Goal: Task Accomplishment & Management: Complete application form

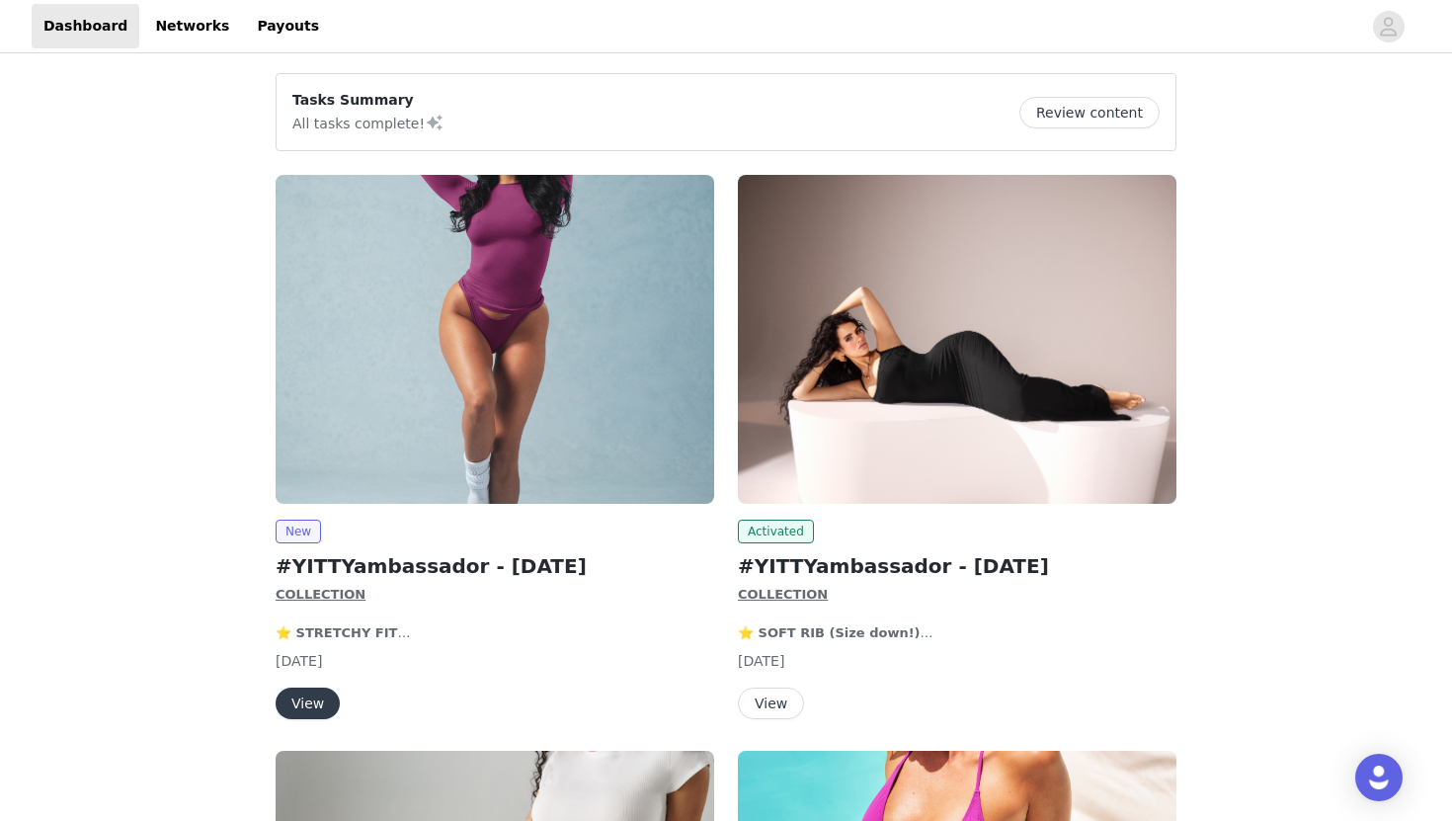
click at [772, 709] on button "View" at bounding box center [771, 703] width 66 height 32
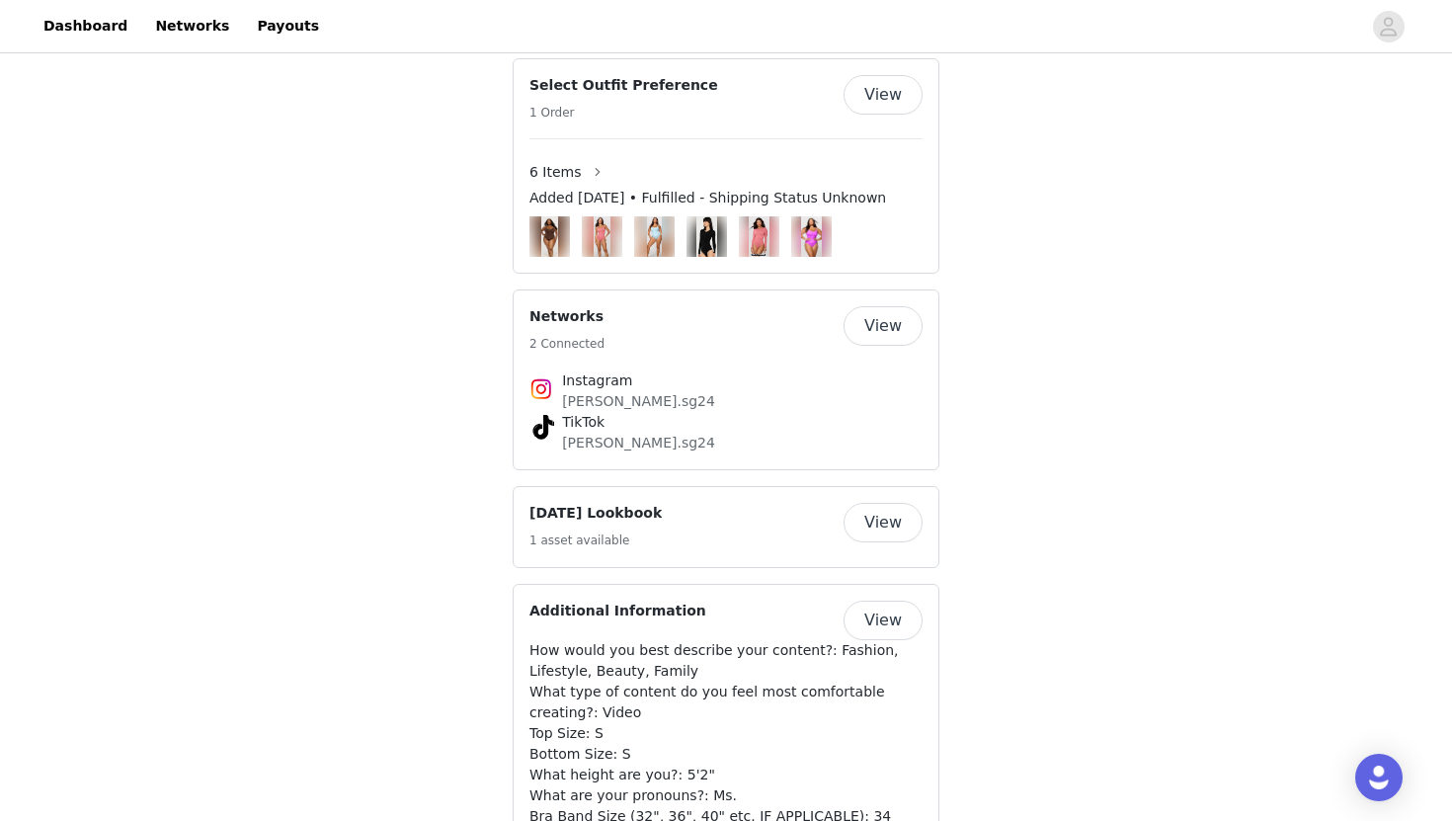
scroll to position [1468, 0]
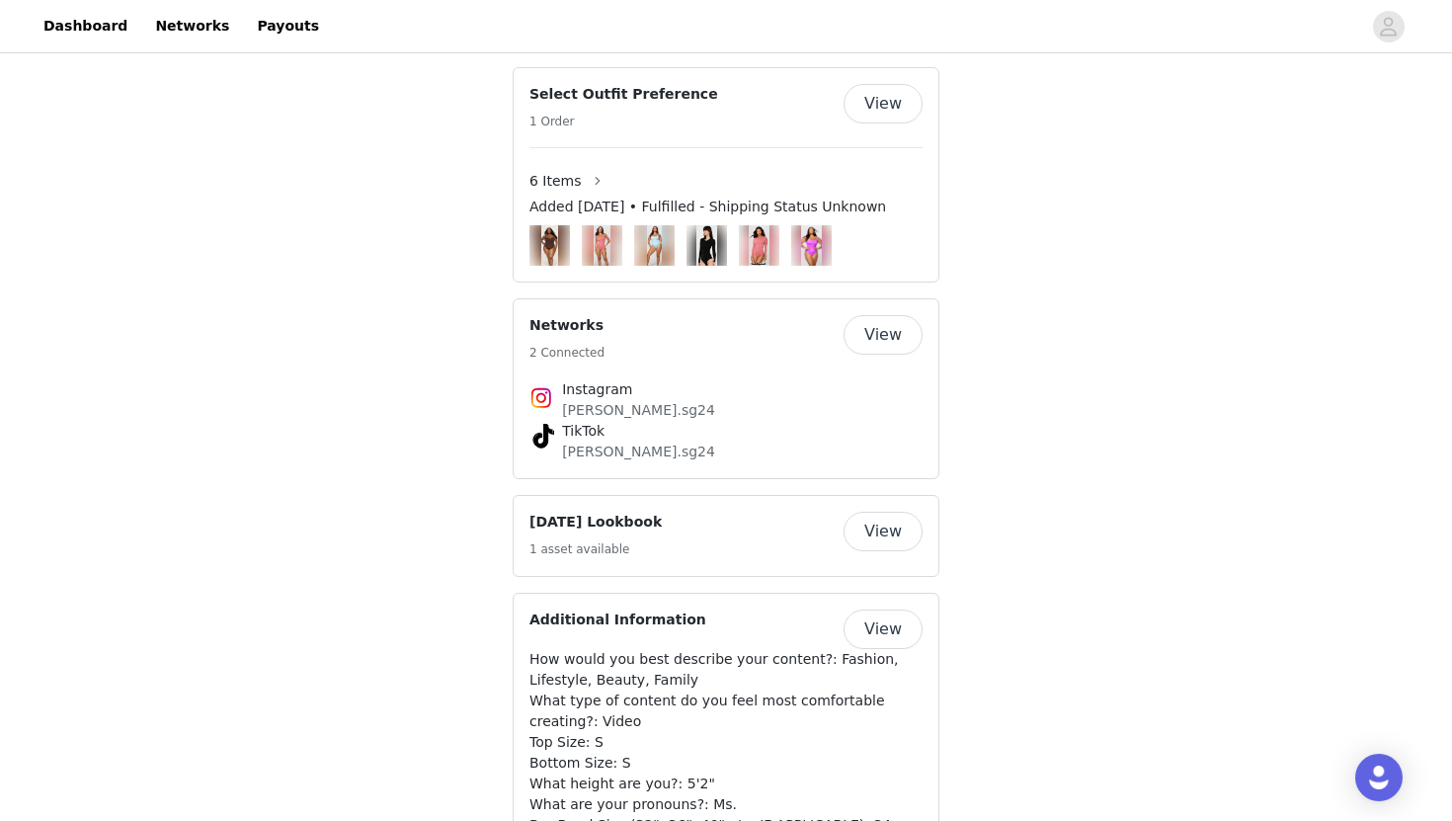
click at [905, 109] on button "View" at bounding box center [882, 104] width 79 height 40
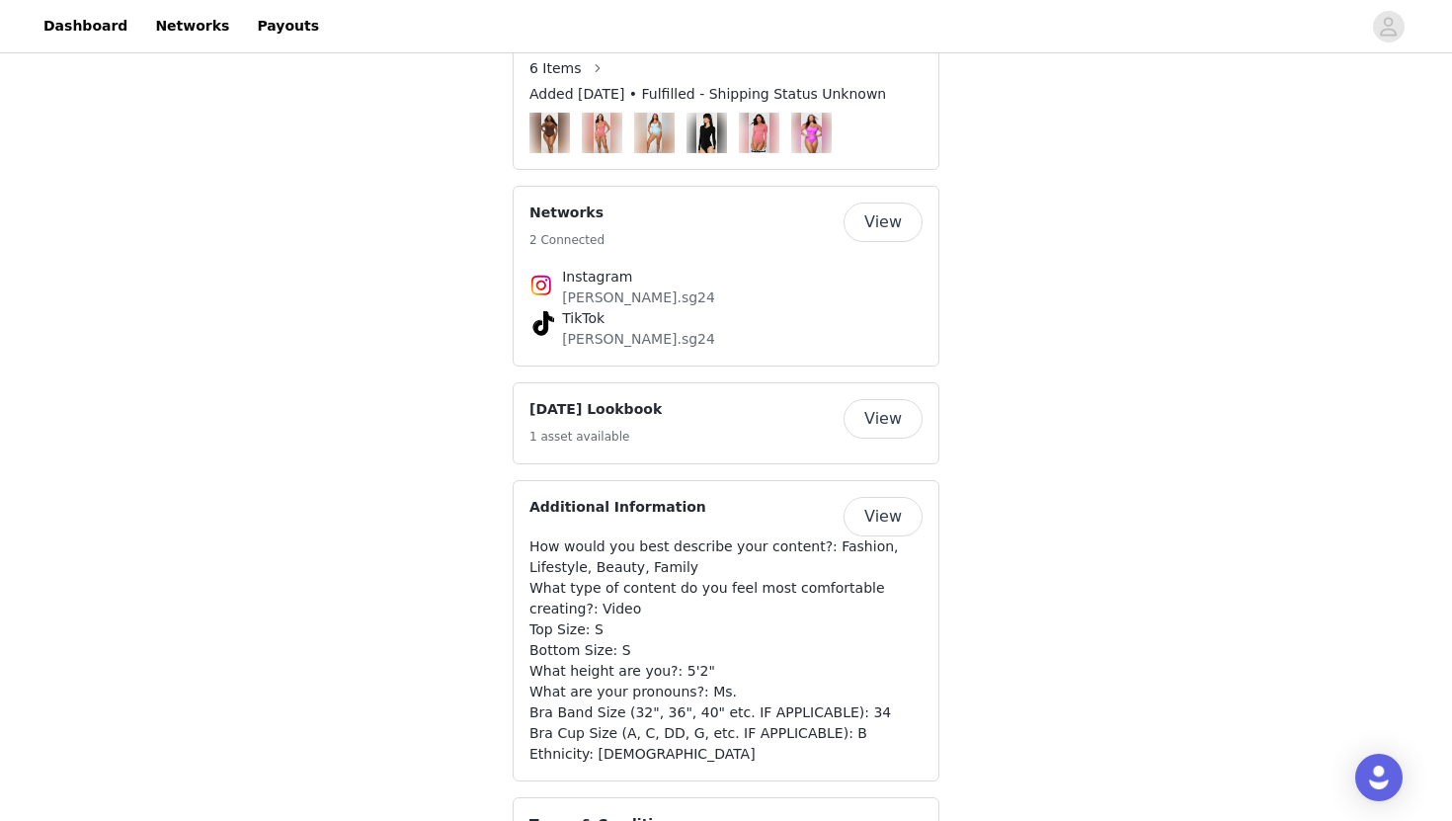
scroll to position [1584, 0]
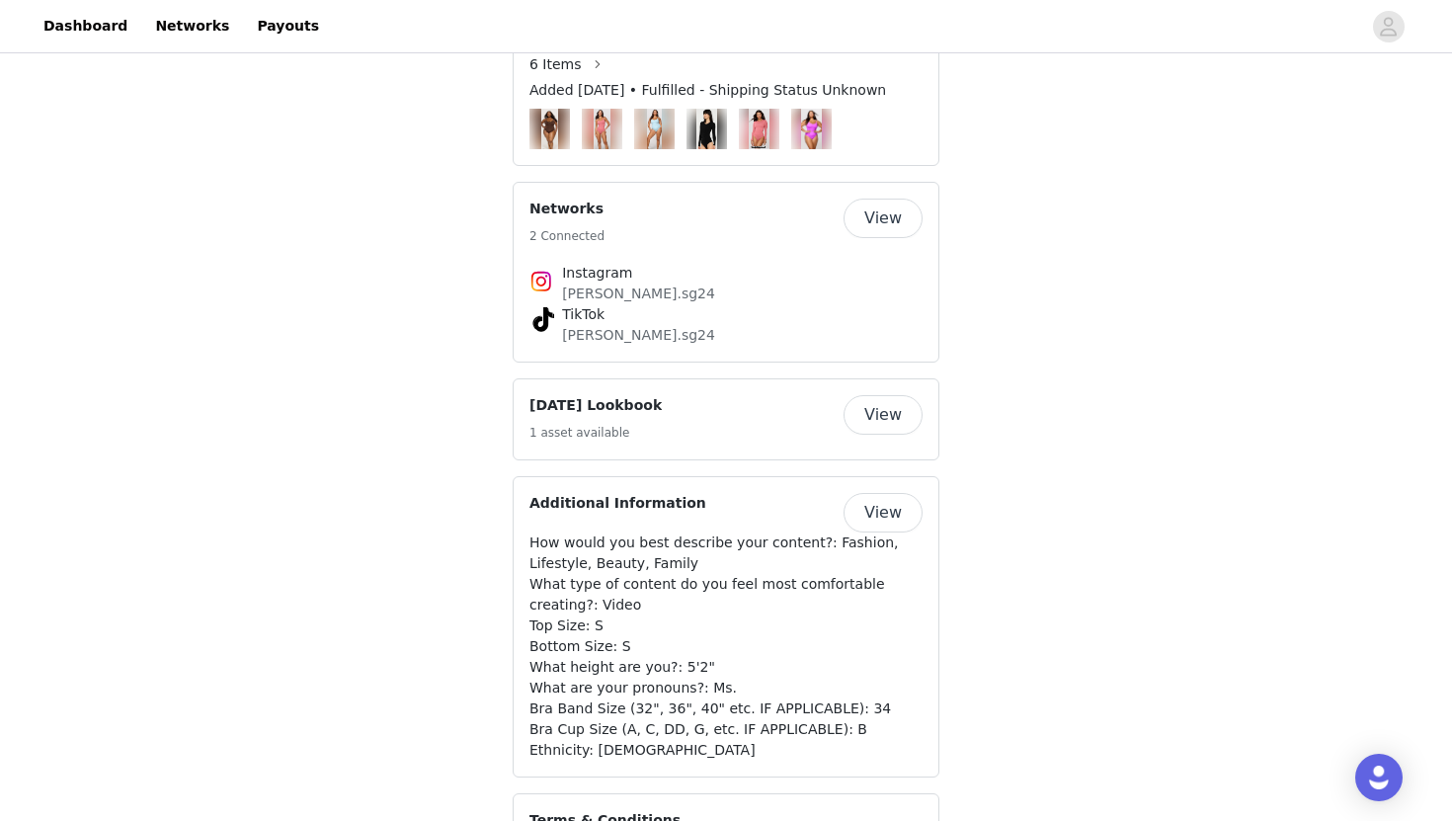
click at [885, 430] on button "View" at bounding box center [882, 415] width 79 height 40
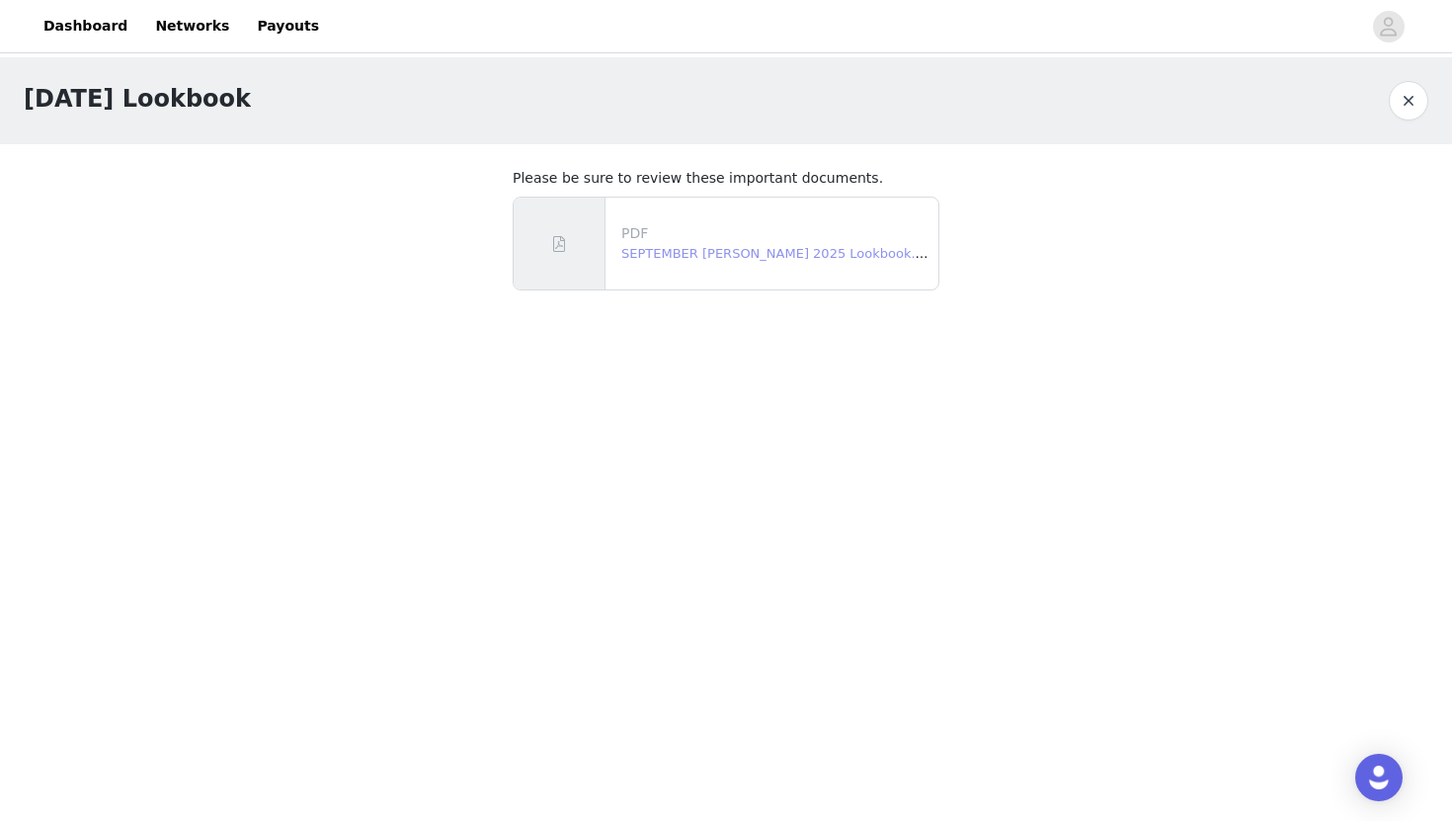
click at [739, 250] on link "SEPTEMBER [PERSON_NAME] 2025 Lookbook.pdf" at bounding box center [778, 253] width 315 height 15
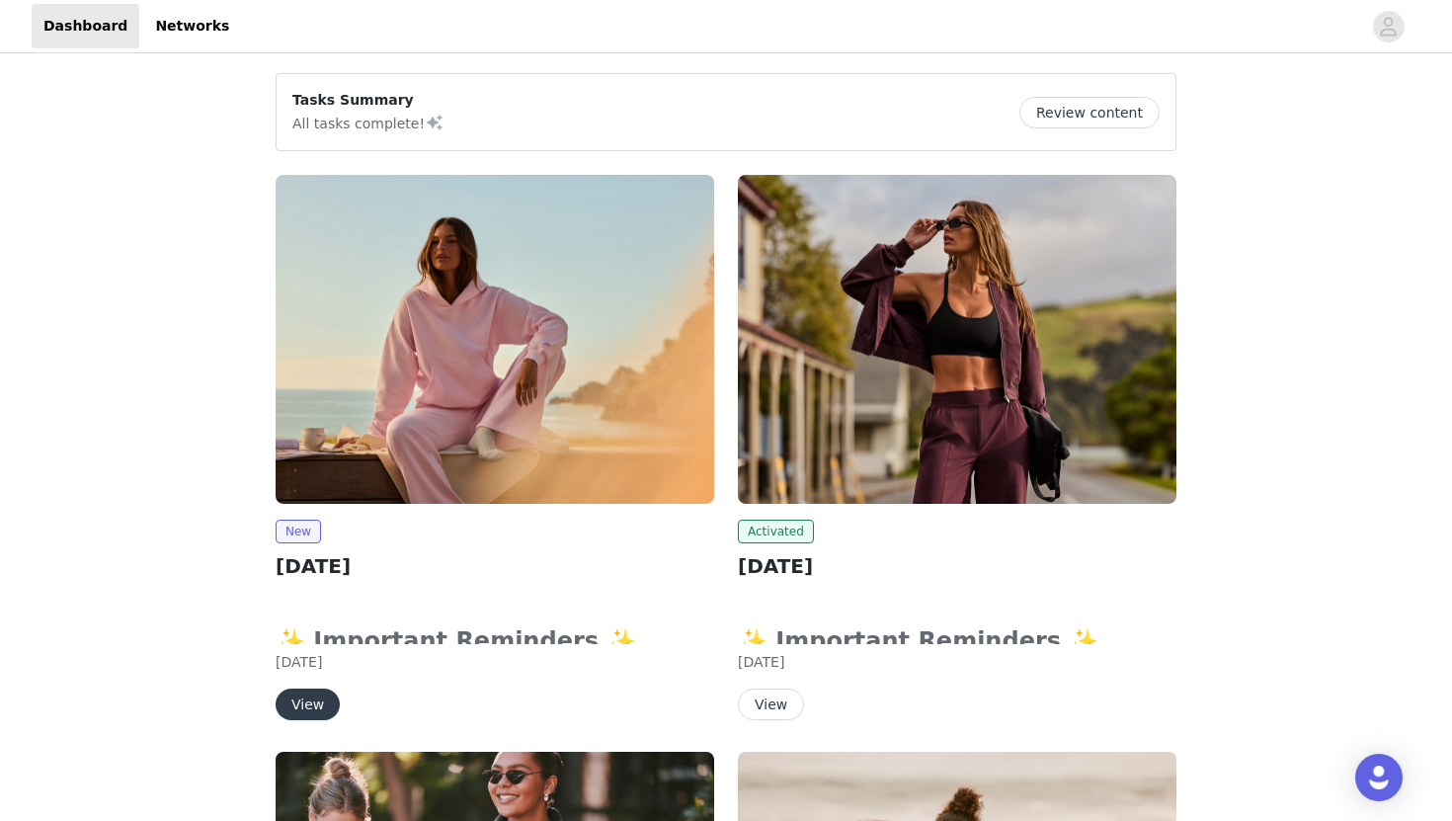
click at [303, 702] on button "View" at bounding box center [308, 704] width 64 height 32
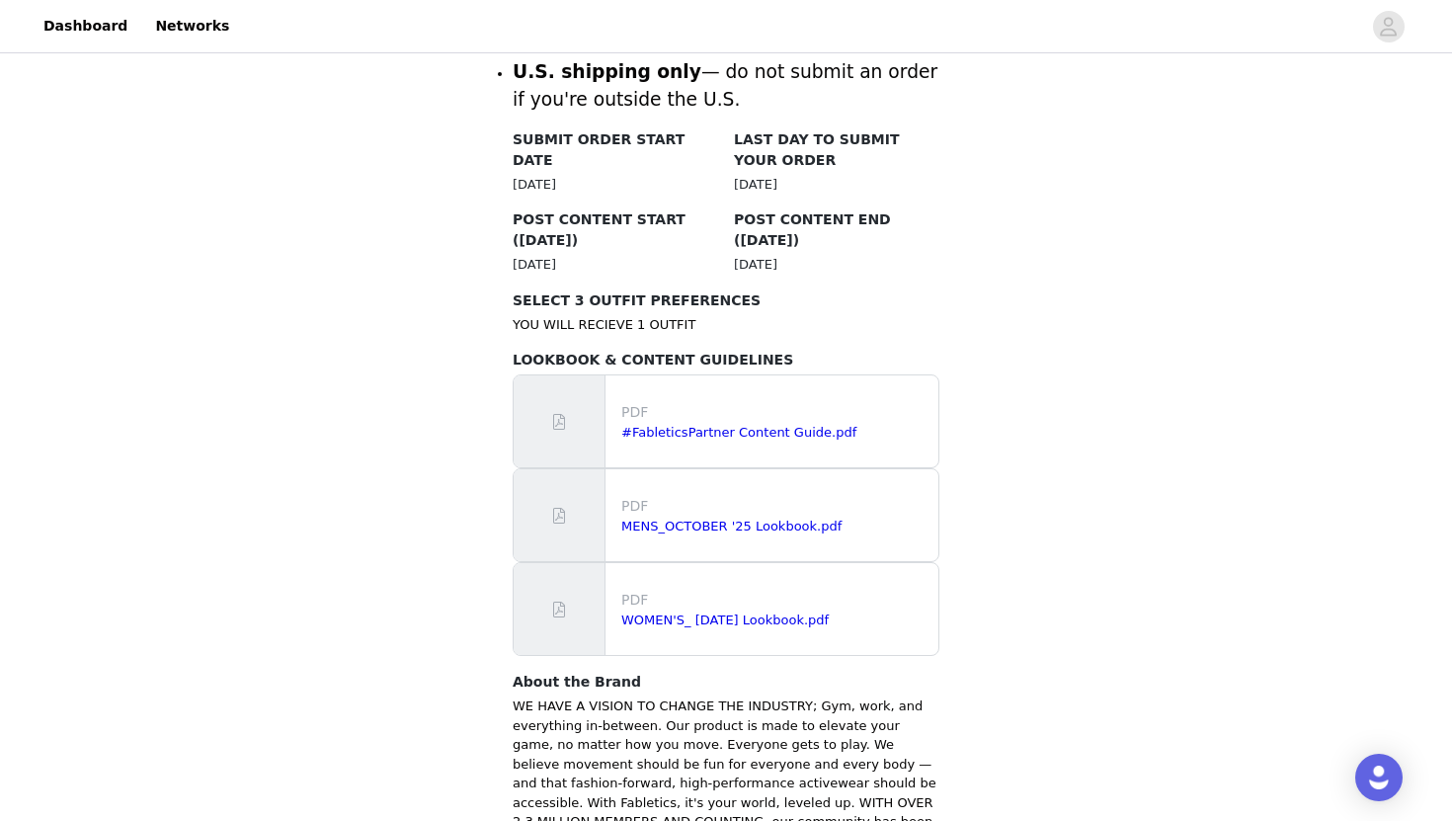
scroll to position [1004, 0]
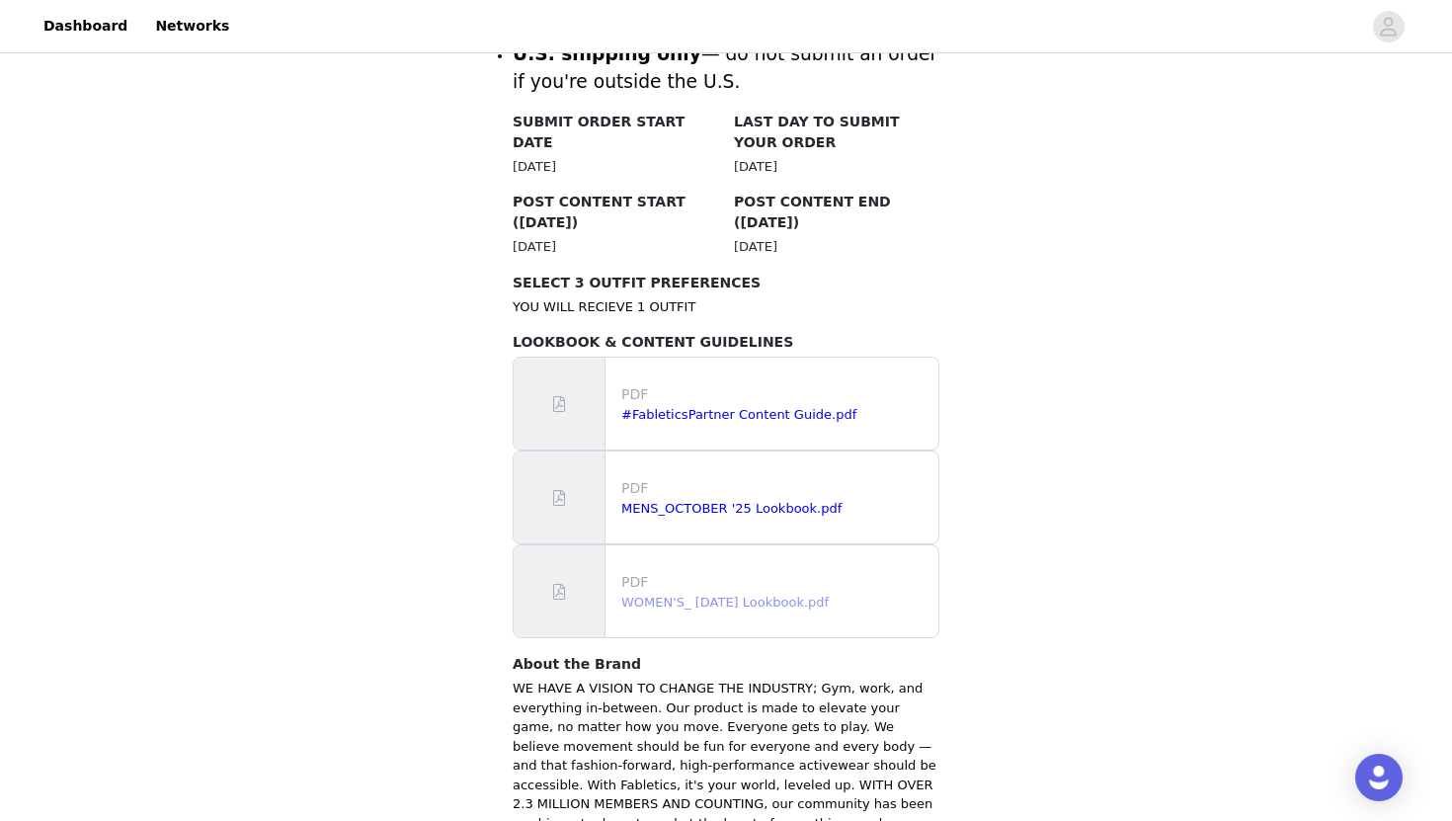
click at [829, 595] on link "WOMEN'S_ October 2025 Lookbook.pdf" at bounding box center [724, 602] width 207 height 15
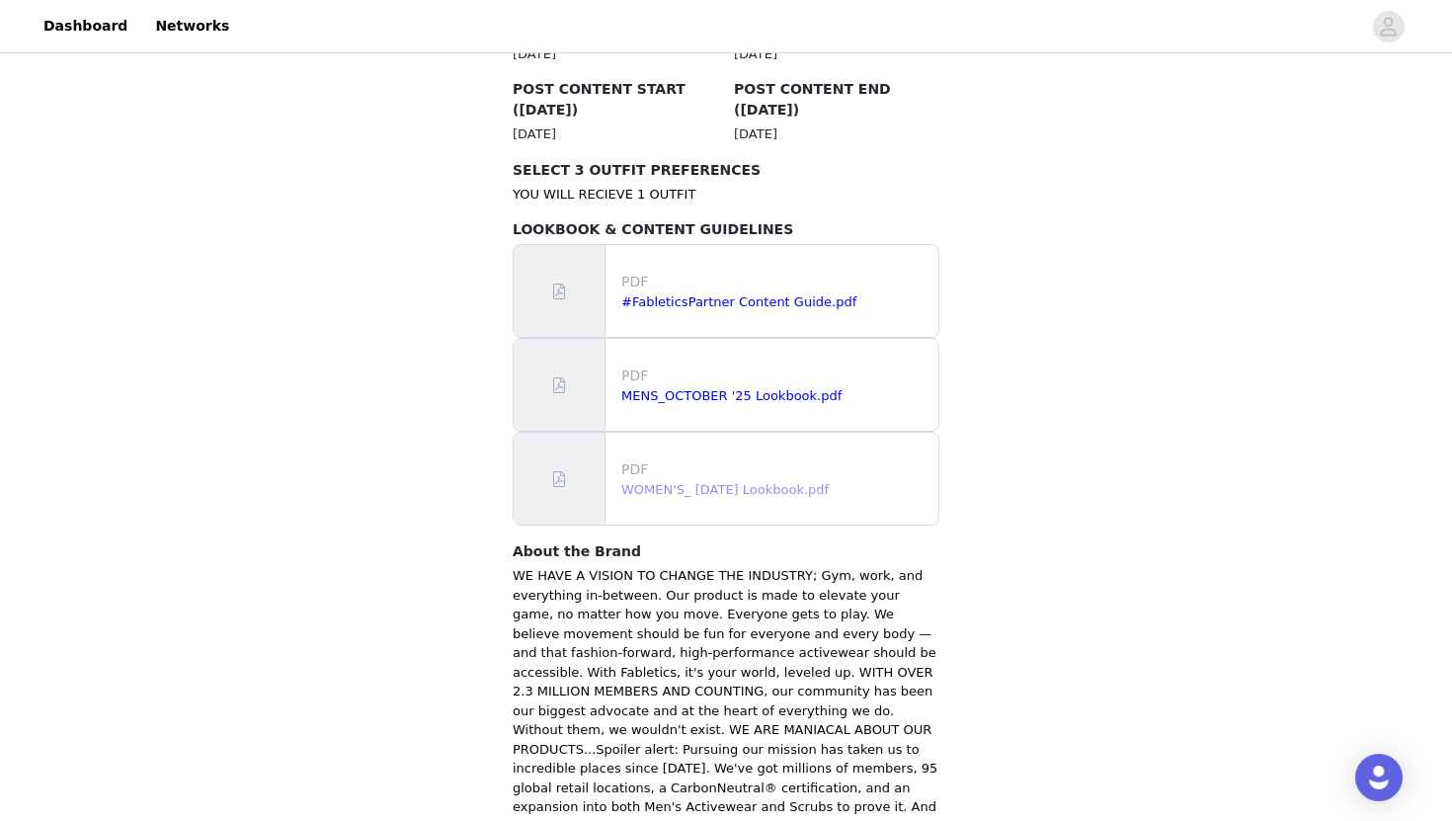
scroll to position [1219, 0]
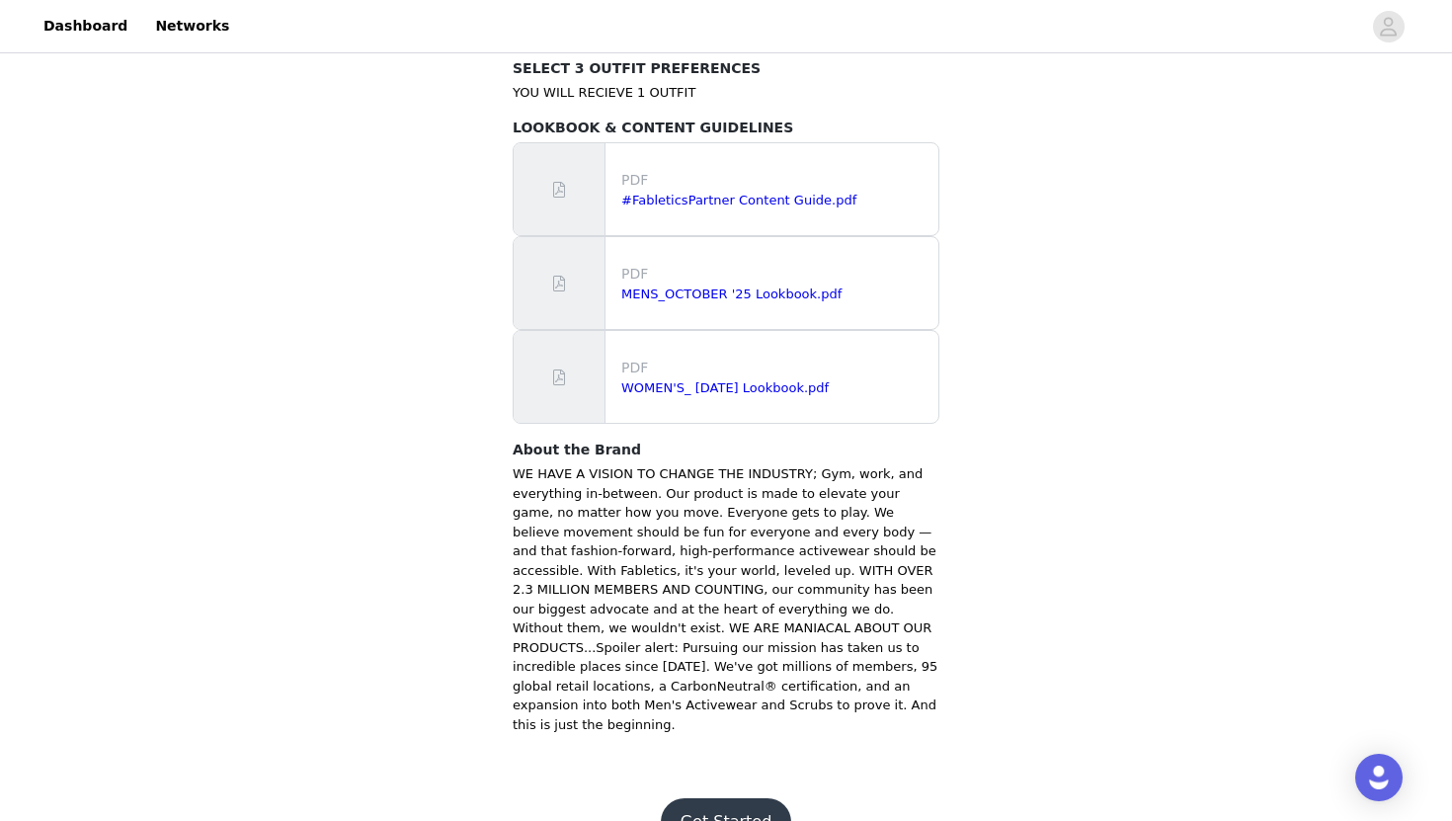
click at [754, 798] on button "Get Started" at bounding box center [726, 821] width 131 height 47
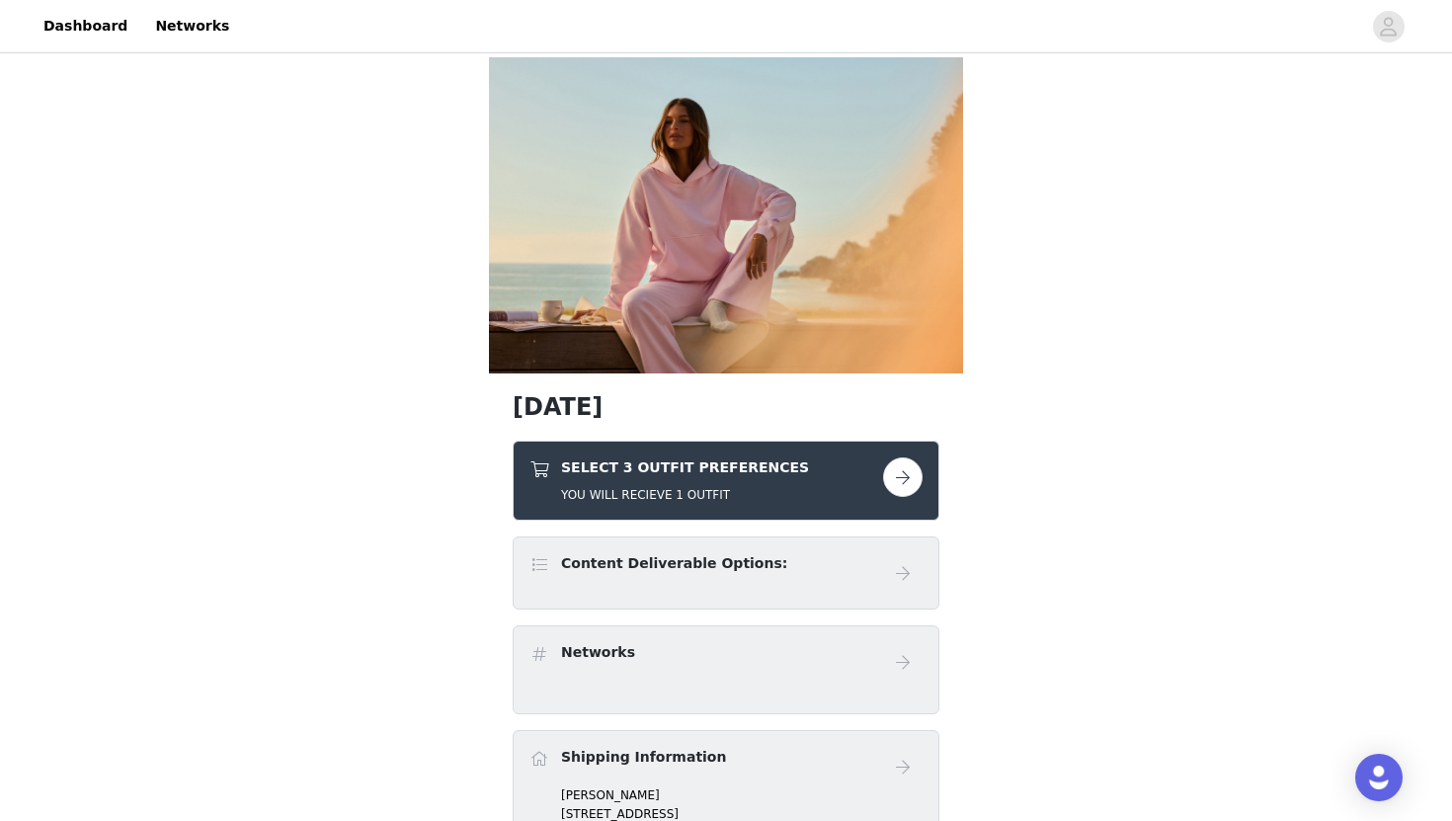
click at [913, 478] on button "button" at bounding box center [903, 477] width 40 height 40
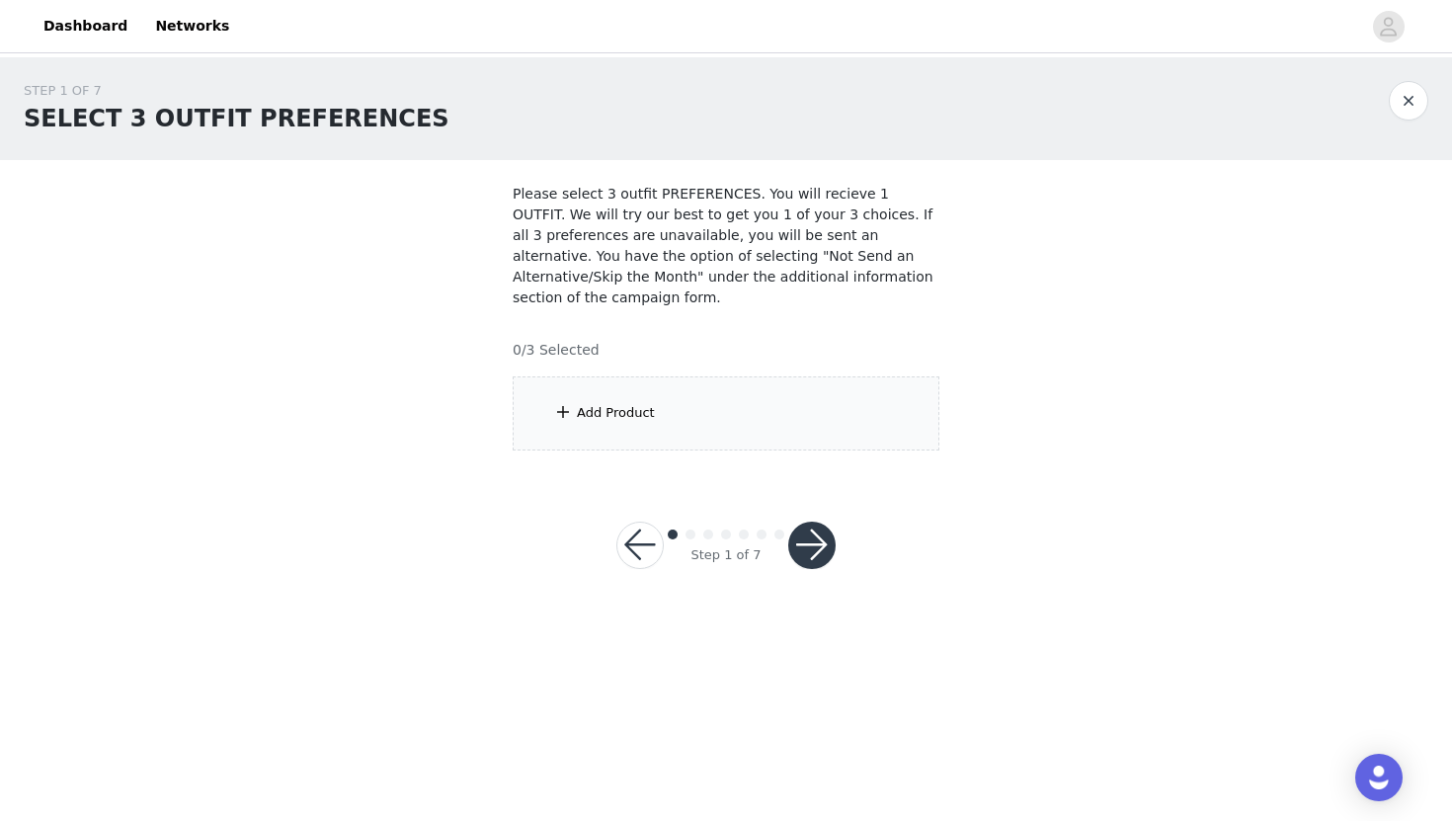
click at [602, 412] on div "Add Product" at bounding box center [616, 413] width 78 height 20
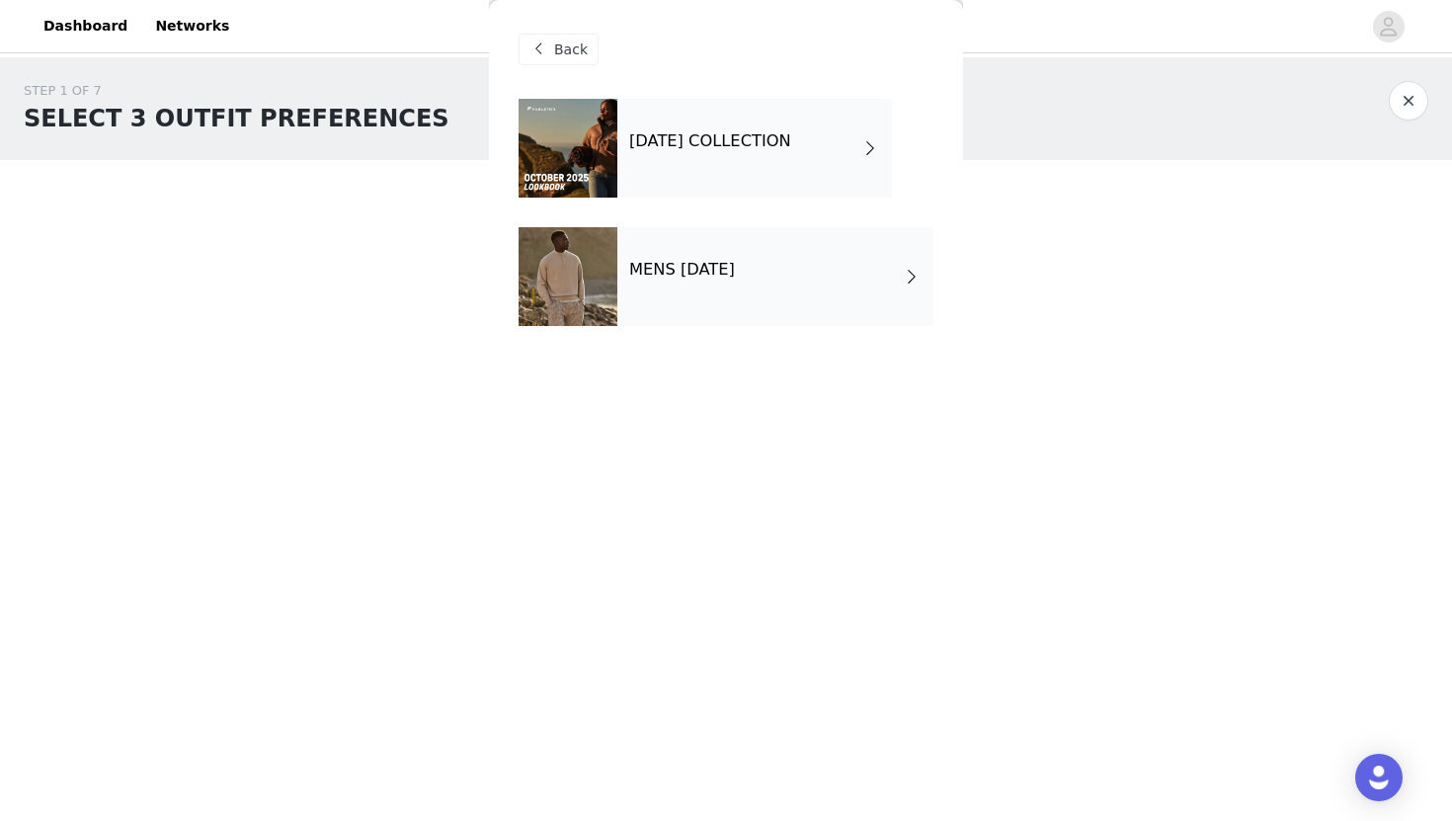
click at [726, 134] on h4 "OCTOBER 2025 COLLECTION" at bounding box center [710, 141] width 162 height 18
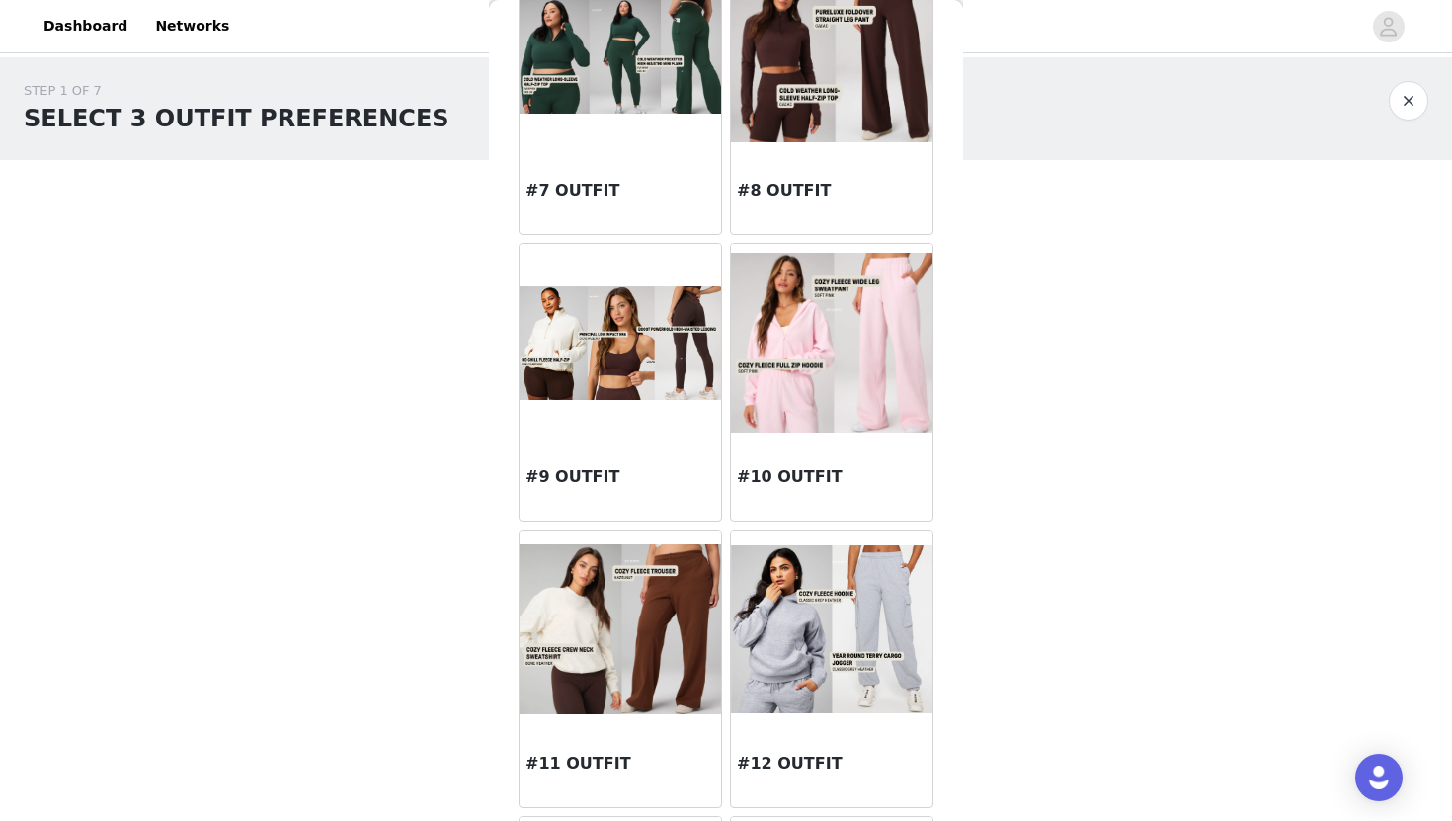
scroll to position [1040, 0]
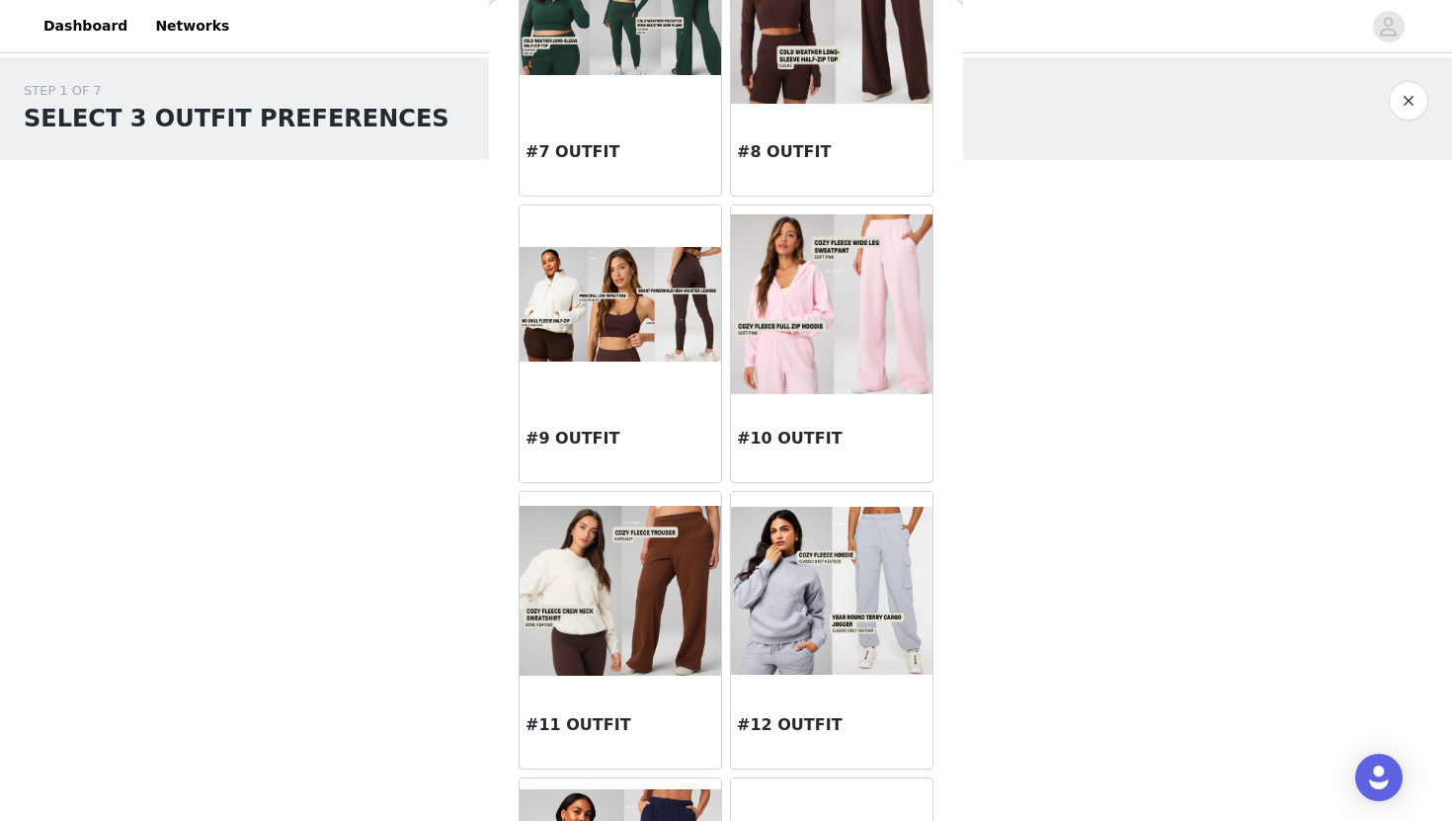
click at [861, 322] on img at bounding box center [831, 303] width 201 height 179
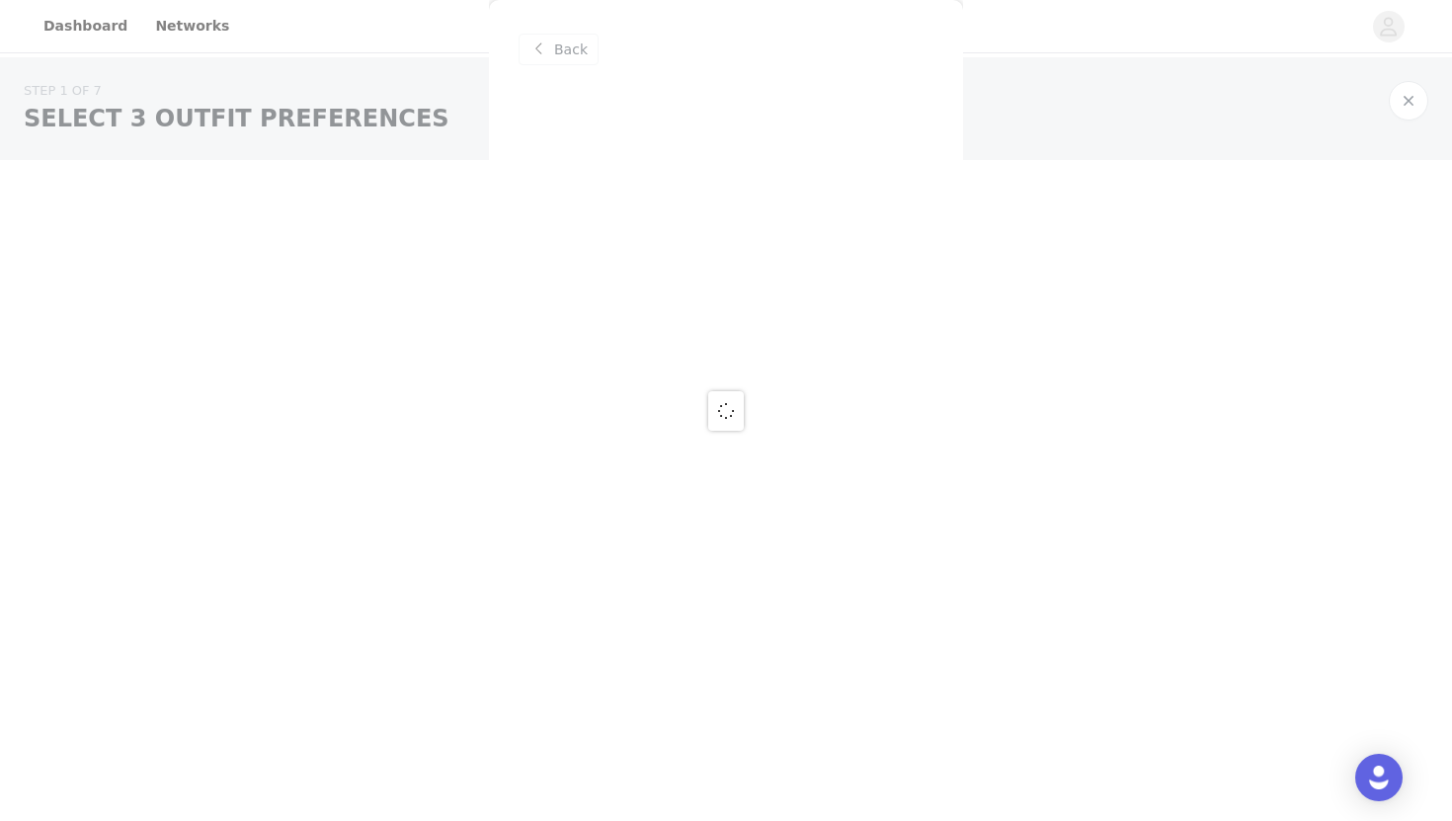
scroll to position [0, 0]
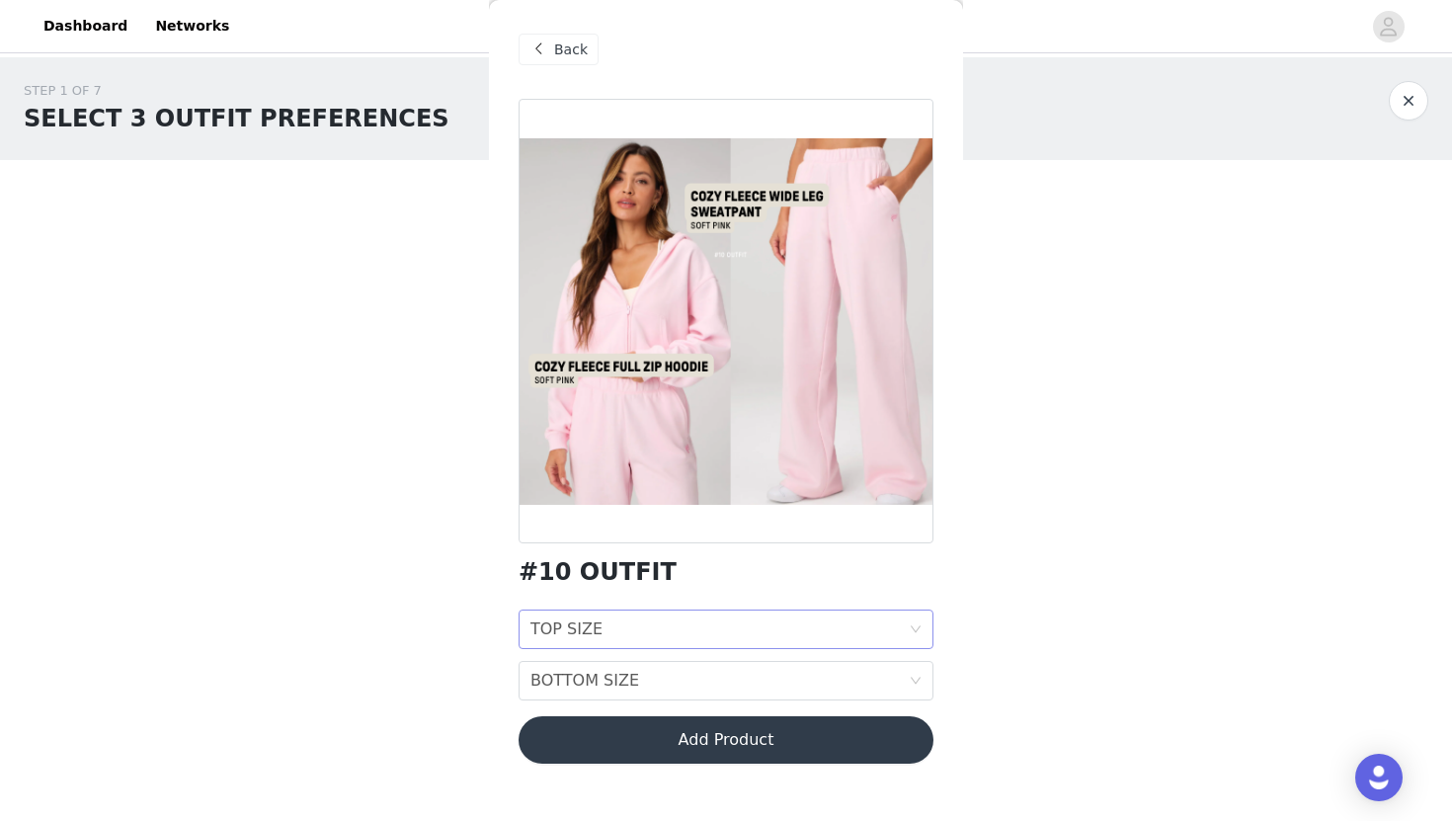
click at [918, 624] on icon "icon: down" at bounding box center [916, 629] width 12 height 12
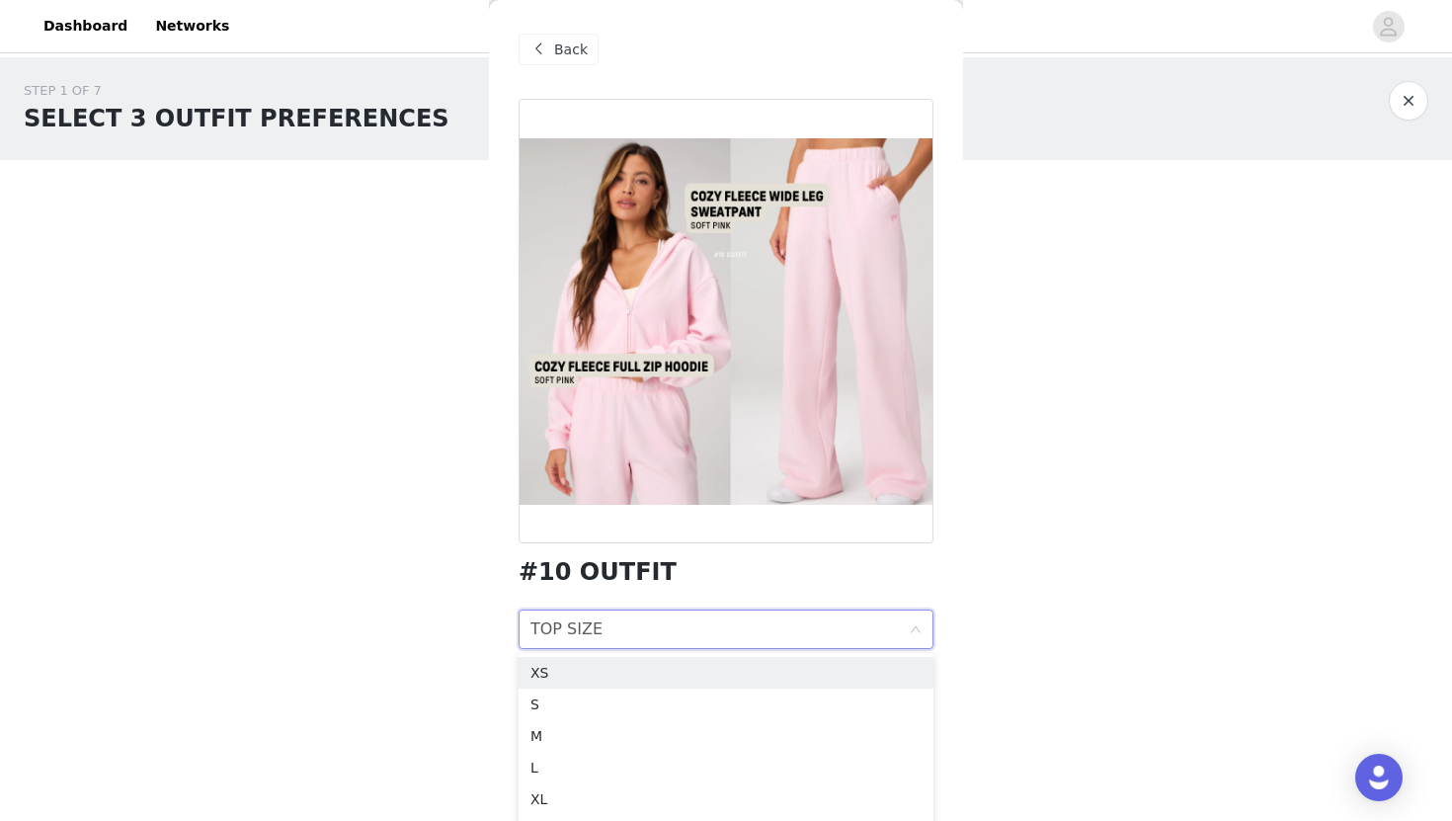
click at [982, 607] on div "STEP 1 OF 7 SELECT 3 OUTFIT PREFERENCES Please select 3 outfit PREFERENCES. You…" at bounding box center [726, 336] width 1452 height 559
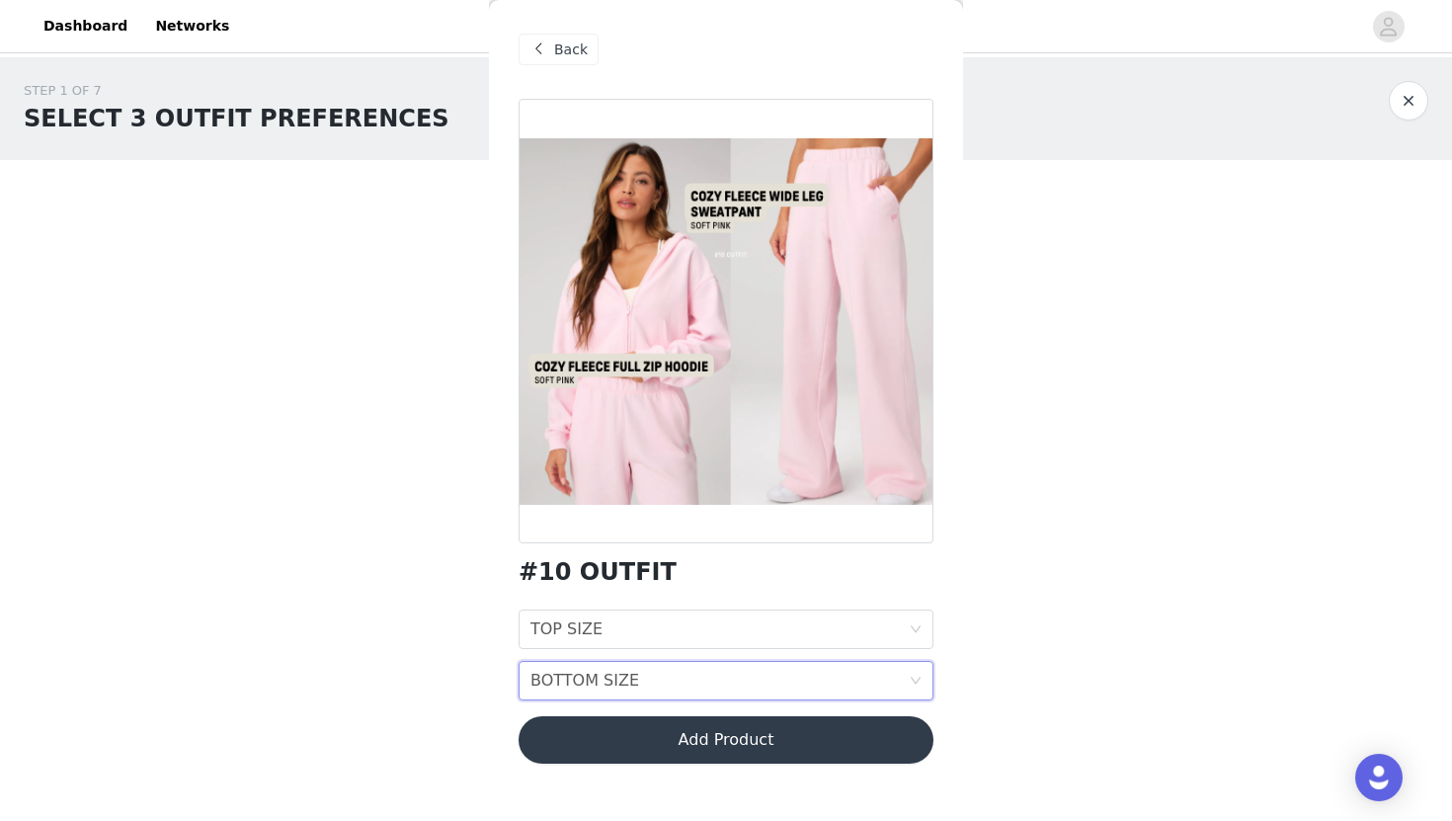
click at [922, 679] on div "BOTTOM SIZE BOTTOM SIZE" at bounding box center [726, 681] width 415 height 40
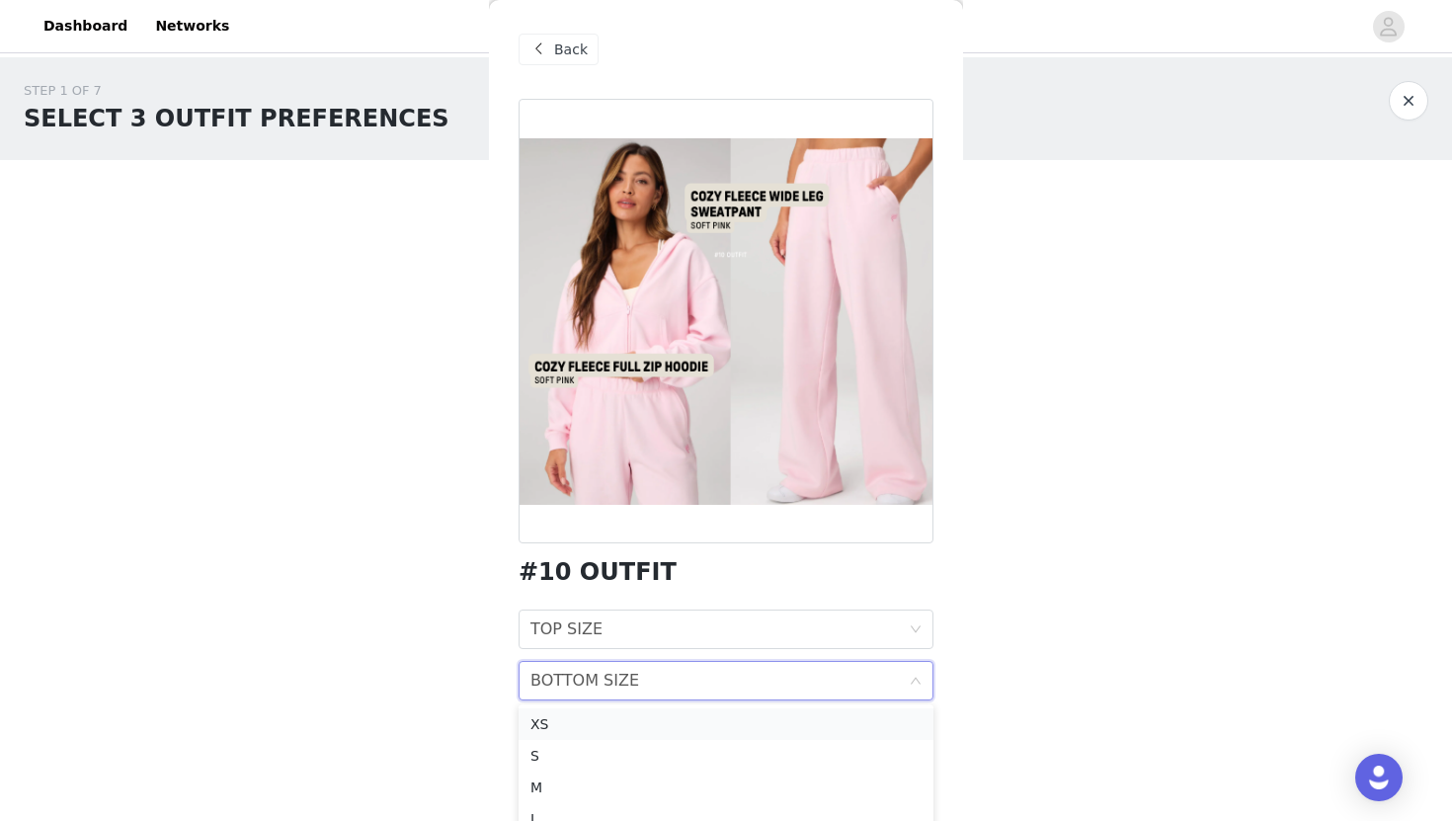
click at [689, 722] on div "XS" at bounding box center [725, 724] width 391 height 22
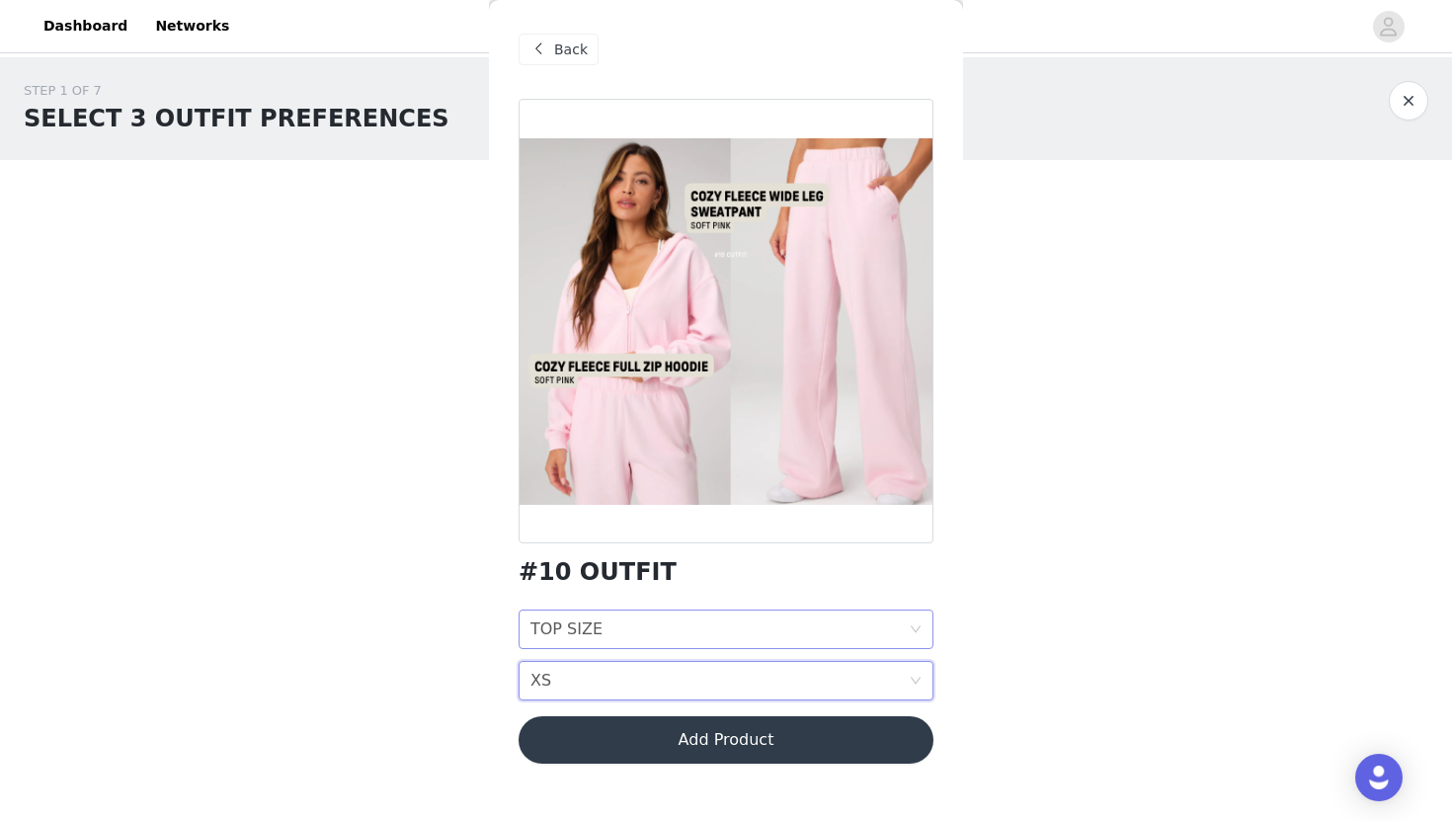
click at [914, 623] on icon "icon: down" at bounding box center [916, 629] width 12 height 12
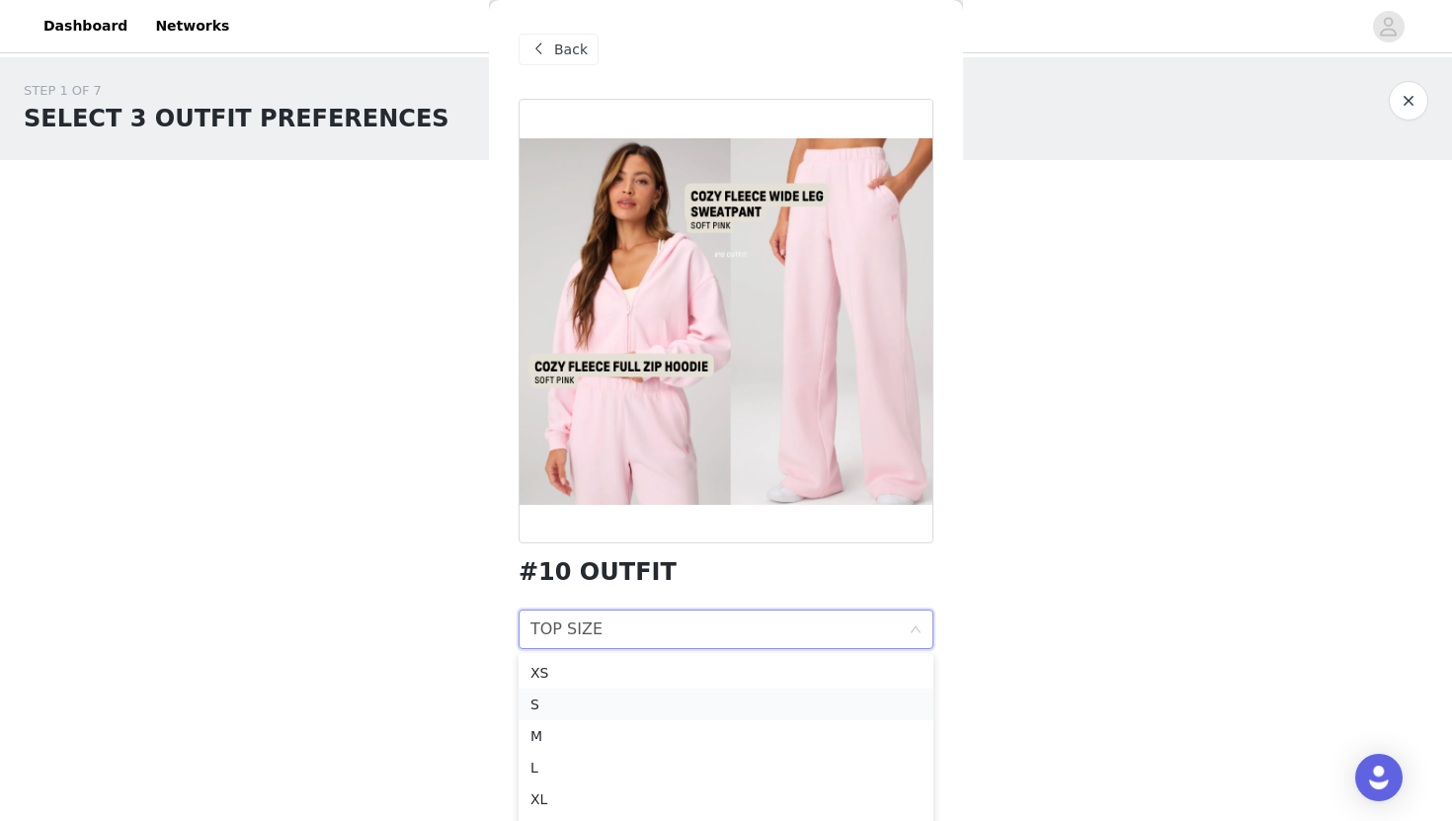
click at [584, 704] on div "S" at bounding box center [725, 704] width 391 height 22
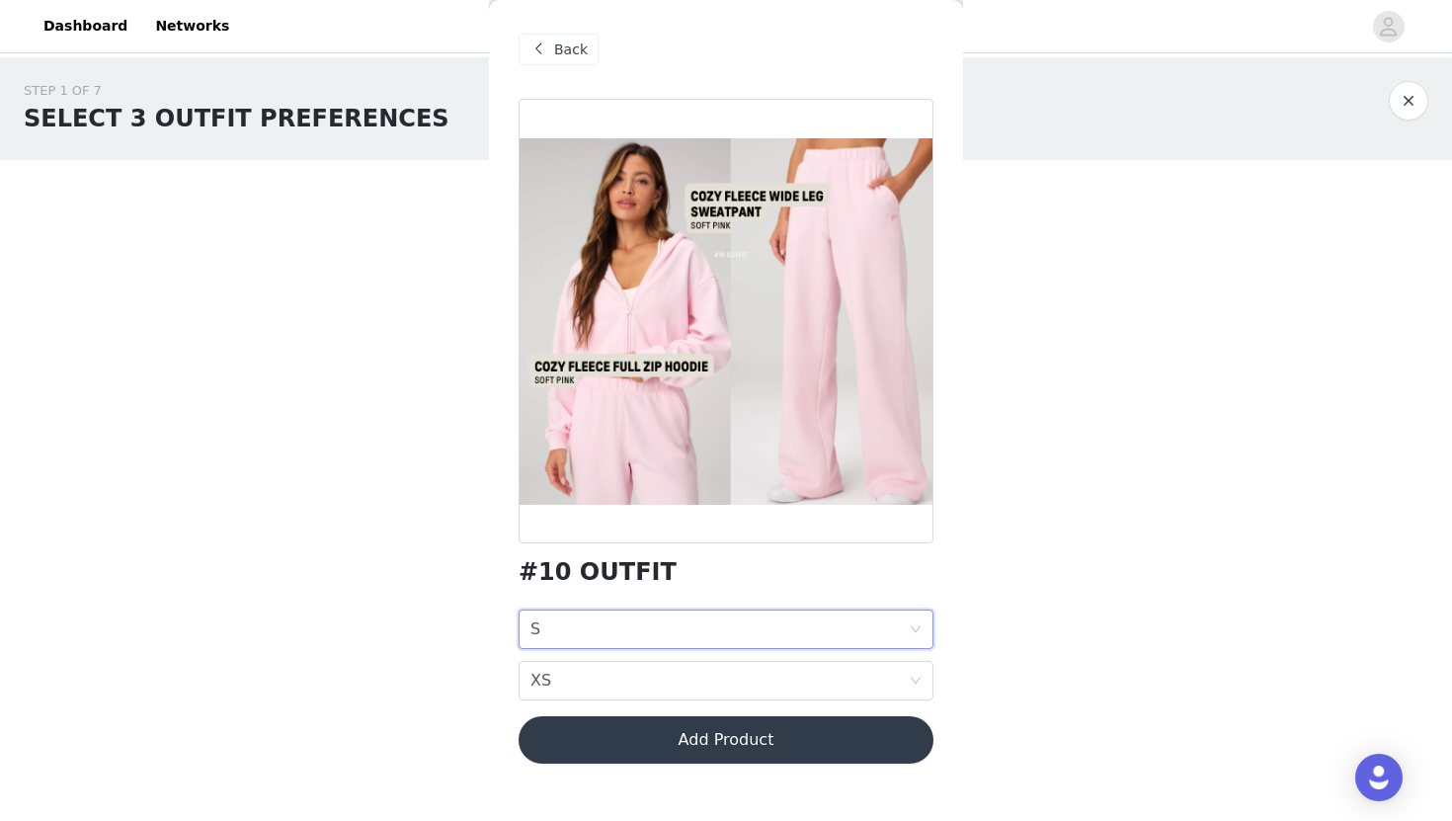
click at [727, 739] on button "Add Product" at bounding box center [726, 739] width 415 height 47
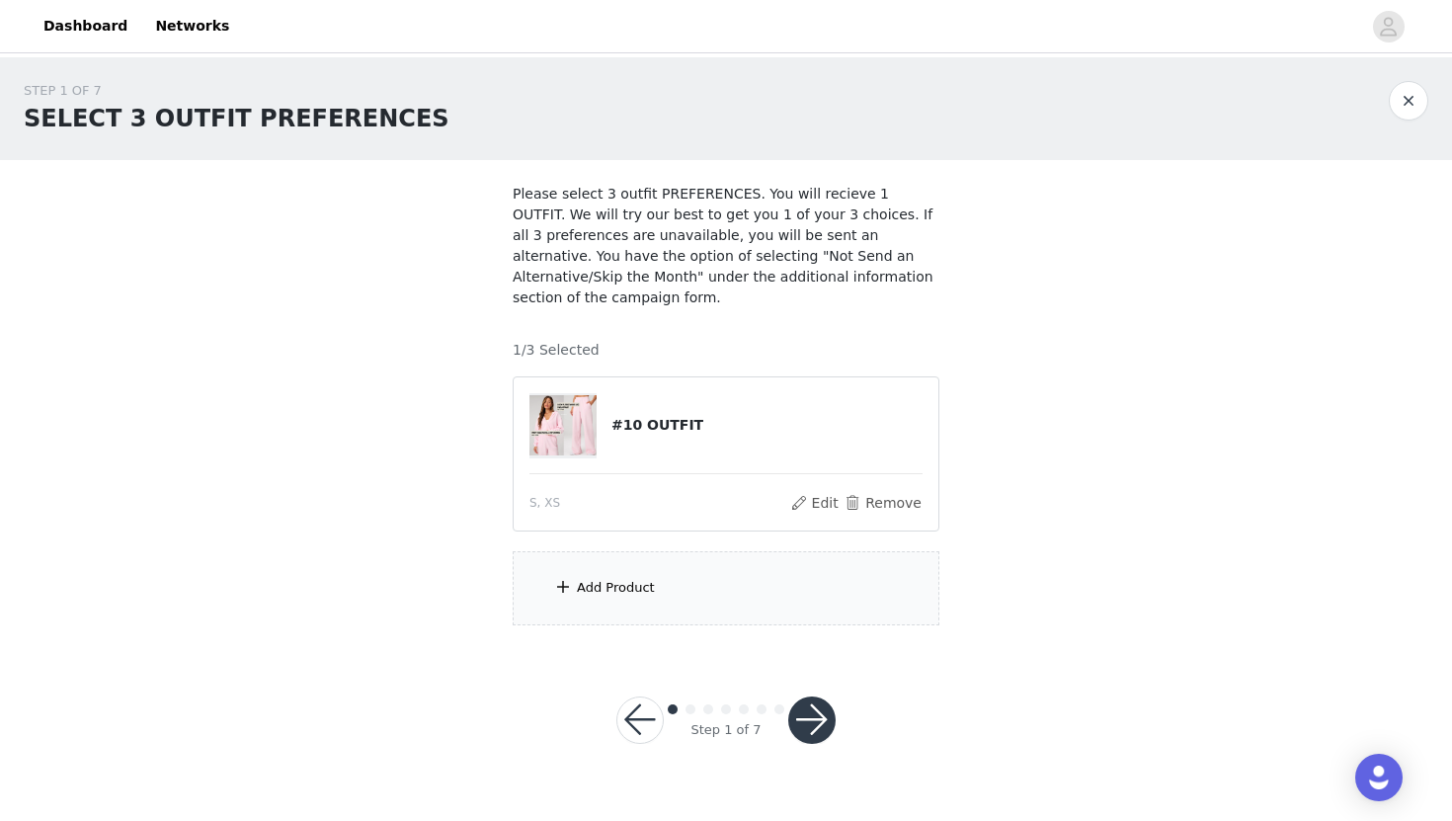
click at [706, 583] on div "Add Product" at bounding box center [726, 588] width 427 height 74
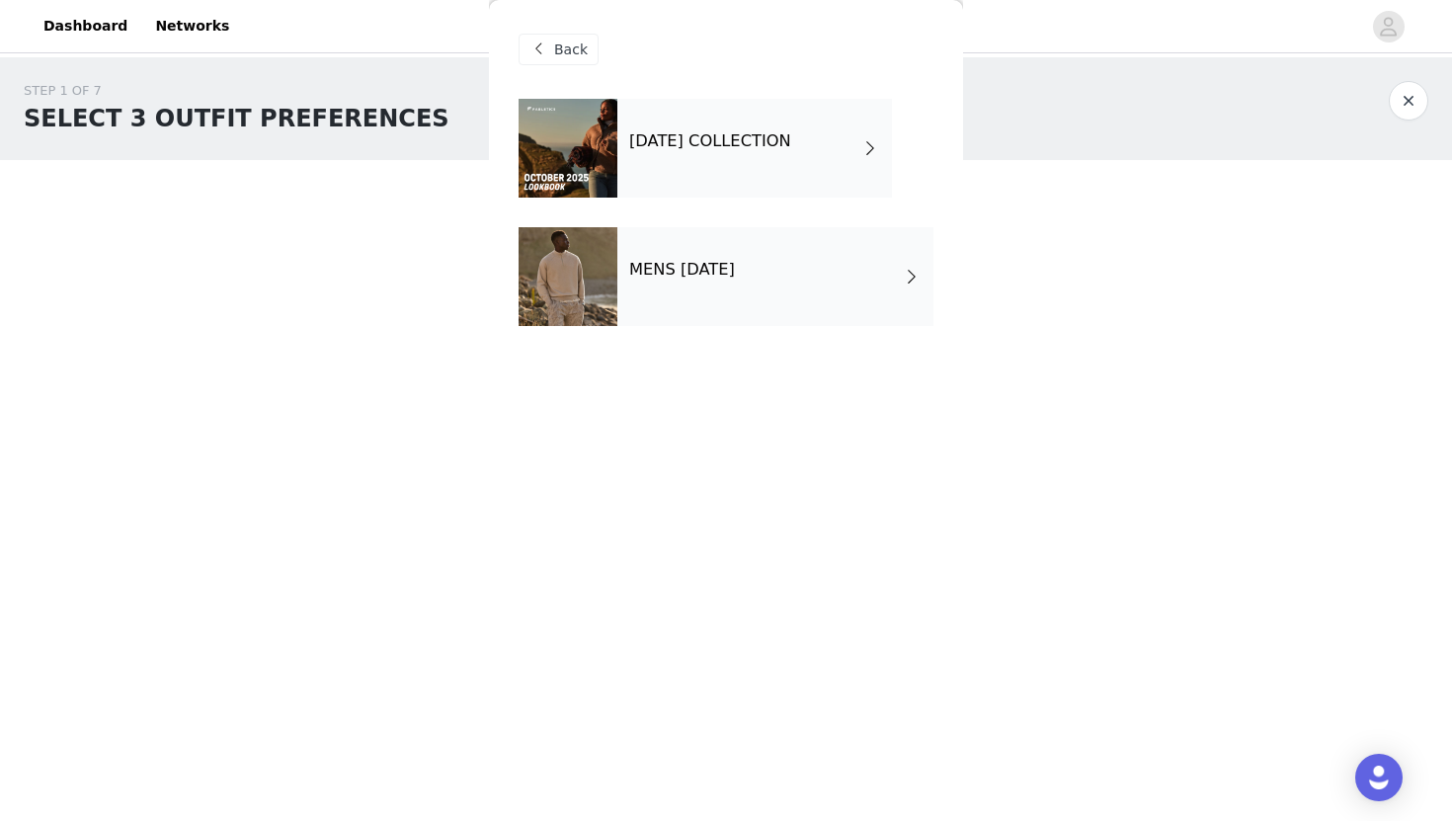
click at [706, 143] on h4 "OCTOBER 2025 COLLECTION" at bounding box center [710, 141] width 162 height 18
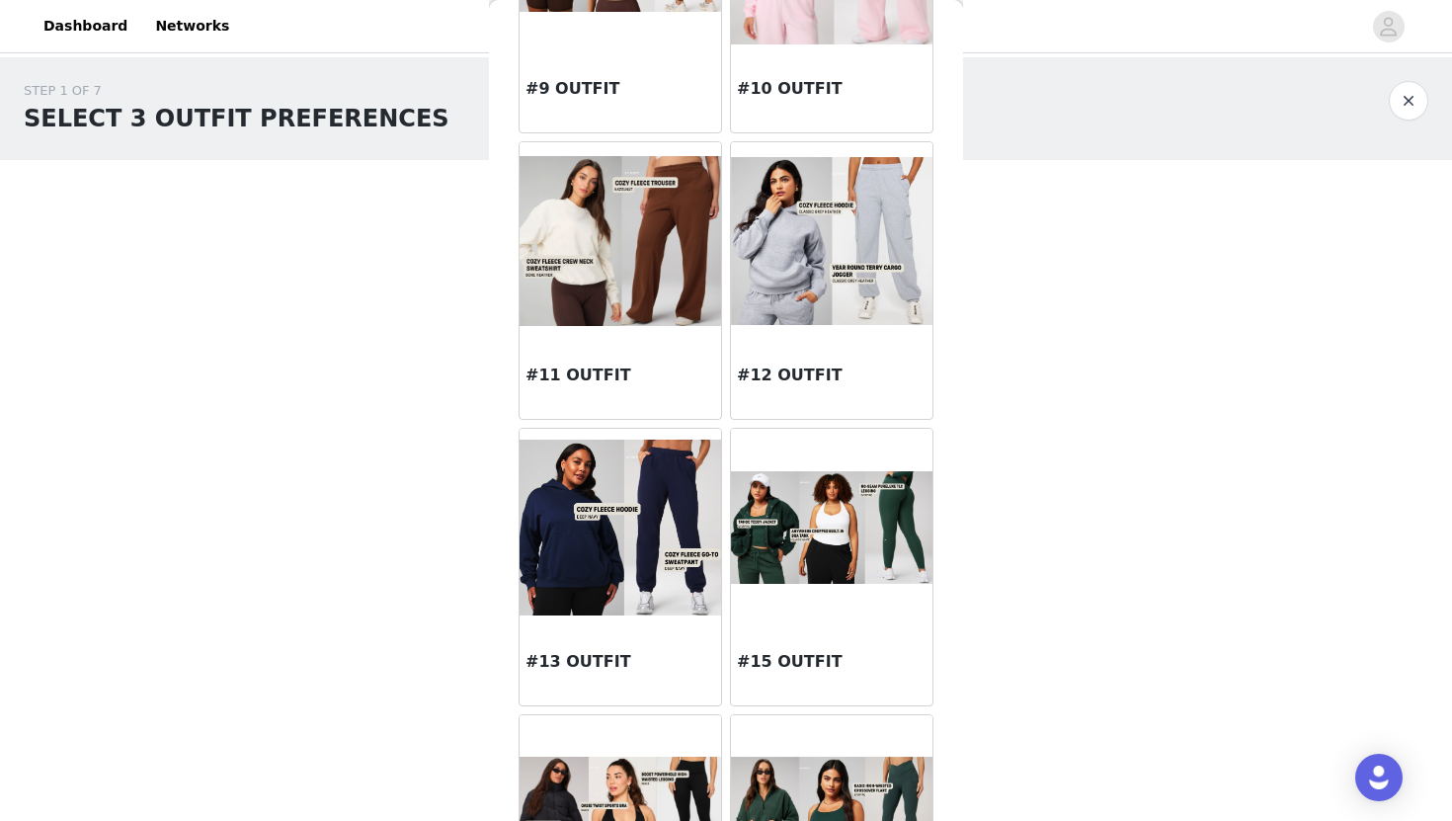
scroll to position [1394, 0]
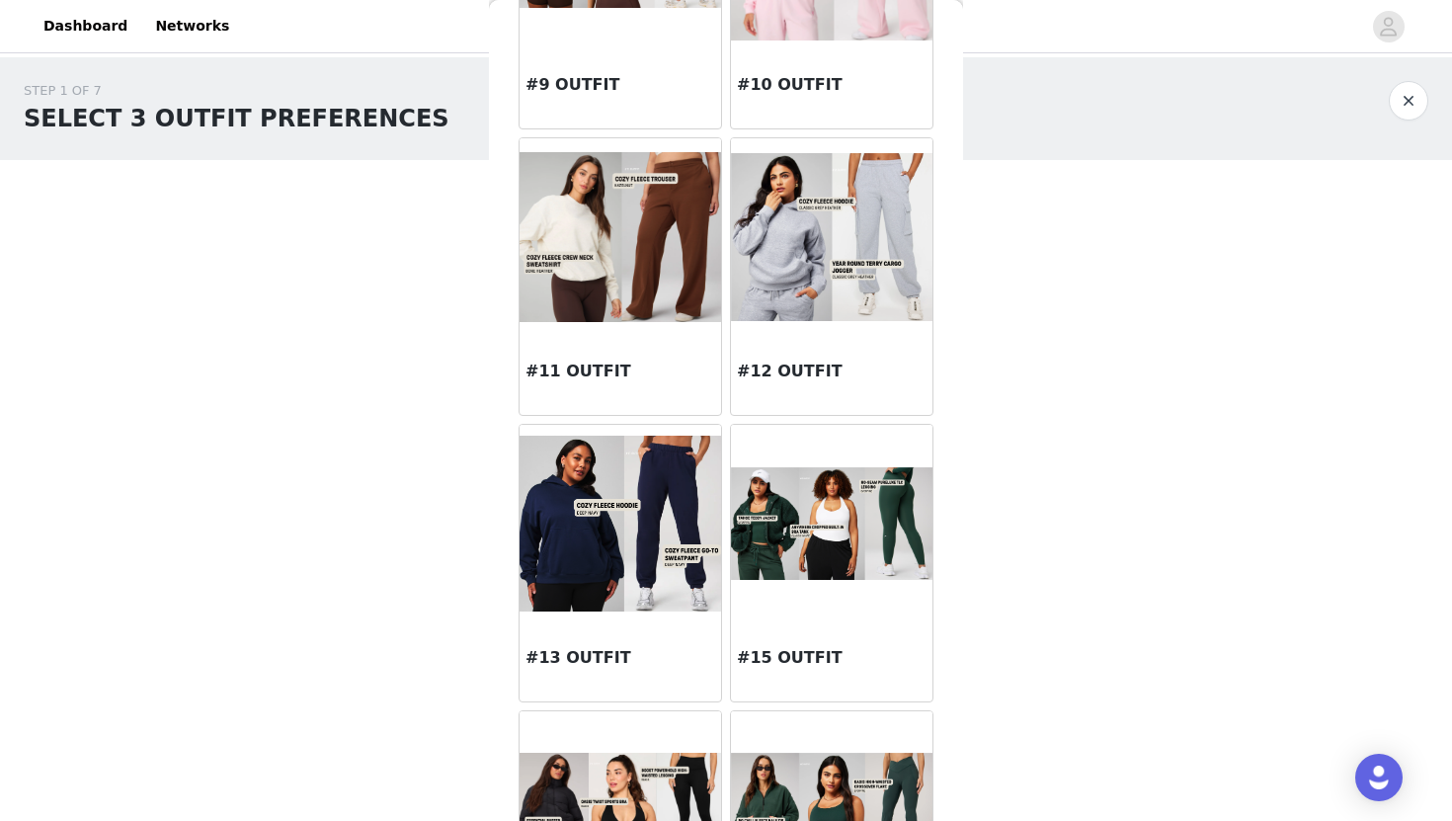
click at [646, 491] on img at bounding box center [620, 523] width 201 height 175
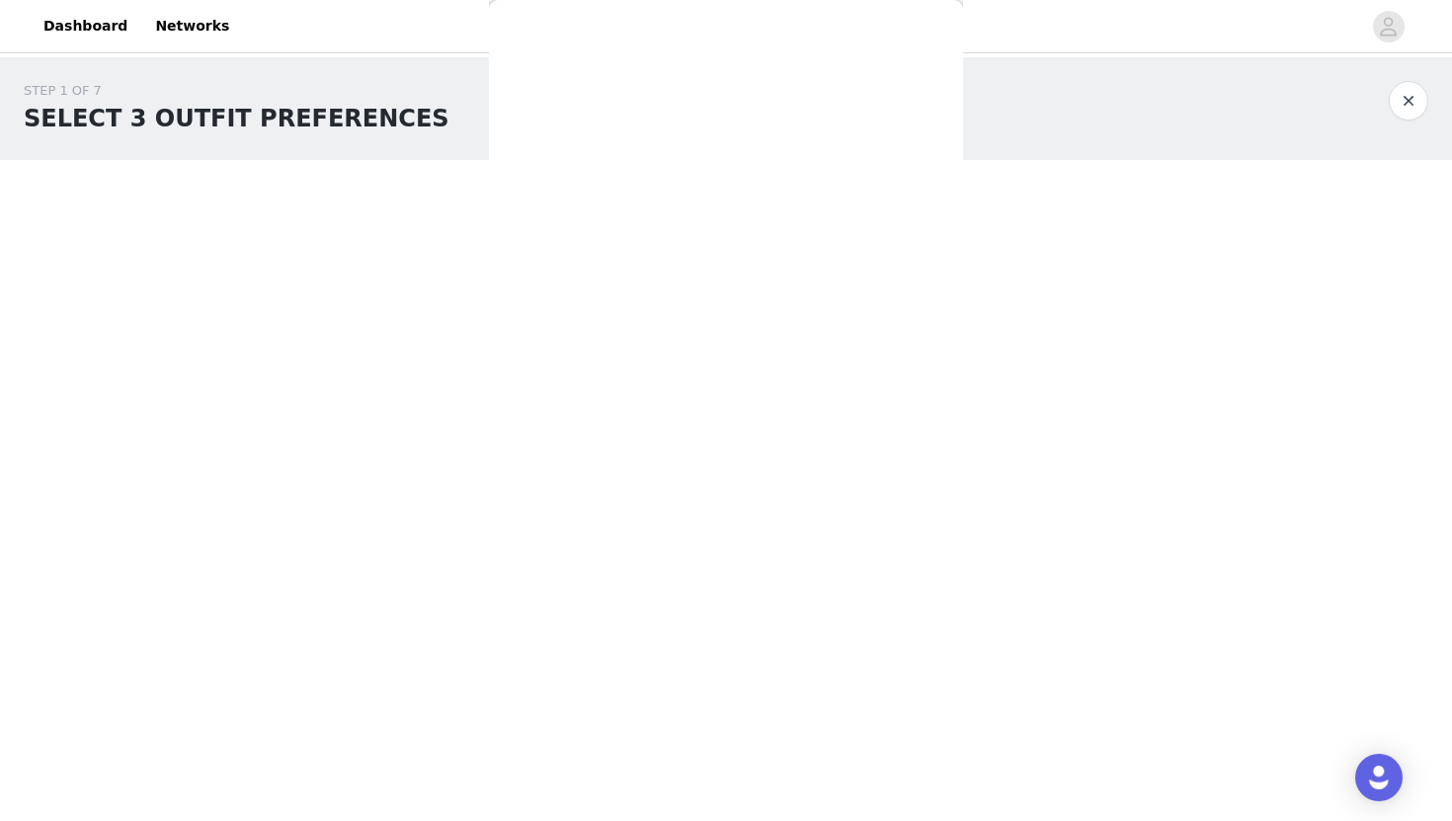
scroll to position [0, 0]
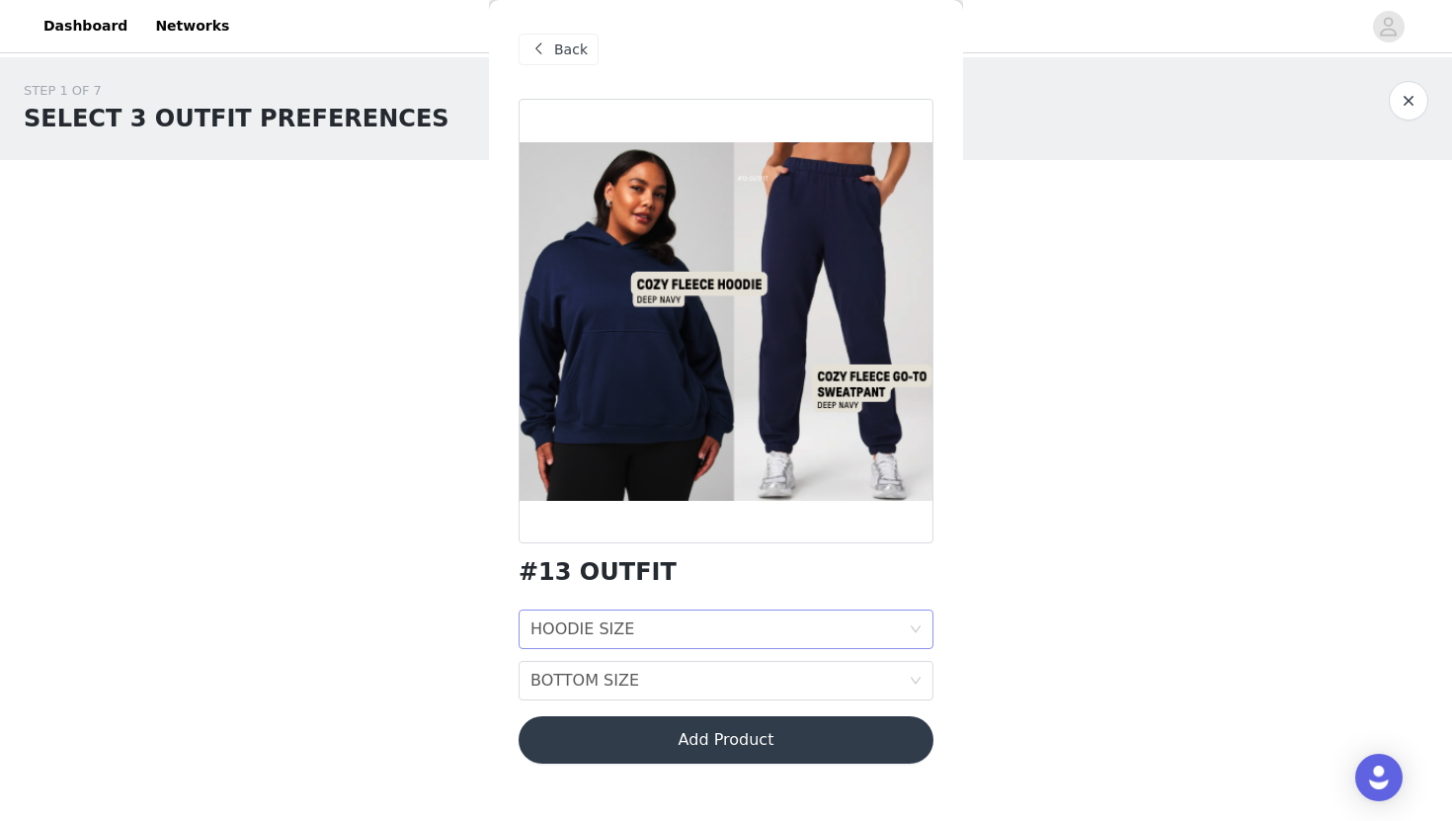
click at [909, 627] on div "HOODIE SIZE HOODIE SIZE" at bounding box center [726, 629] width 415 height 40
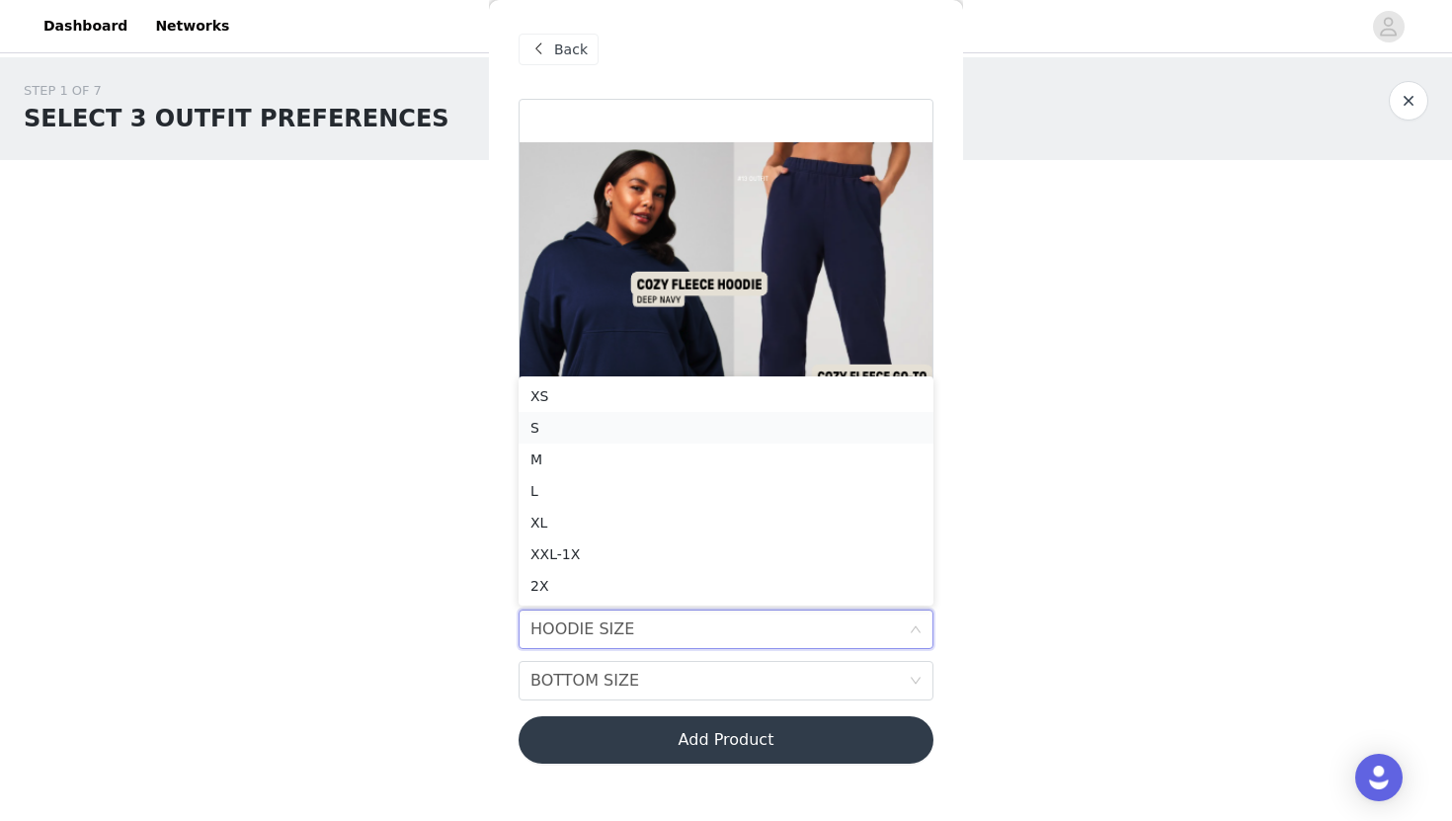
click at [608, 424] on div "S" at bounding box center [725, 428] width 391 height 22
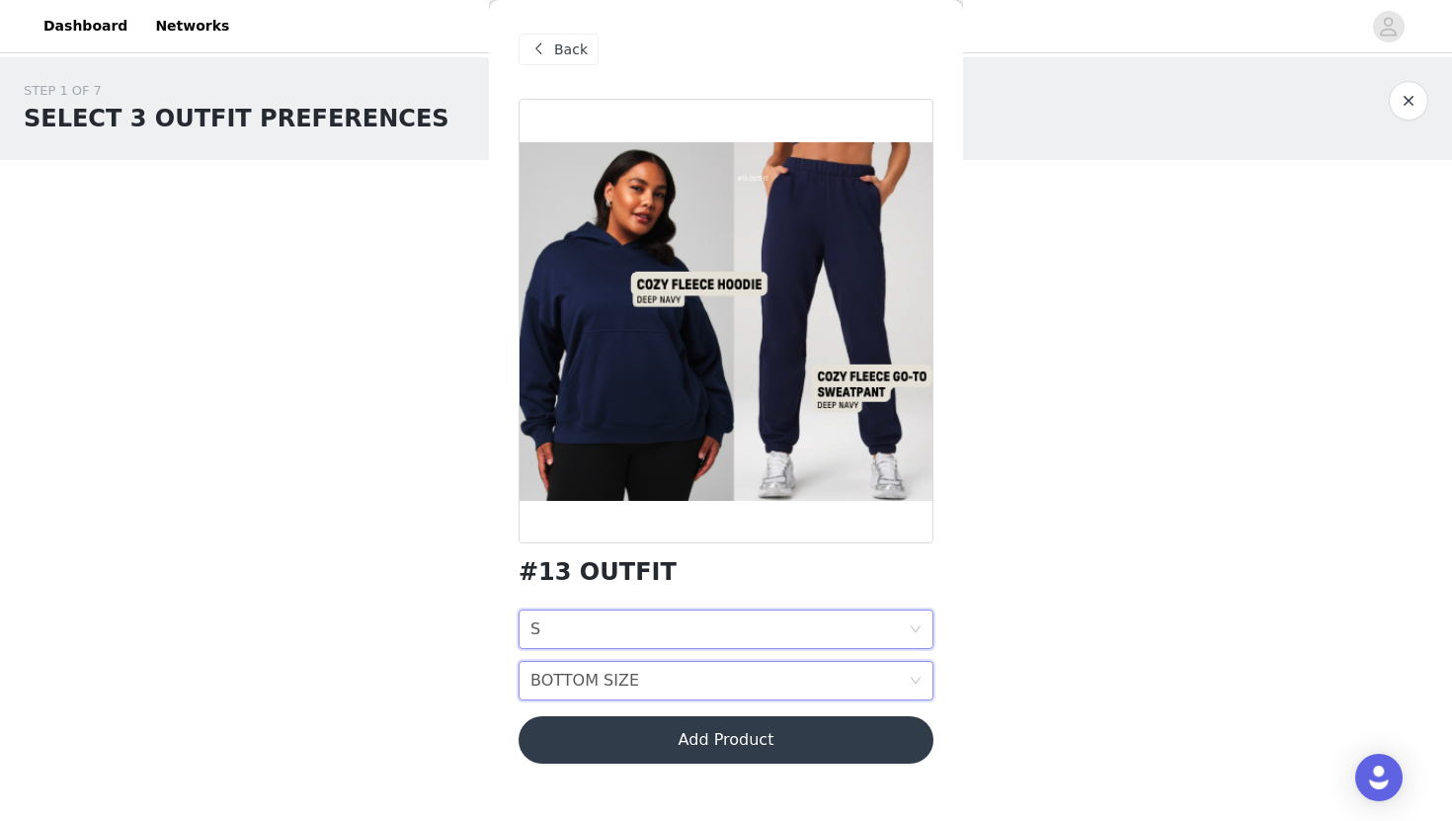
click at [916, 677] on icon "icon: down" at bounding box center [916, 681] width 12 height 12
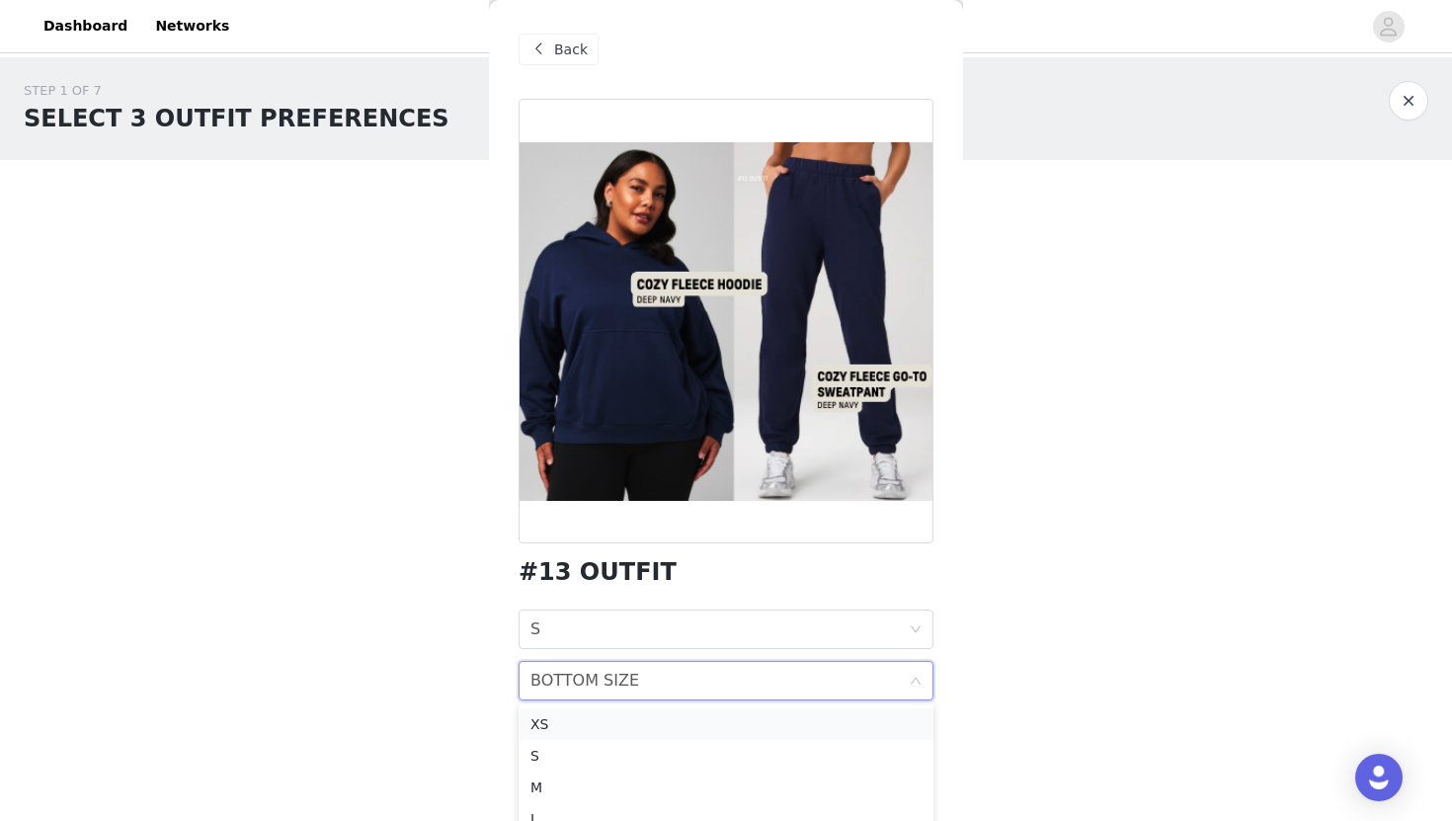
click at [592, 720] on div "XS" at bounding box center [725, 724] width 391 height 22
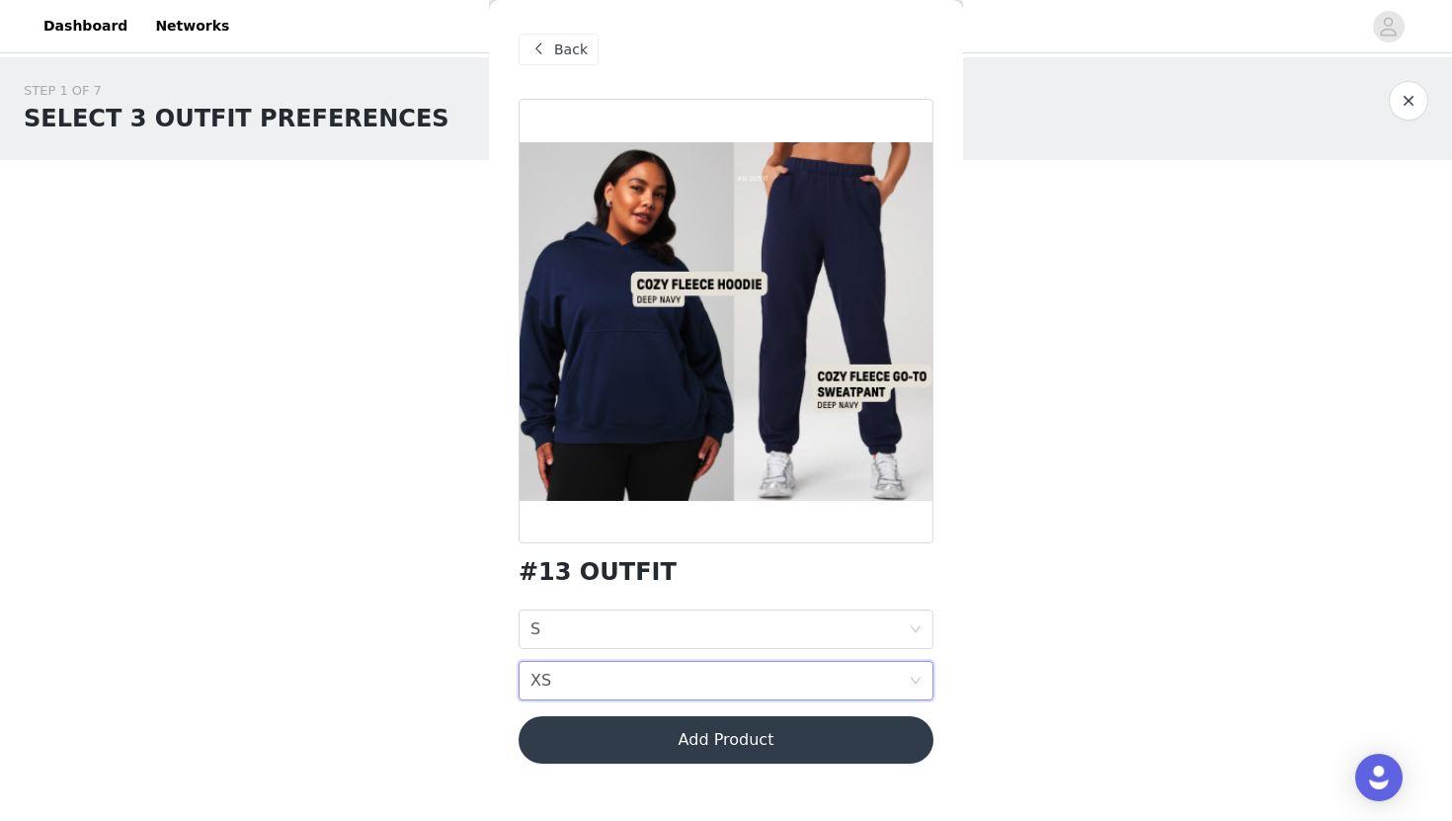
click at [733, 742] on button "Add Product" at bounding box center [726, 739] width 415 height 47
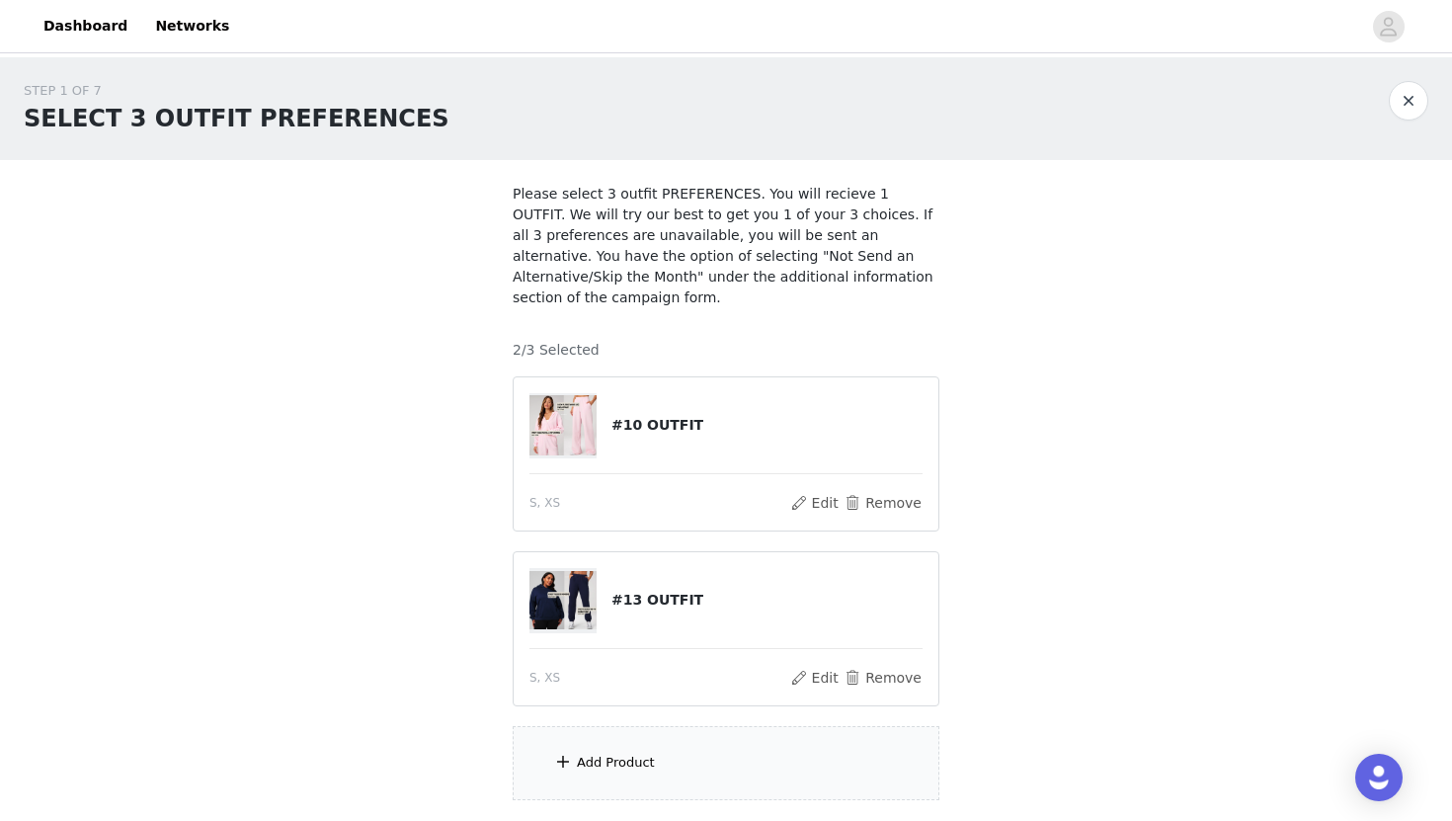
click at [604, 783] on div "Add Product" at bounding box center [726, 763] width 427 height 74
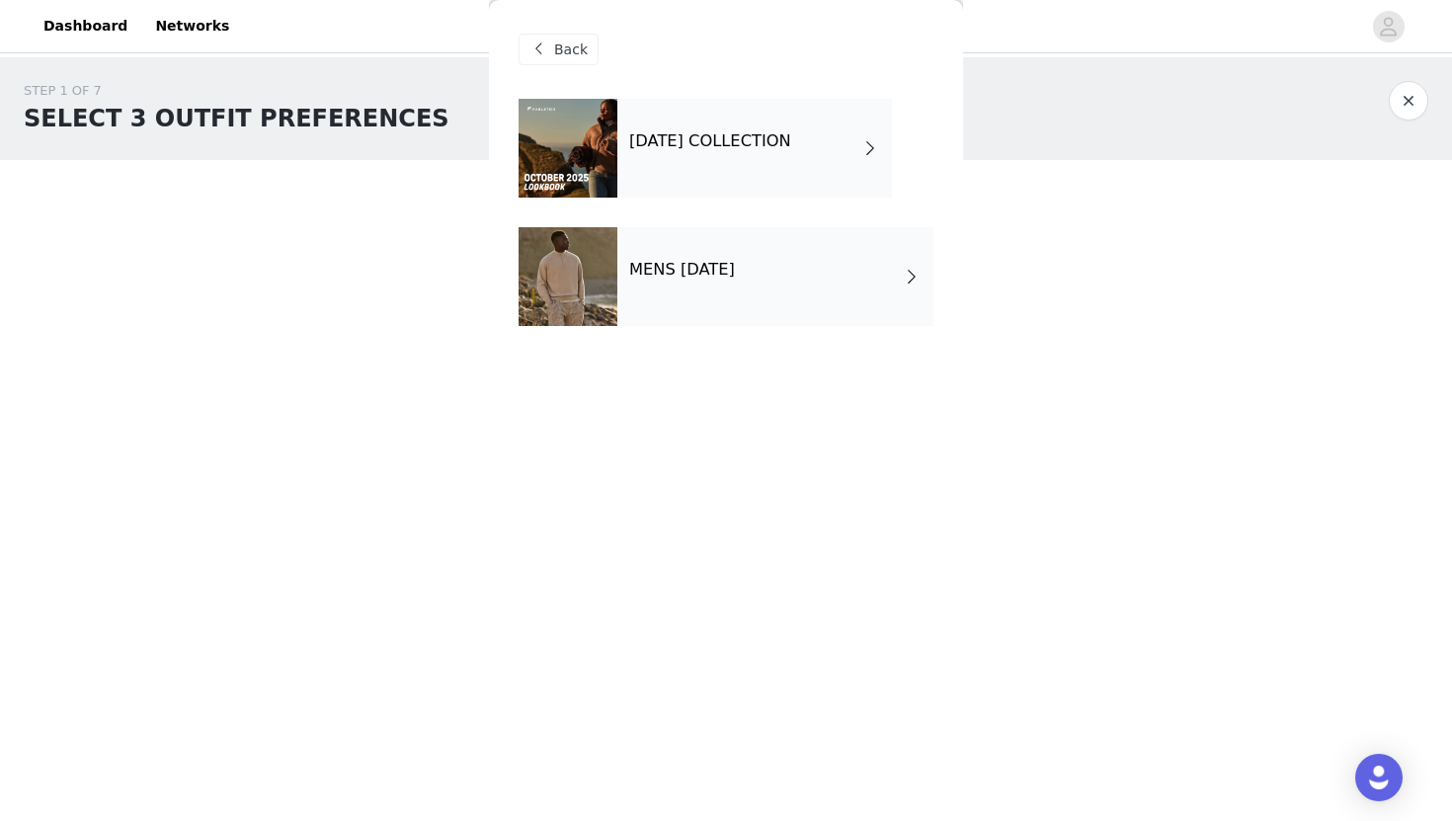
click at [672, 142] on h4 "OCTOBER 2025 COLLECTION" at bounding box center [710, 141] width 162 height 18
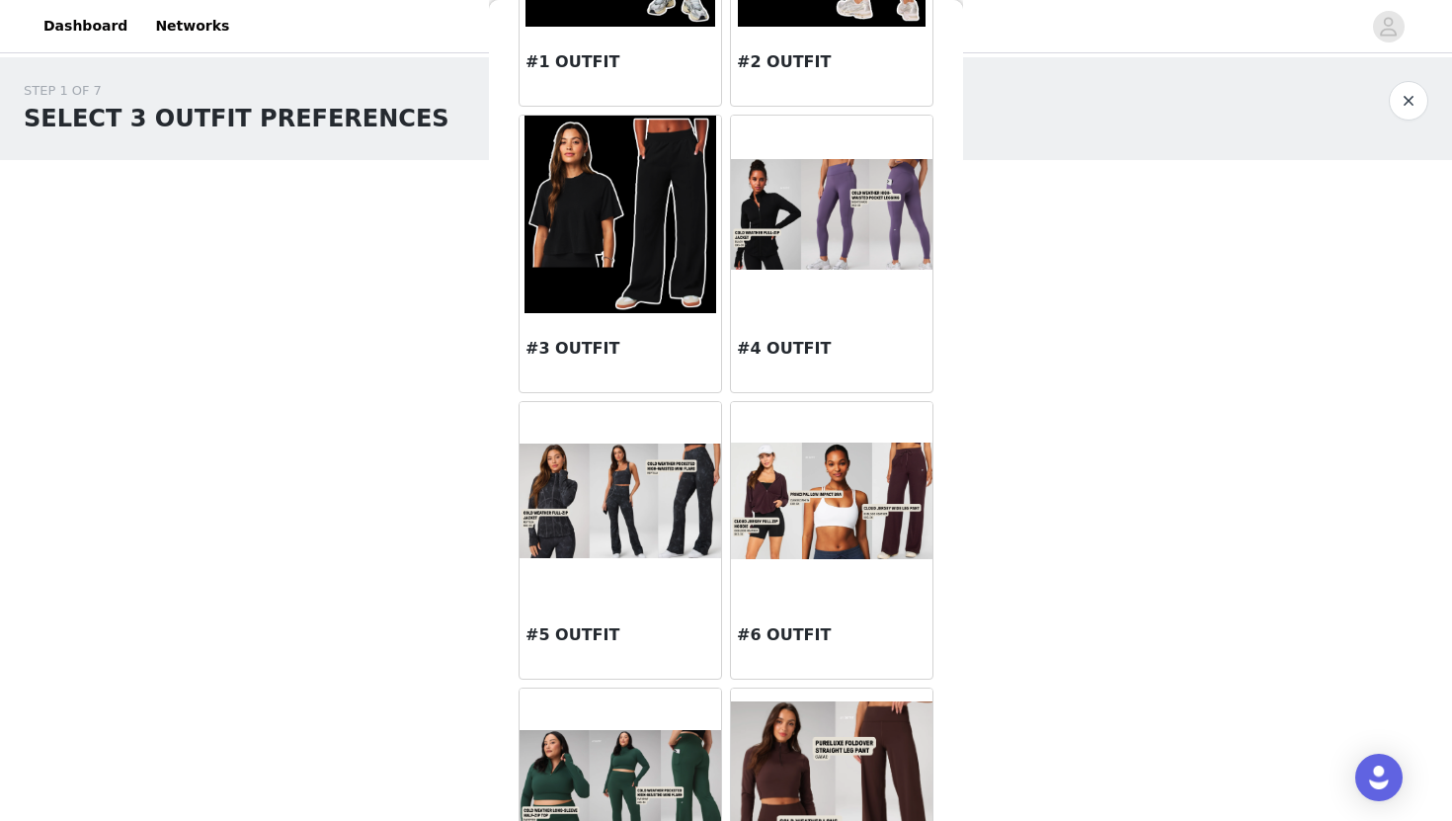
scroll to position [276, 0]
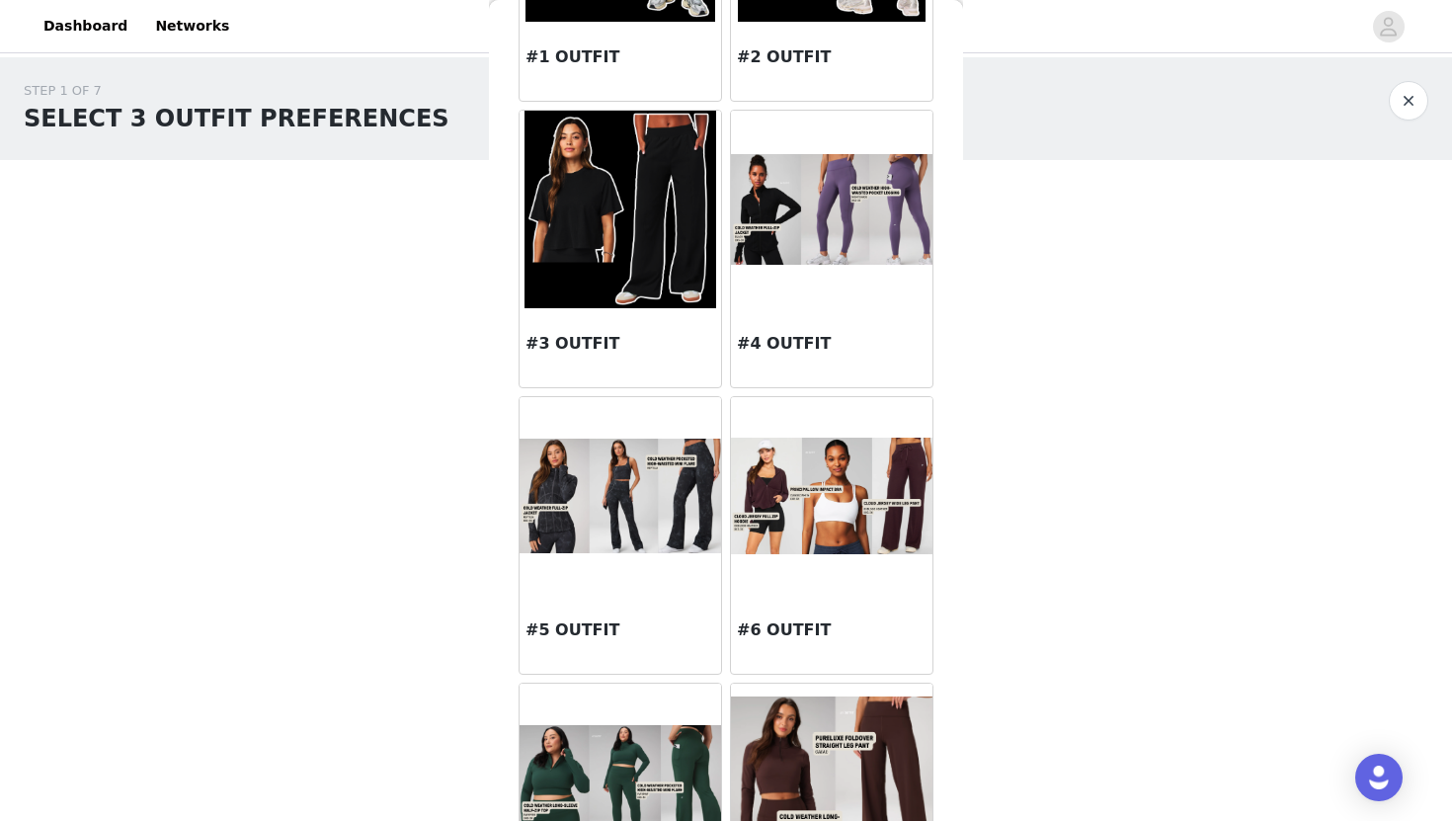
click at [822, 511] on img at bounding box center [831, 496] width 201 height 116
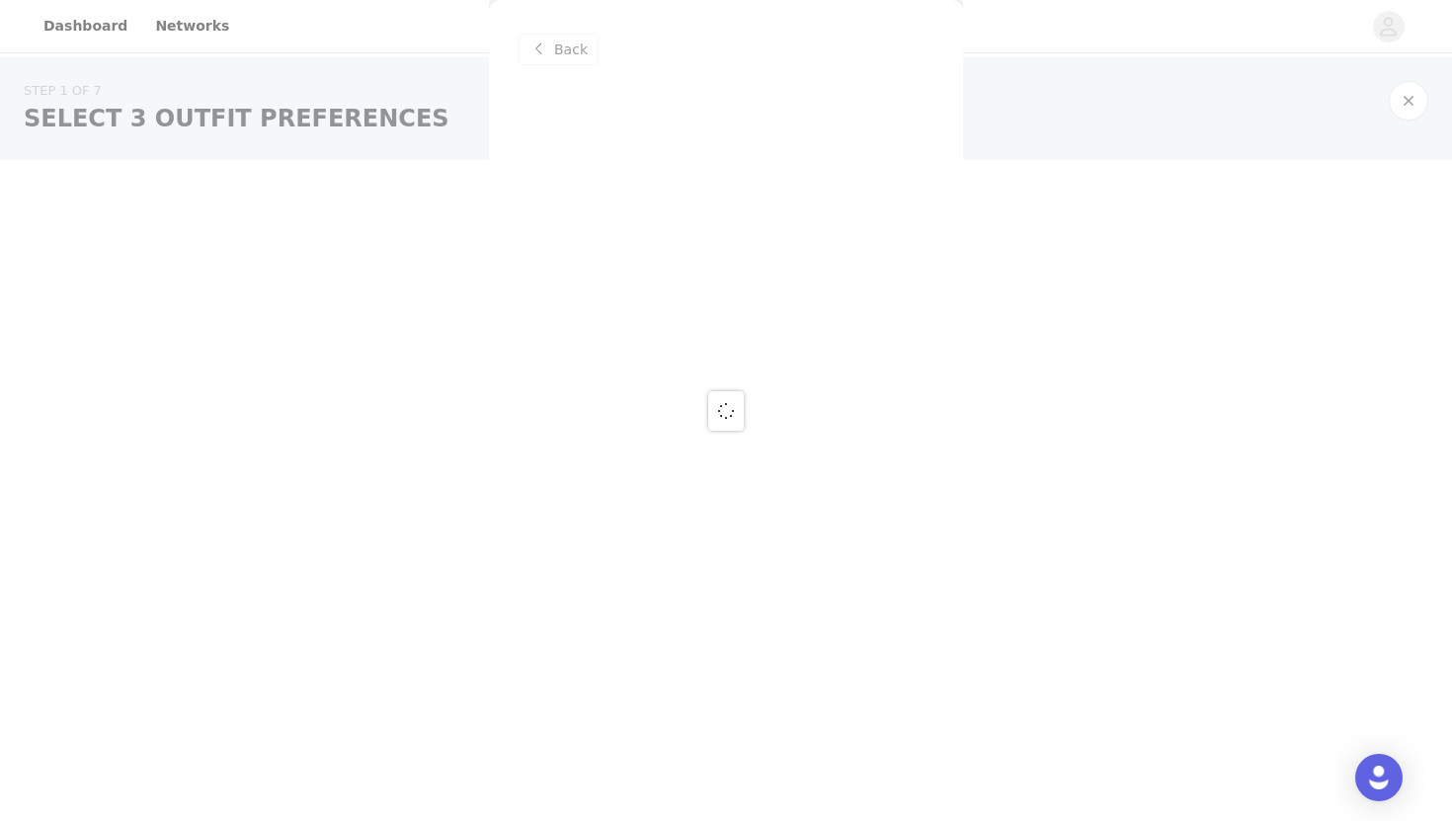
scroll to position [0, 0]
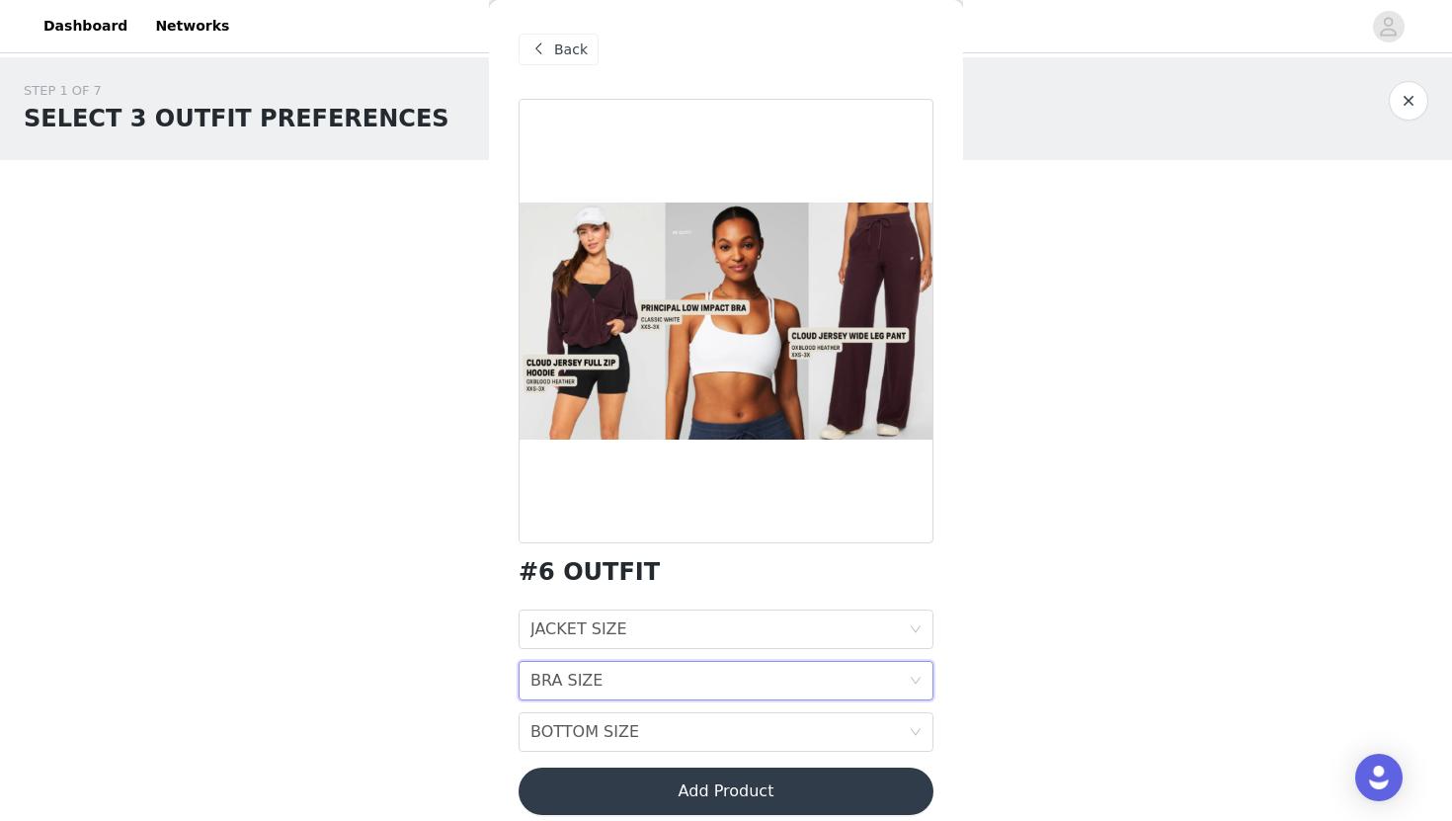
click at [917, 677] on icon "icon: down" at bounding box center [916, 681] width 12 height 12
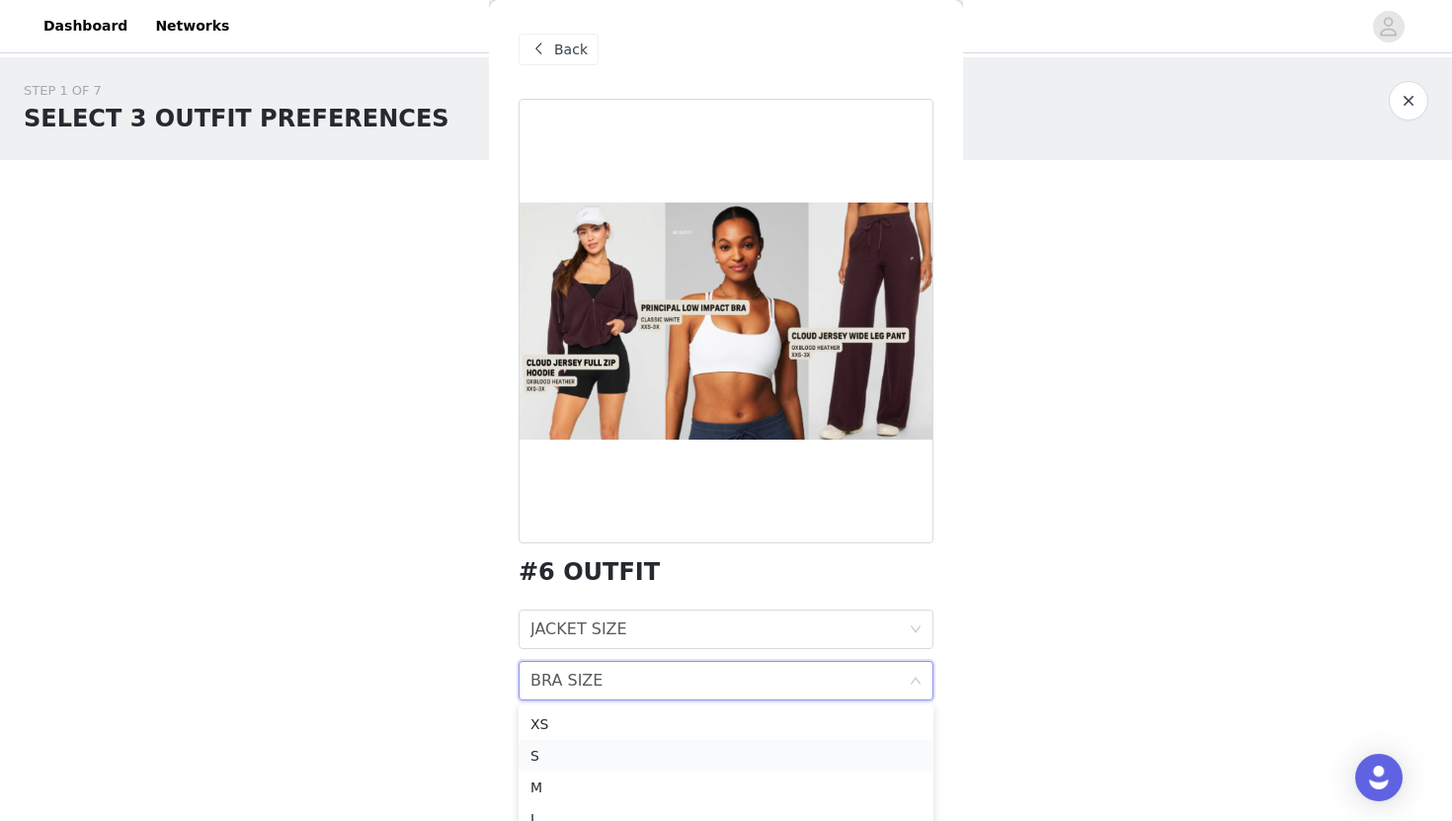
click at [593, 754] on div "S" at bounding box center [725, 756] width 391 height 22
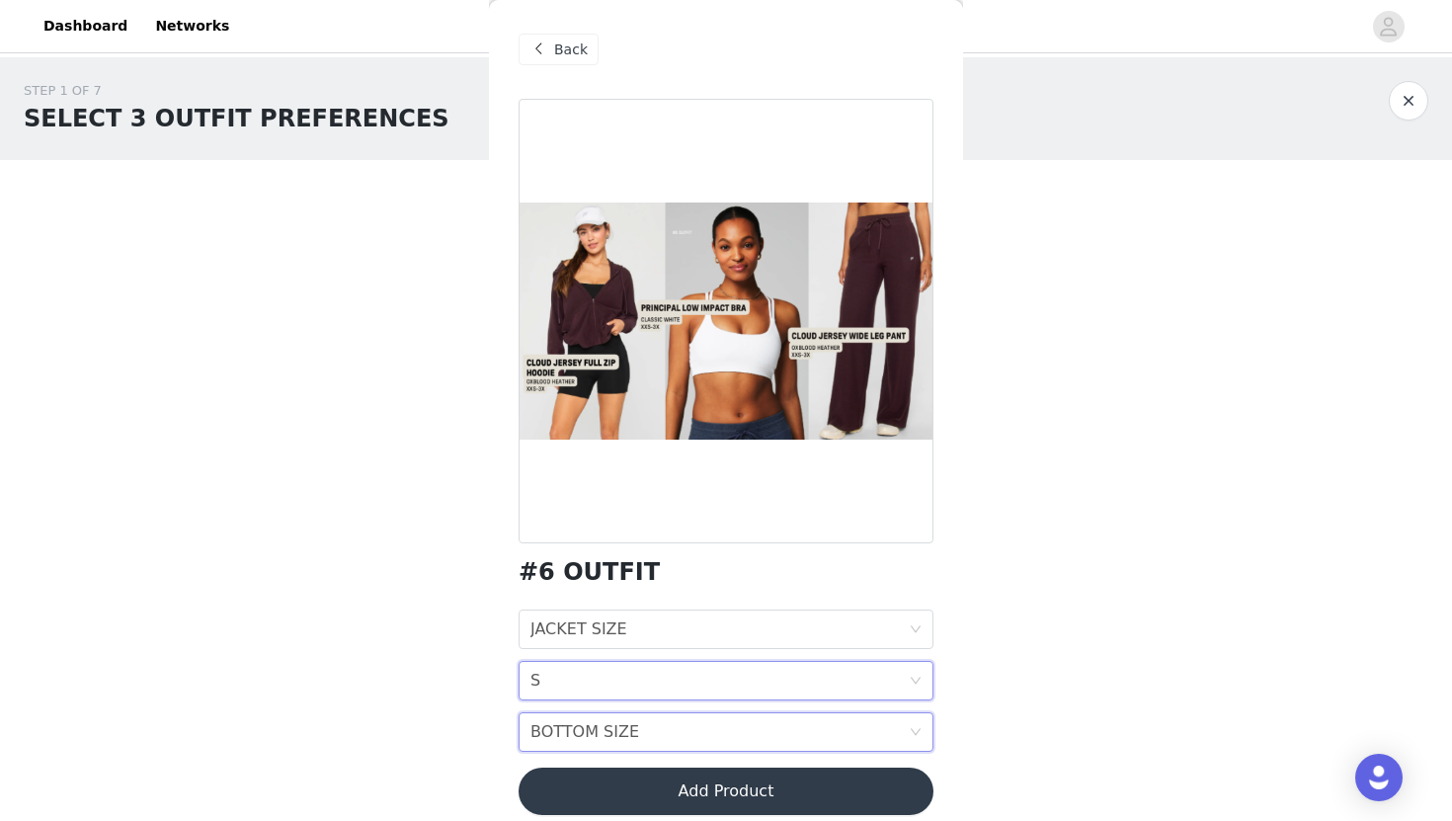
click at [920, 734] on icon "icon: down" at bounding box center [916, 732] width 12 height 12
click at [634, 489] on div "XS" at bounding box center [725, 499] width 391 height 22
click at [920, 681] on icon "icon: down" at bounding box center [916, 681] width 12 height 12
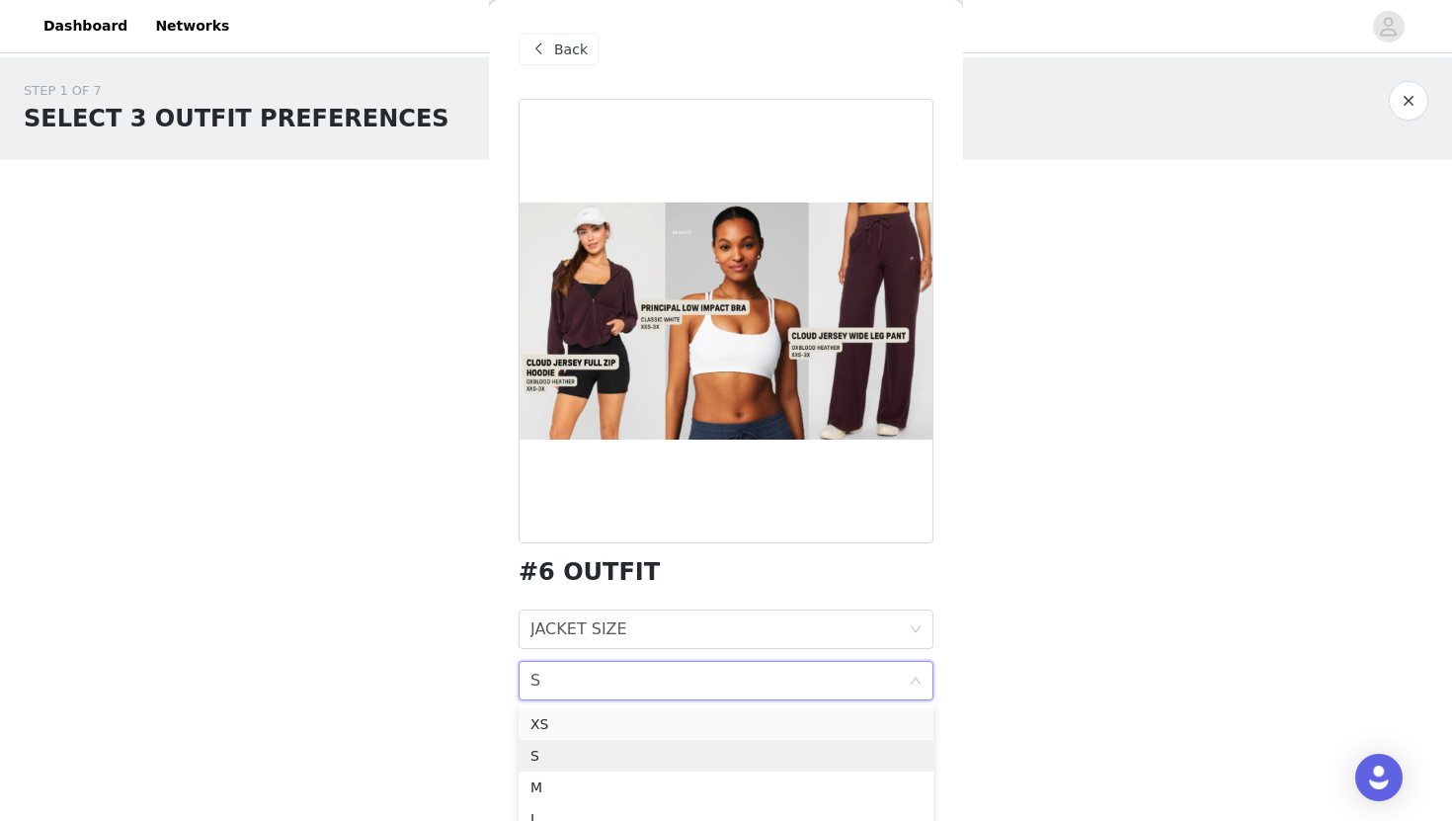
click at [692, 719] on div "XS" at bounding box center [725, 724] width 391 height 22
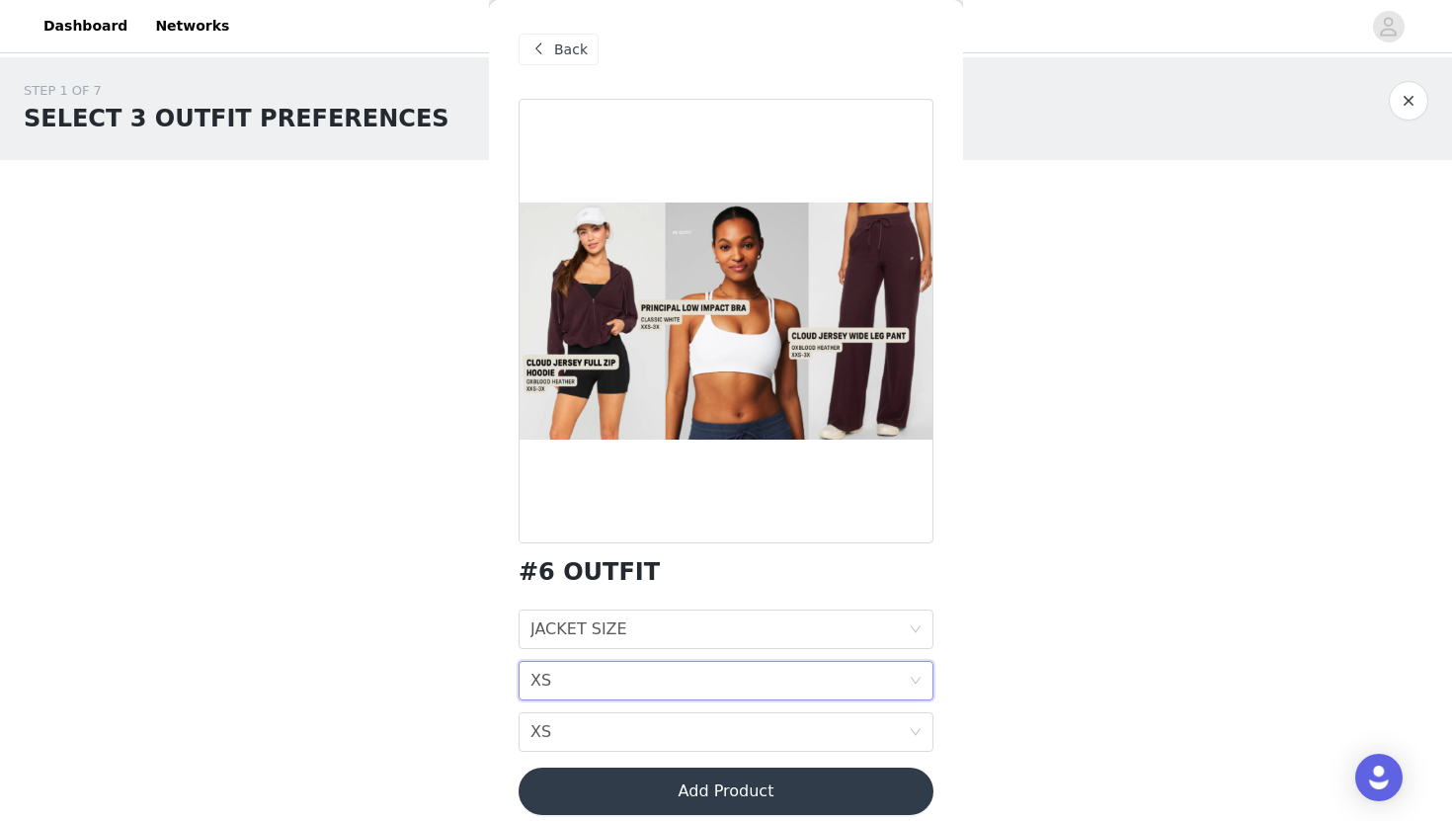
click at [708, 787] on button "Add Product" at bounding box center [726, 790] width 415 height 47
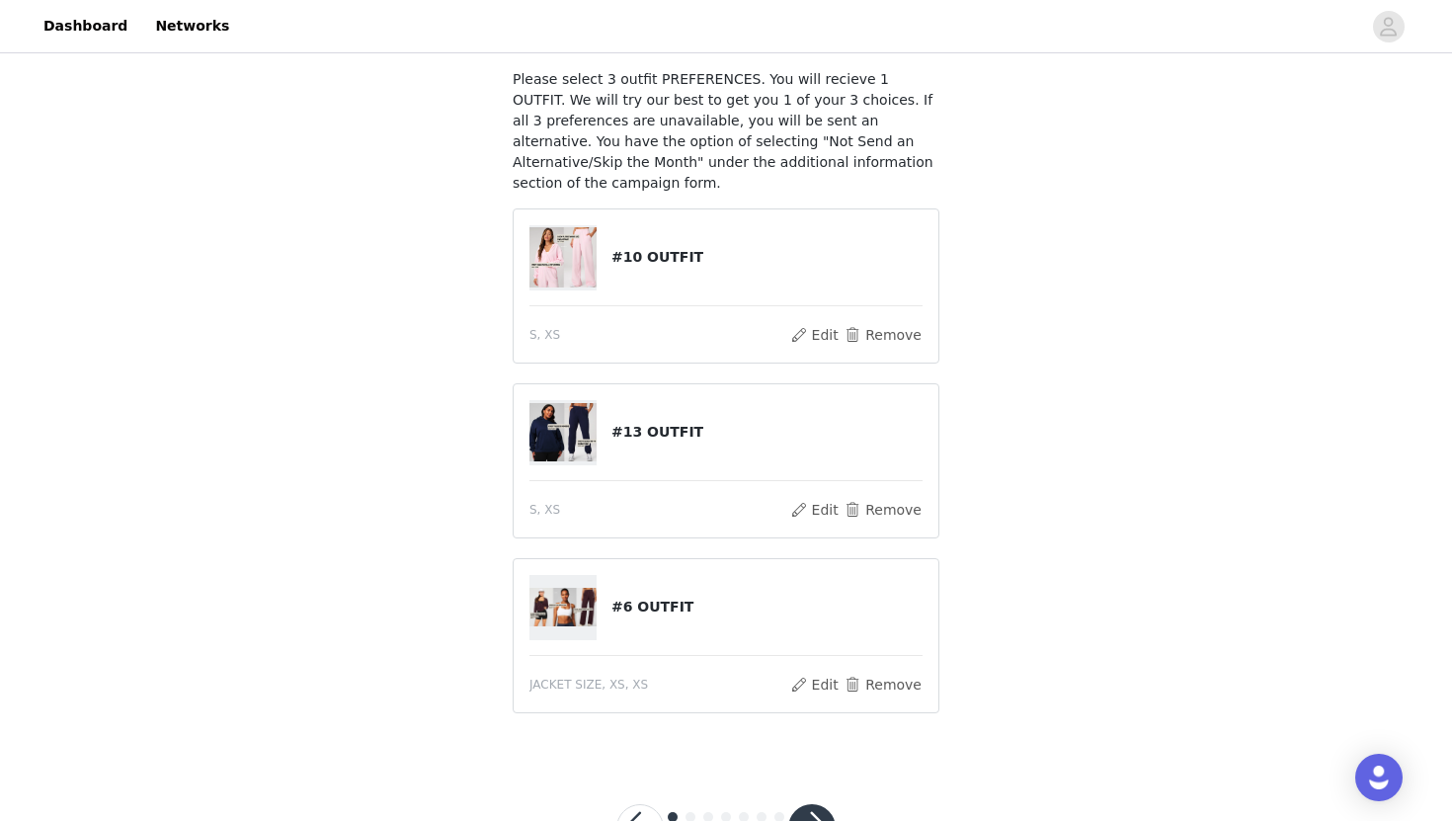
scroll to position [192, 0]
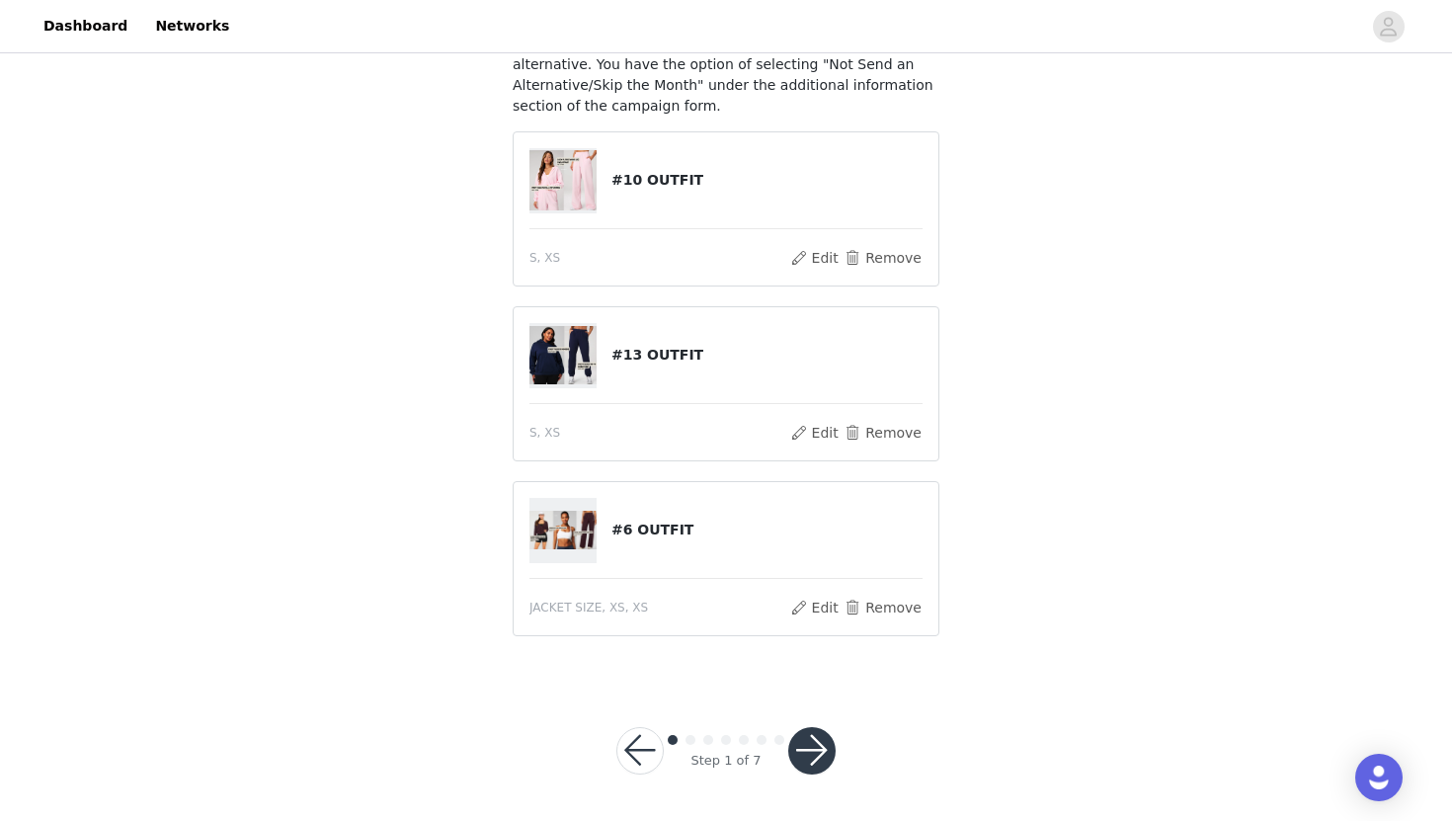
click at [816, 744] on button "button" at bounding box center [811, 750] width 47 height 47
click at [804, 751] on button "button" at bounding box center [811, 750] width 47 height 47
click at [680, 520] on h4 "#6 OUTFIT" at bounding box center [766, 530] width 311 height 21
click at [623, 537] on h4 "#6 OUTFIT" at bounding box center [766, 530] width 311 height 21
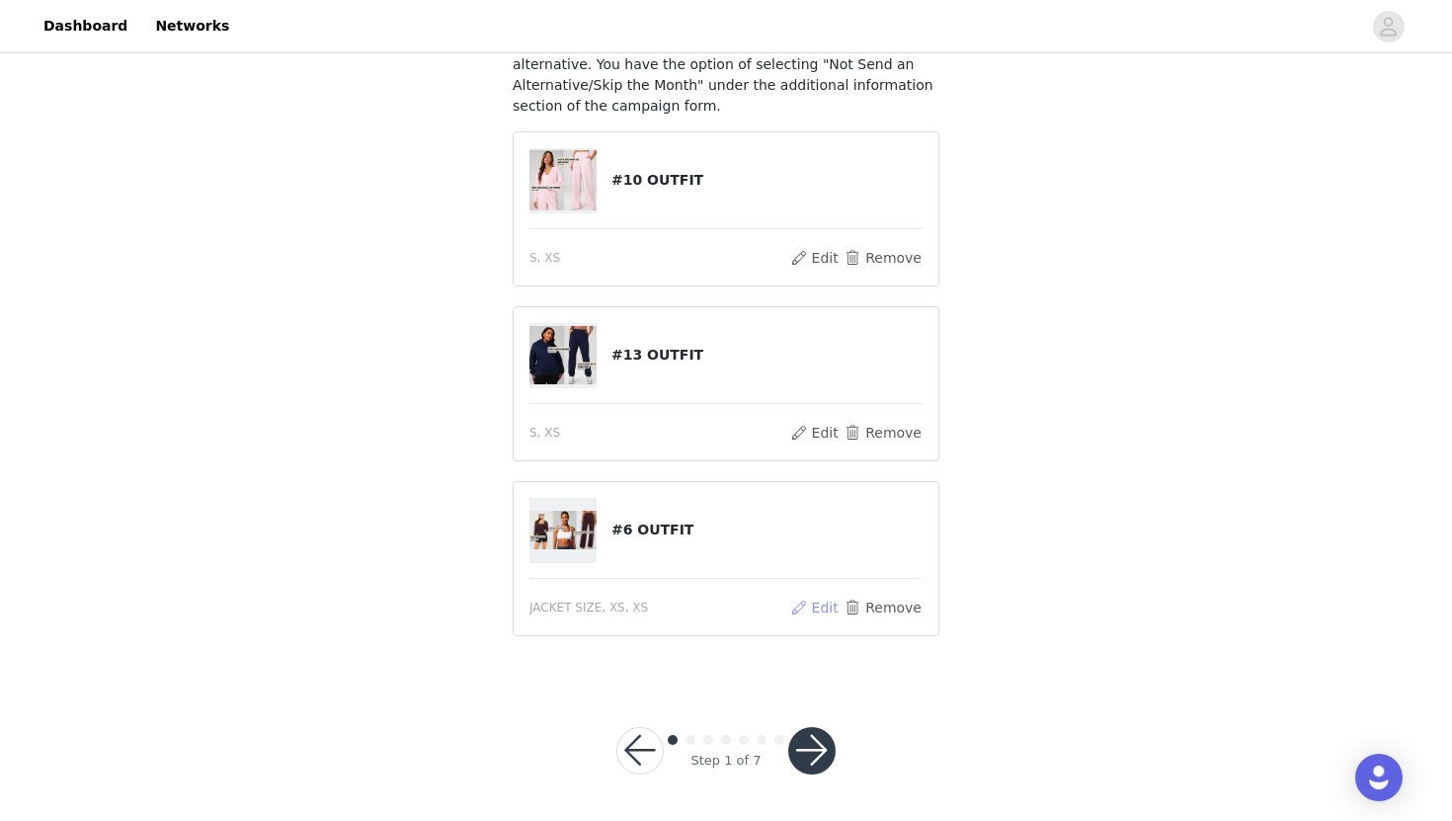
click at [812, 600] on button "Edit" at bounding box center [814, 608] width 50 height 24
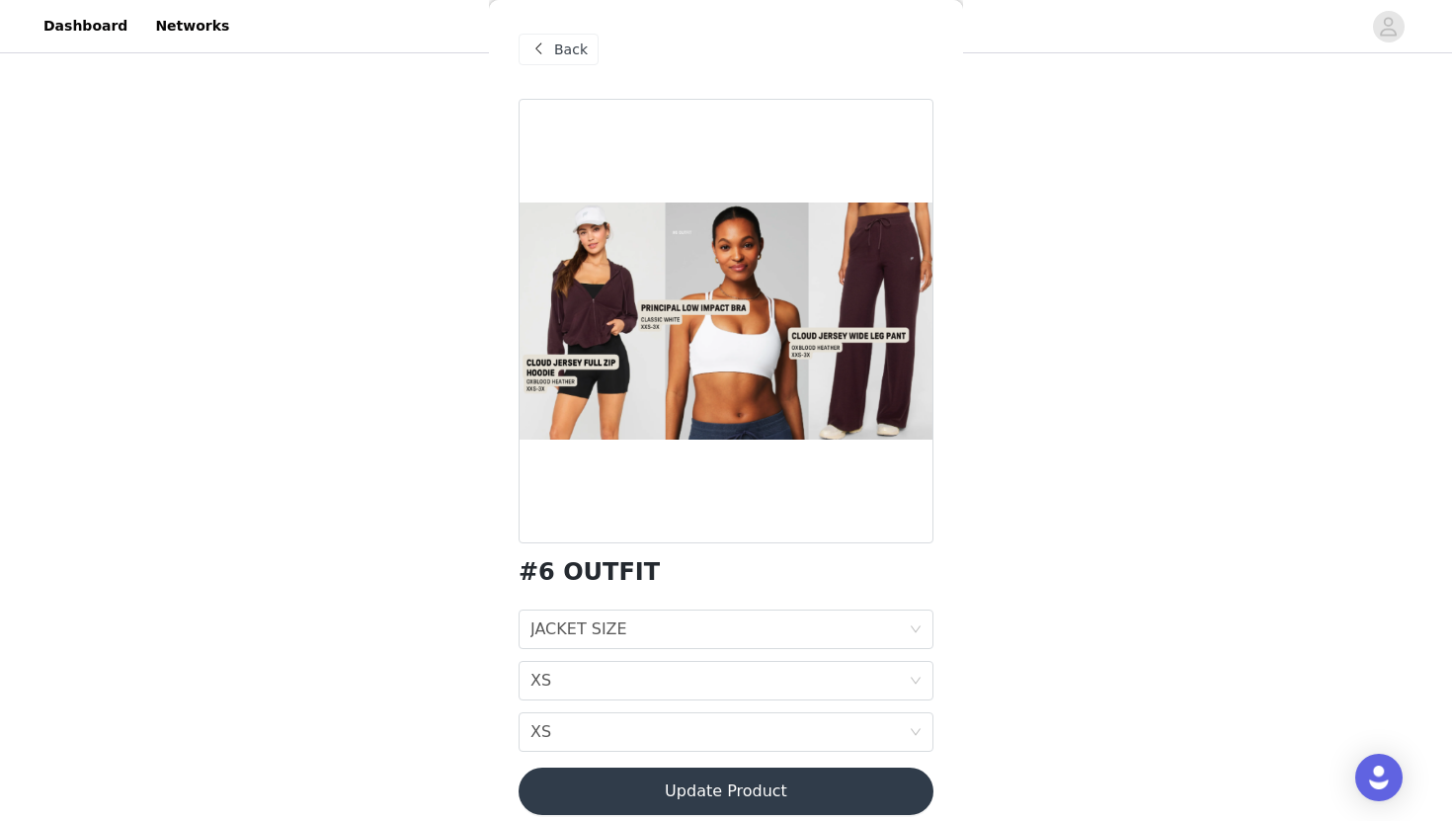
click at [763, 783] on button "Update Product" at bounding box center [726, 790] width 415 height 47
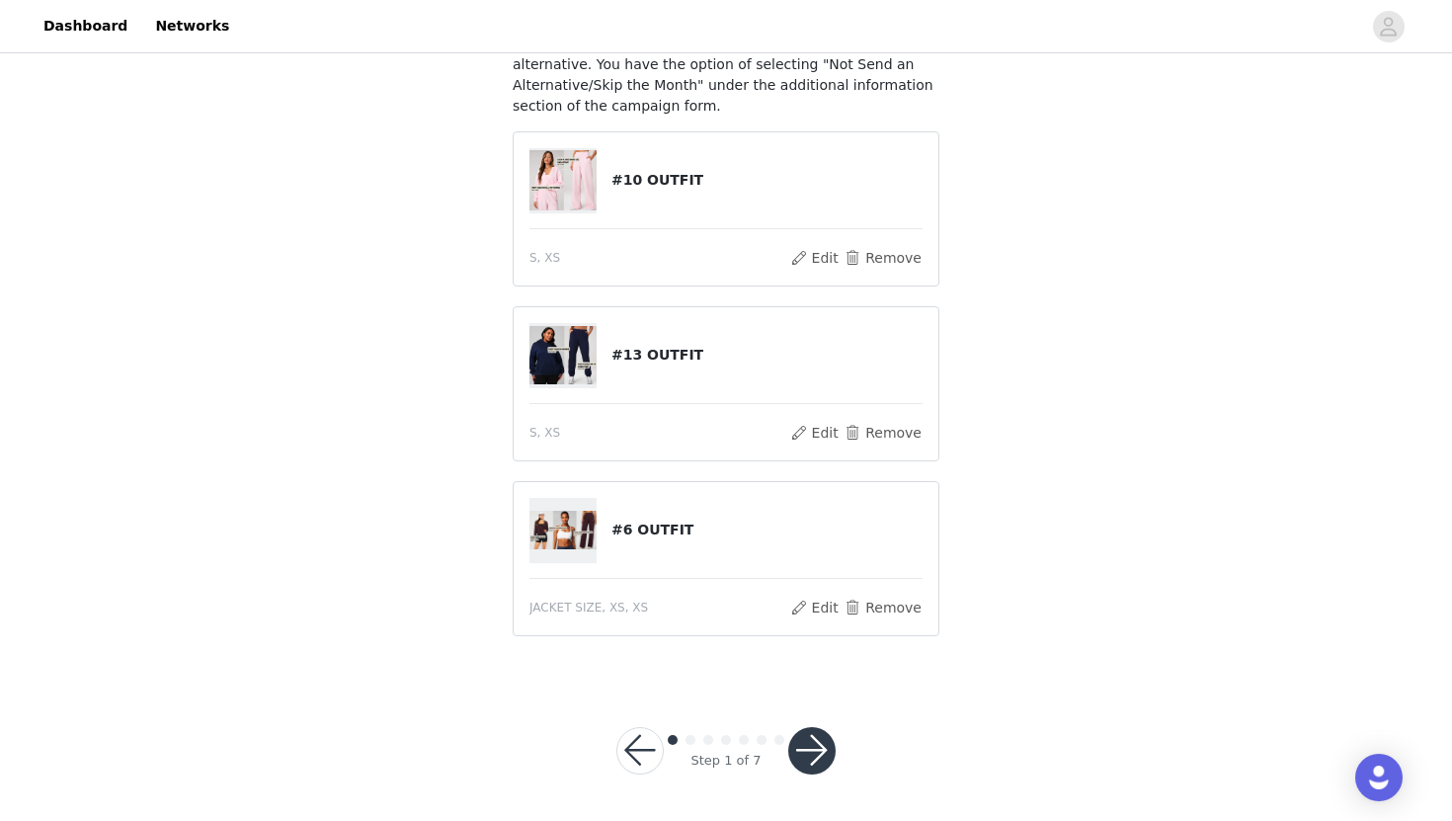
click at [812, 744] on button "button" at bounding box center [811, 750] width 47 height 47
click at [820, 610] on button "Edit" at bounding box center [814, 608] width 50 height 24
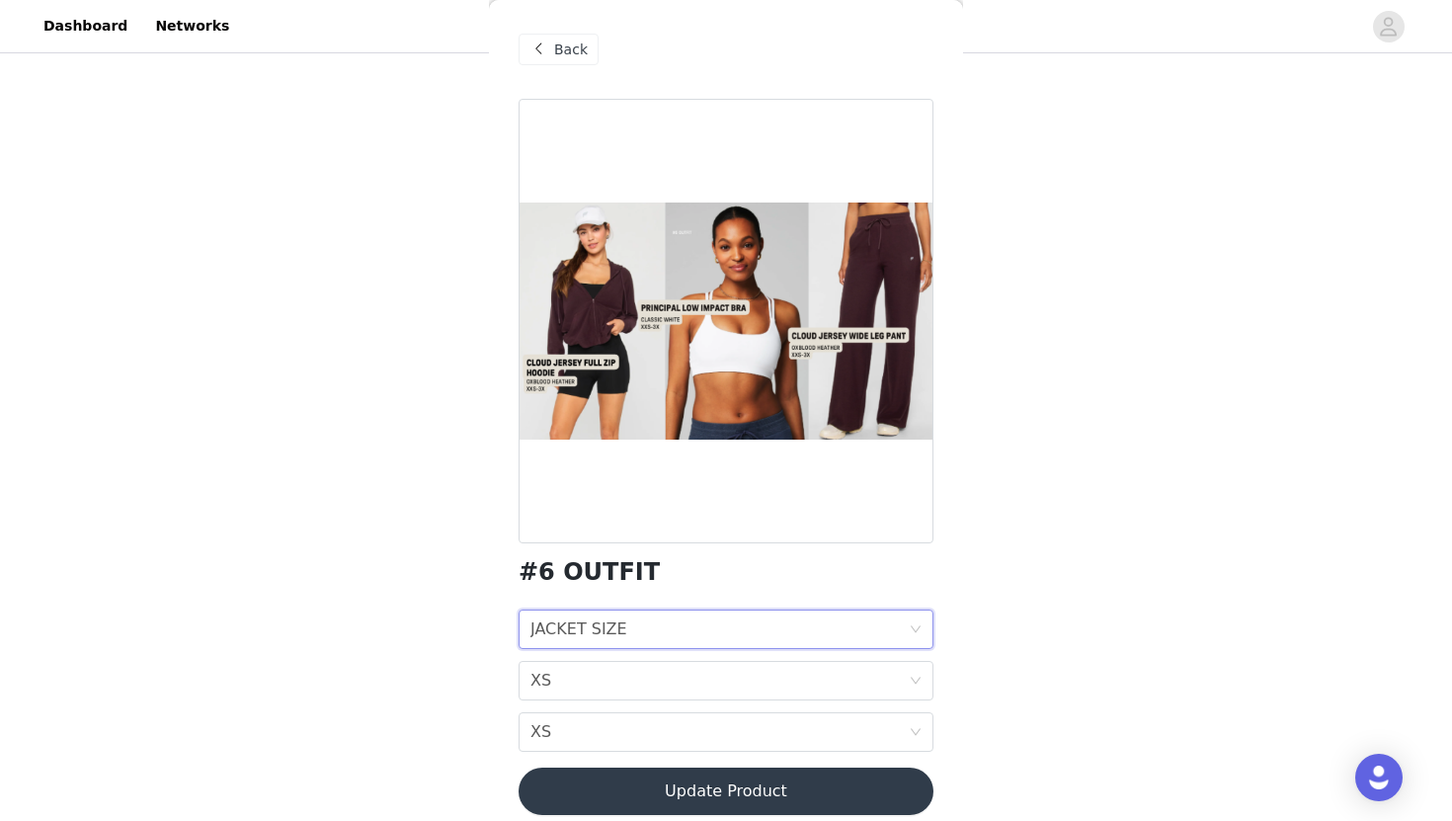
click at [916, 631] on icon "icon: down" at bounding box center [916, 629] width 10 height 7
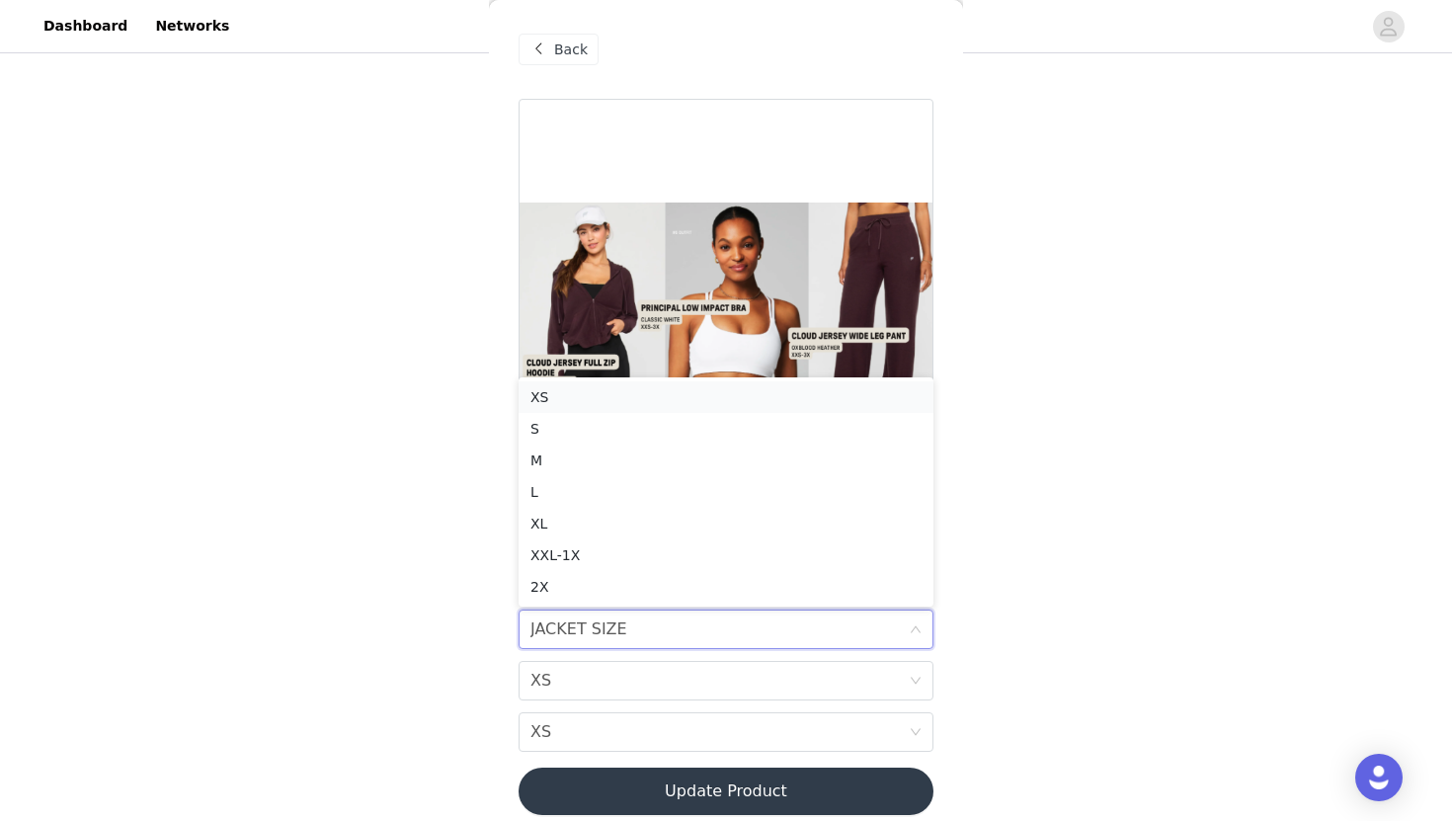
click at [705, 393] on div "XS" at bounding box center [725, 397] width 391 height 22
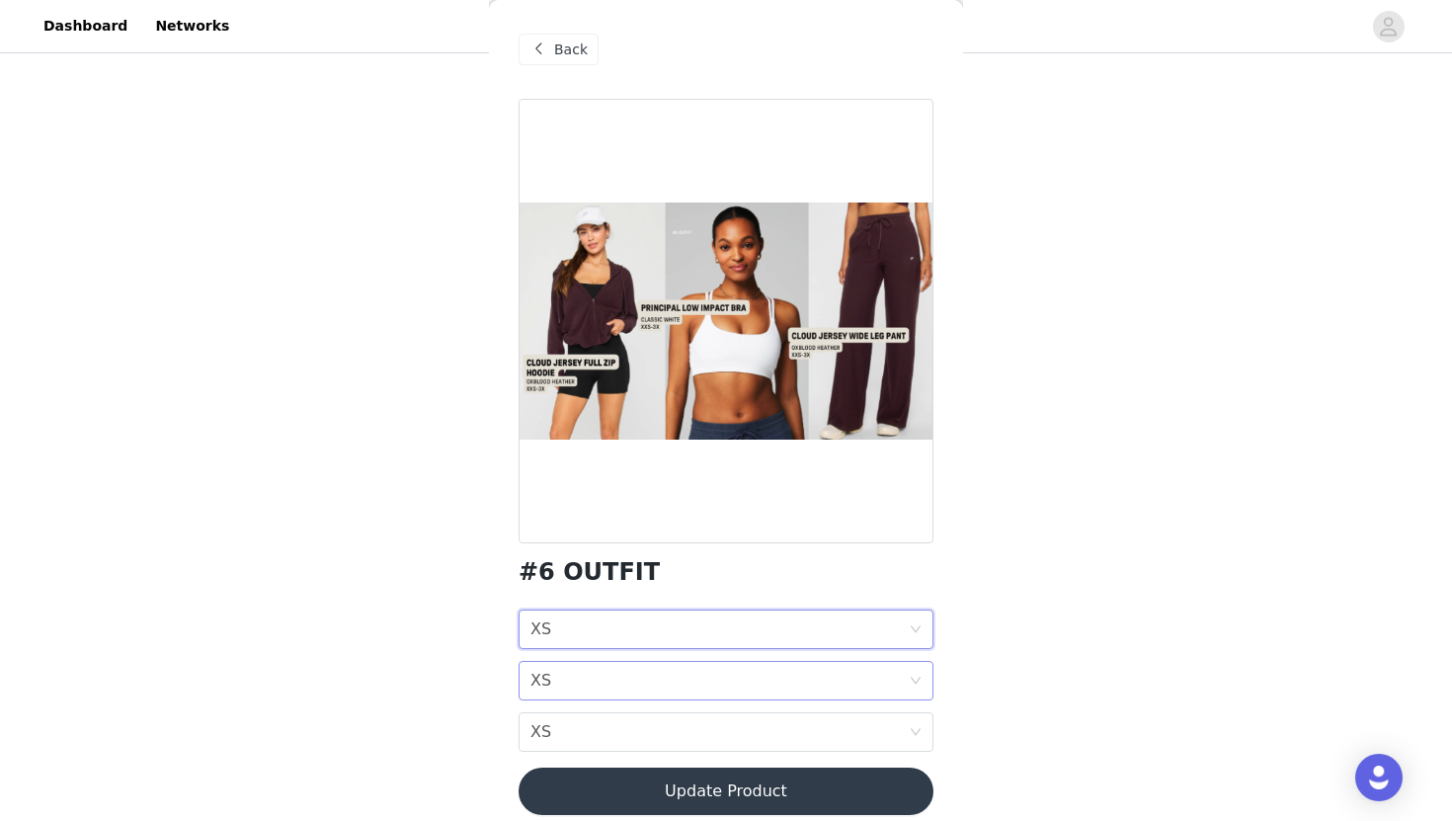
click at [915, 679] on icon "icon: down" at bounding box center [916, 681] width 12 height 12
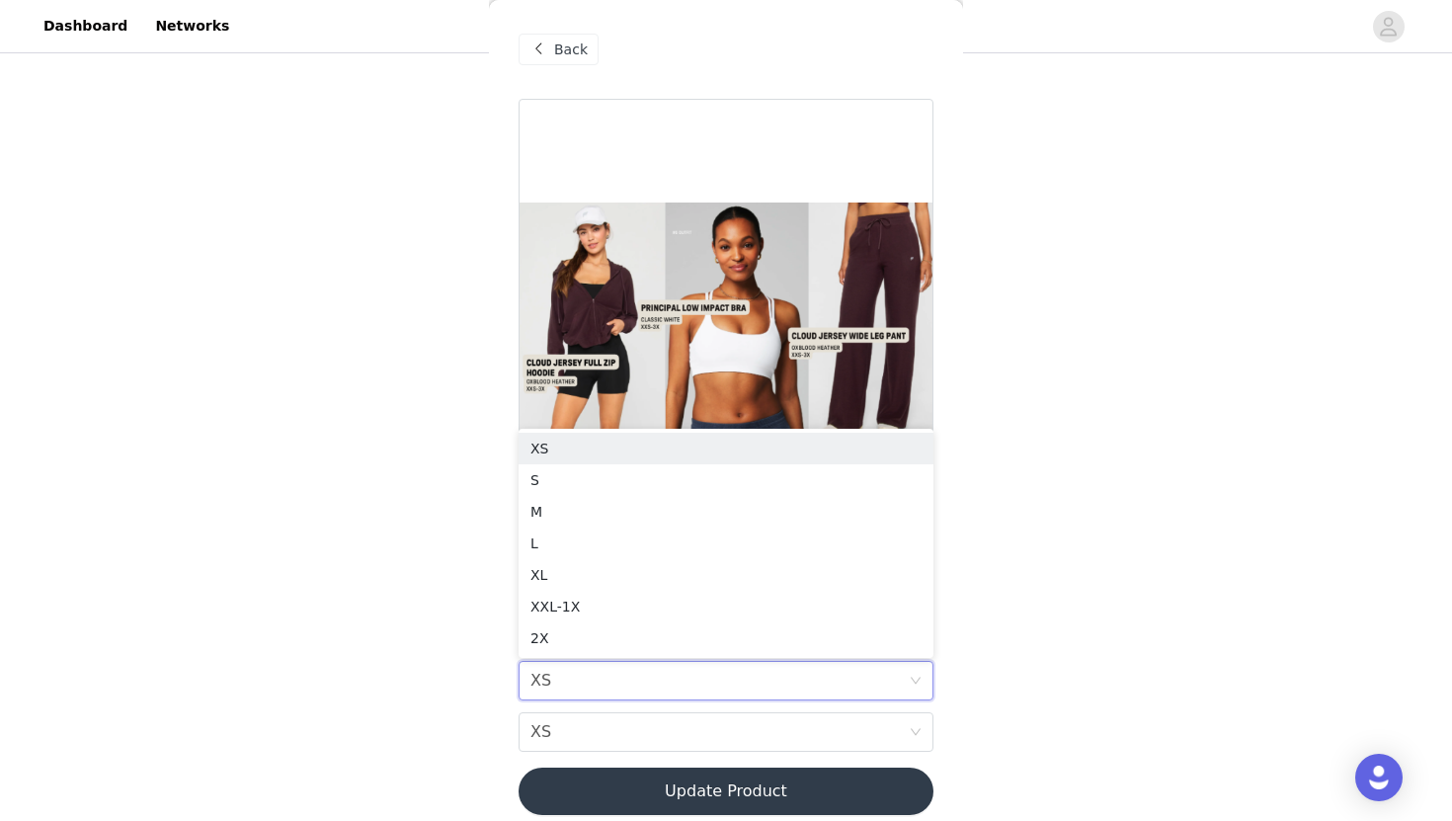
click at [1033, 616] on div "STEP 1 OF 7 SELECT 3 OUTFIT PREFERENCES Please select options for the "#6 OUTFI…" at bounding box center [726, 236] width 1452 height 887
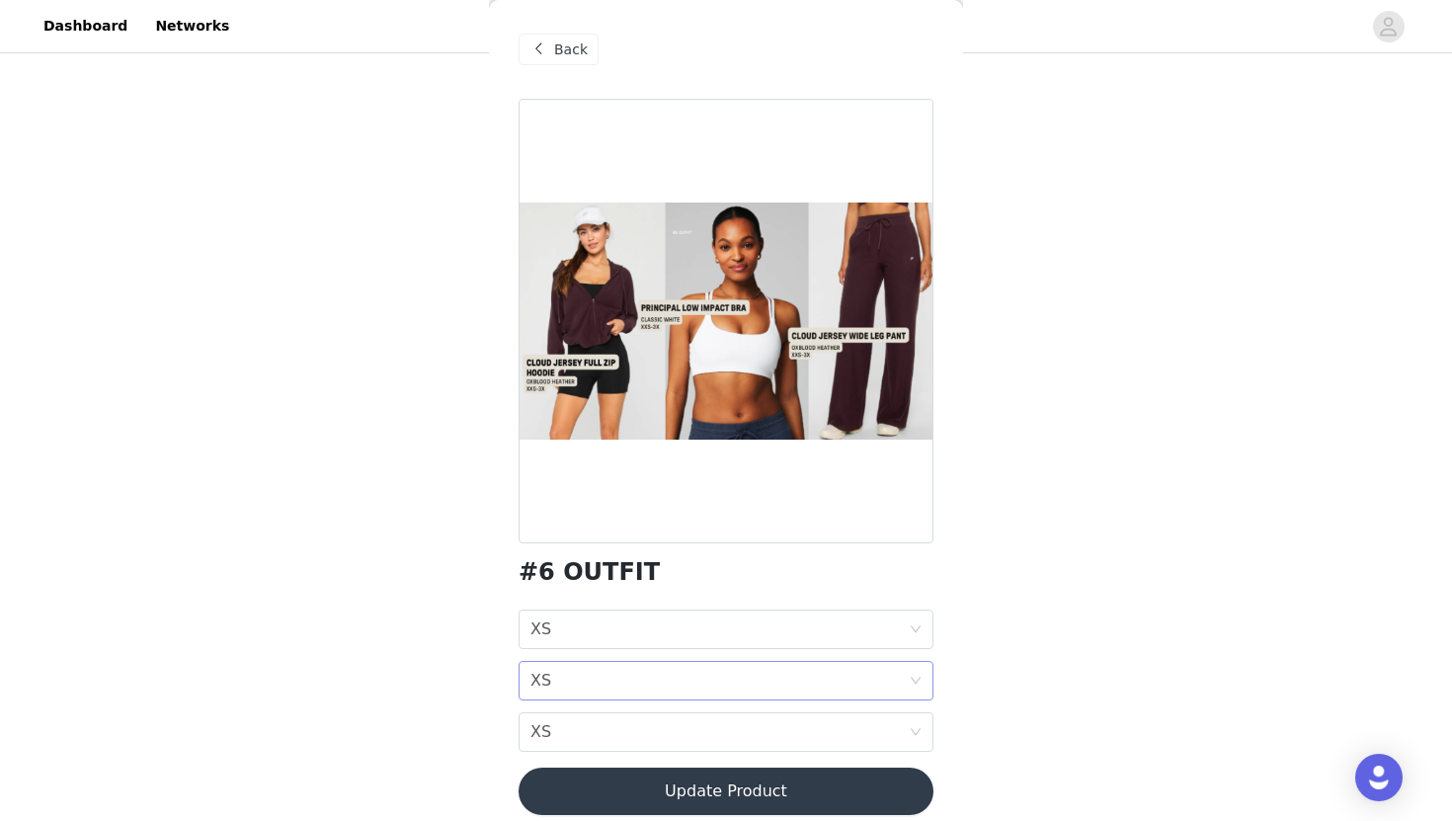
click at [922, 674] on div "BRA SIZE XS" at bounding box center [726, 681] width 415 height 40
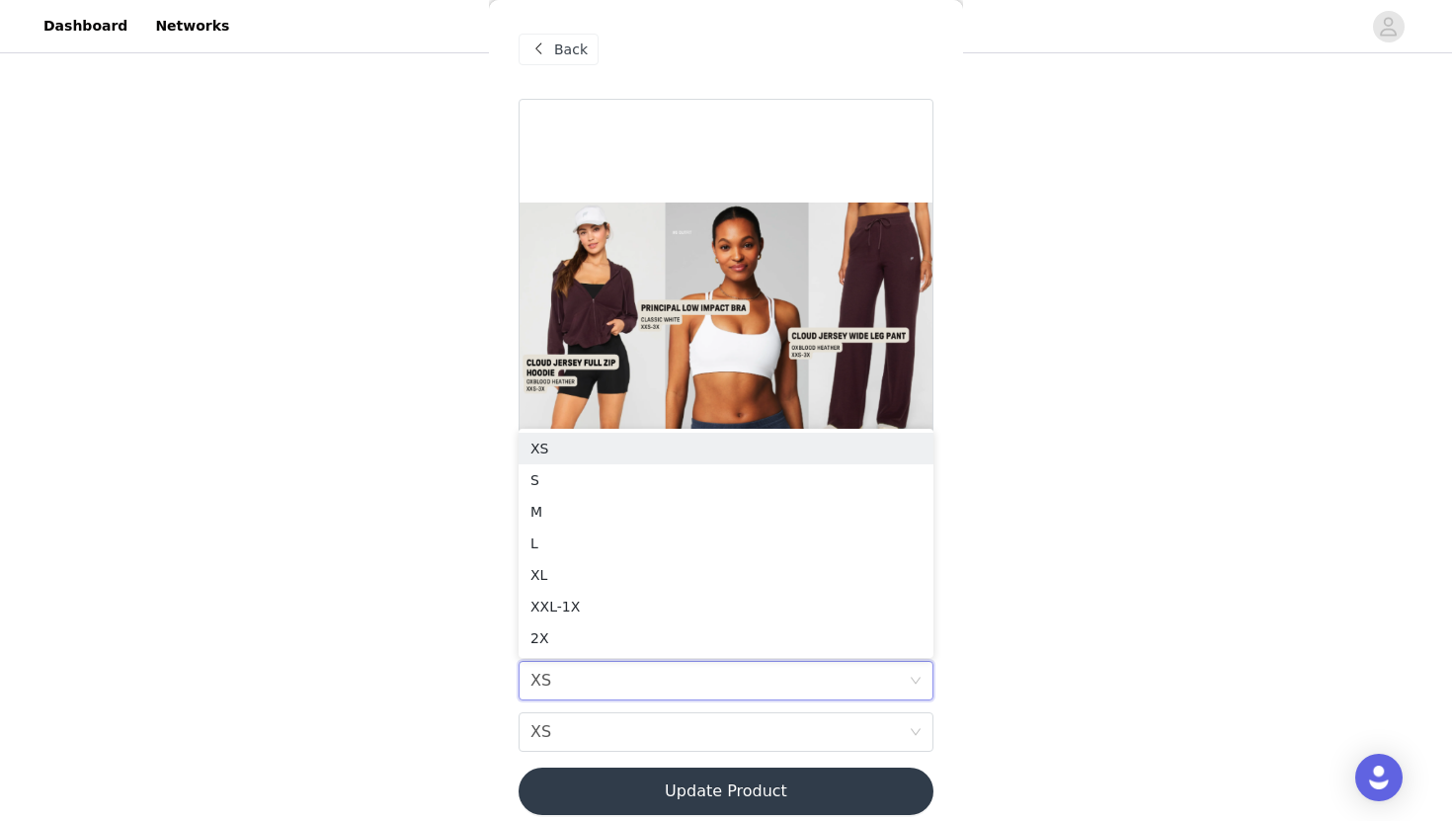
click at [1057, 642] on div "STEP 1 OF 7 SELECT 3 OUTFIT PREFERENCES Please select options for the "#6 OUTFI…" at bounding box center [726, 236] width 1452 height 887
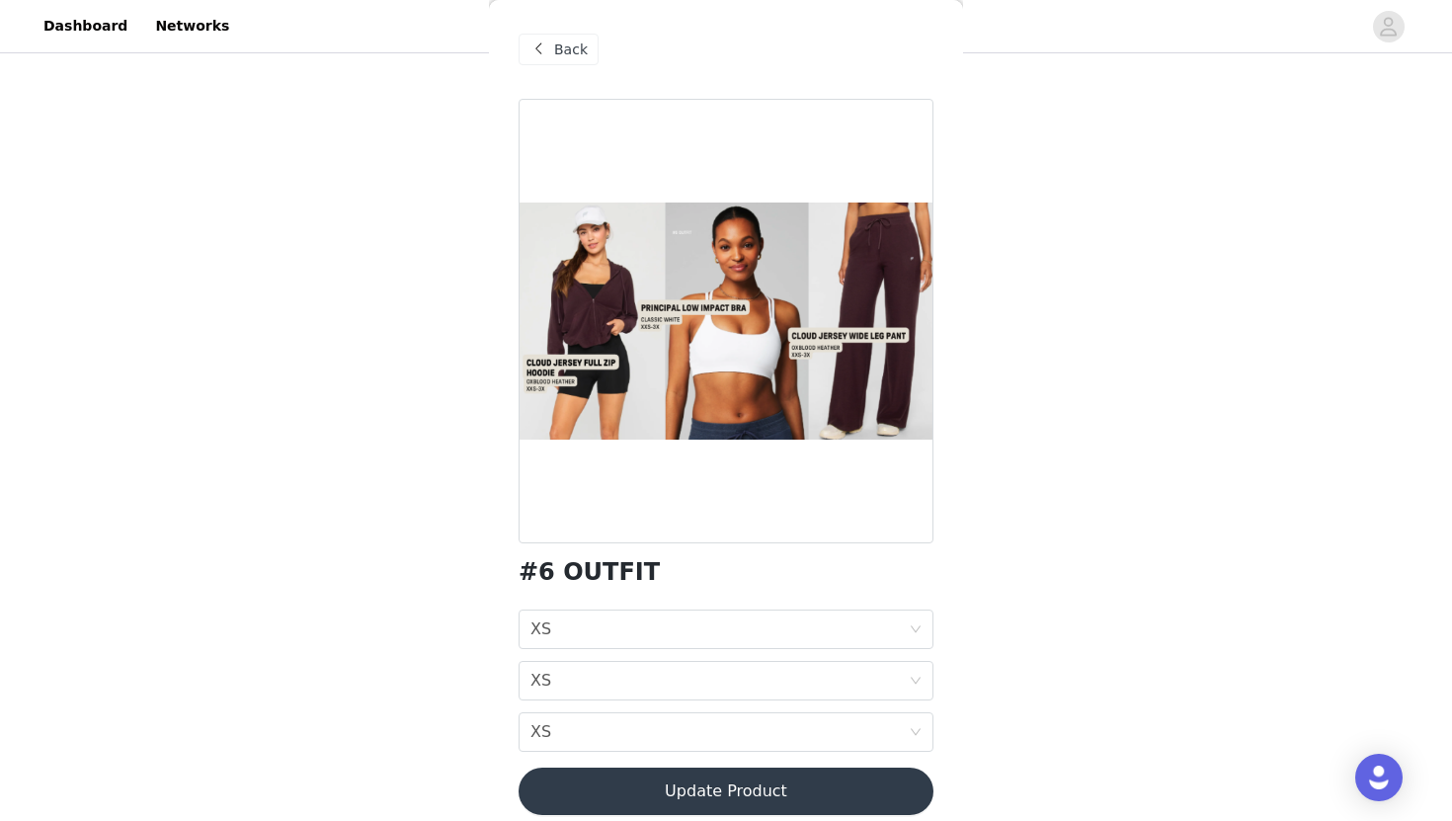
click at [555, 50] on span "Back" at bounding box center [571, 50] width 34 height 21
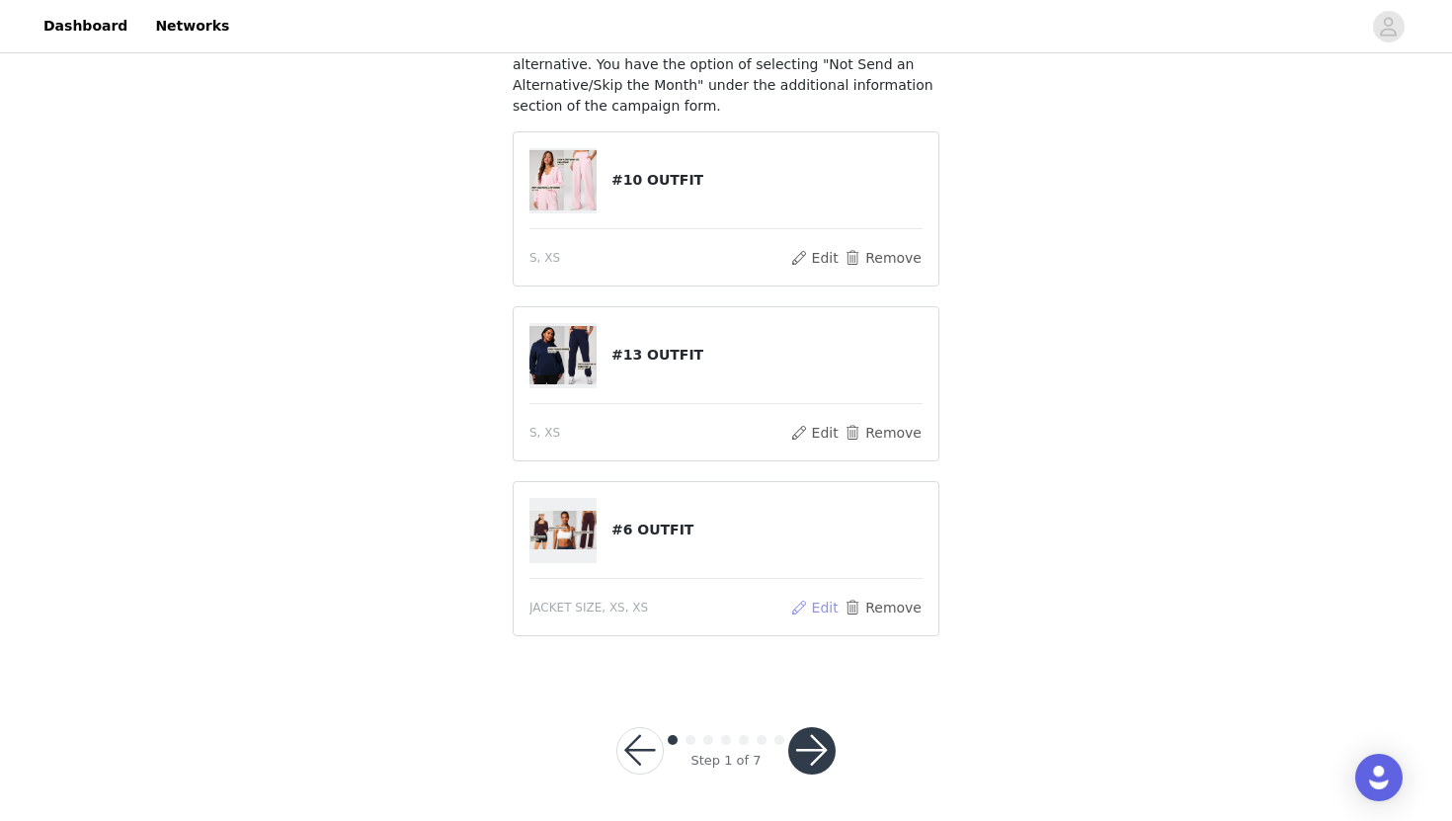
click at [824, 601] on button "Edit" at bounding box center [814, 608] width 50 height 24
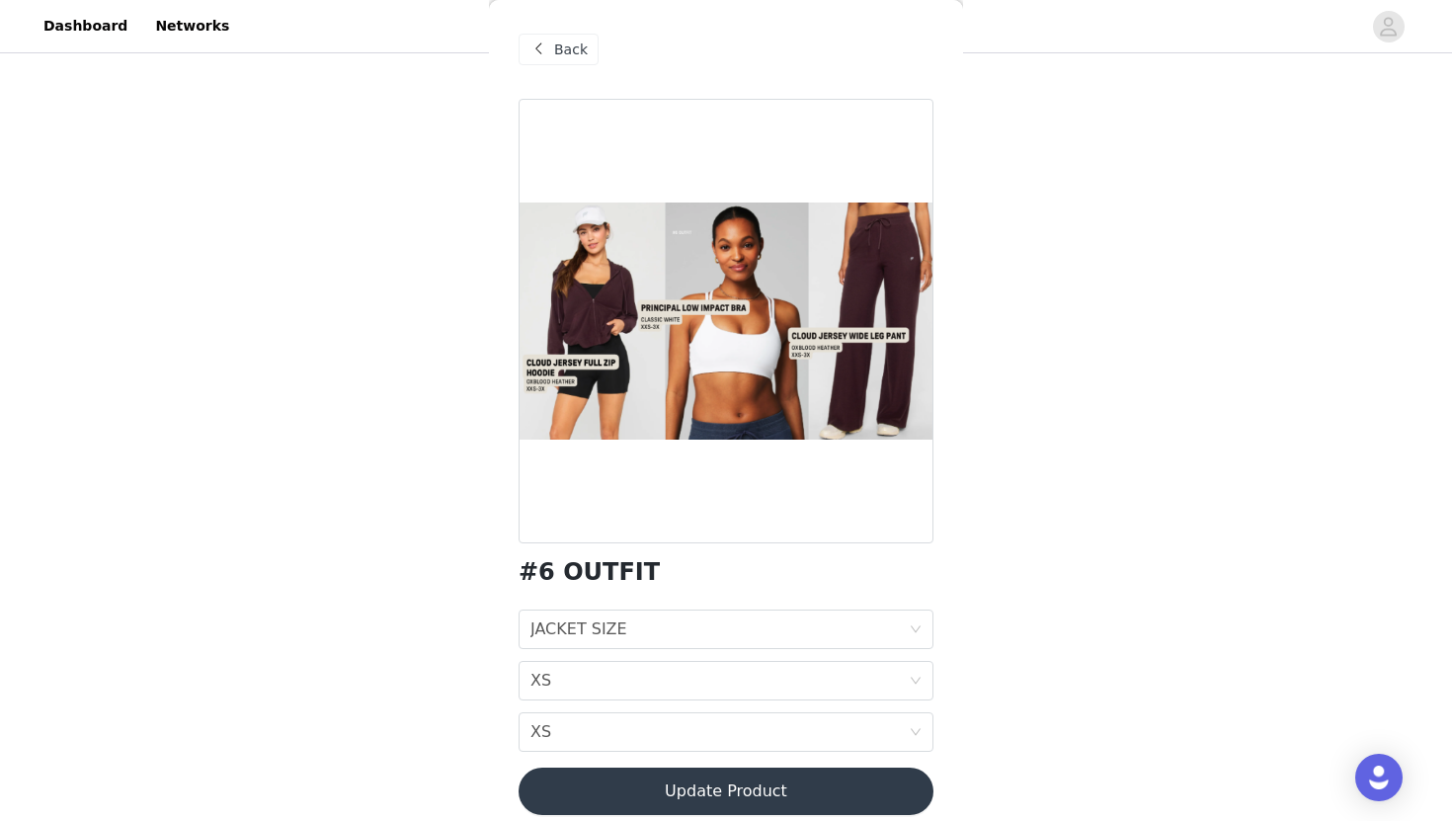
click at [552, 51] on div "Back" at bounding box center [559, 50] width 80 height 32
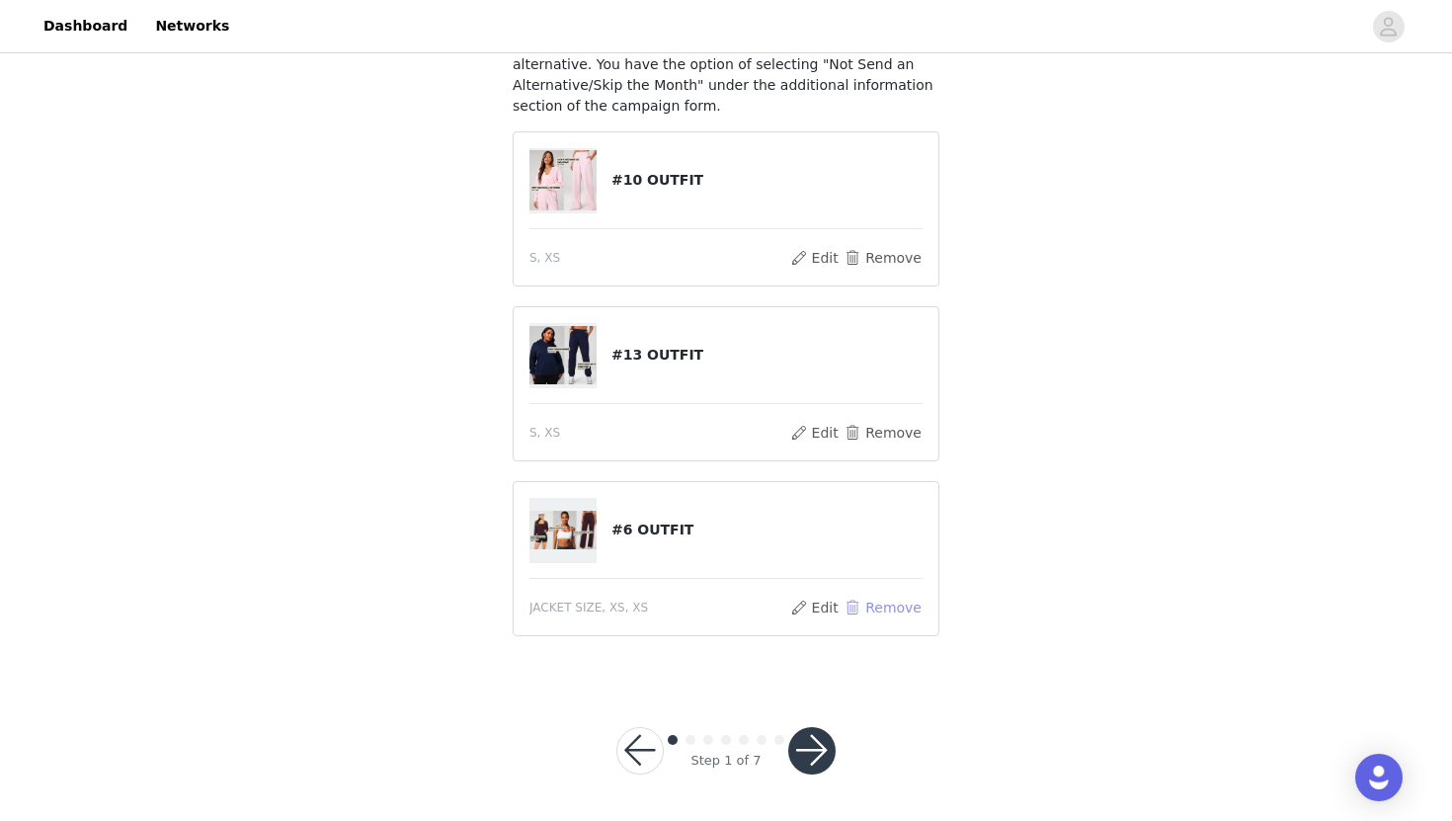
click at [883, 604] on button "Remove" at bounding box center [882, 608] width 79 height 24
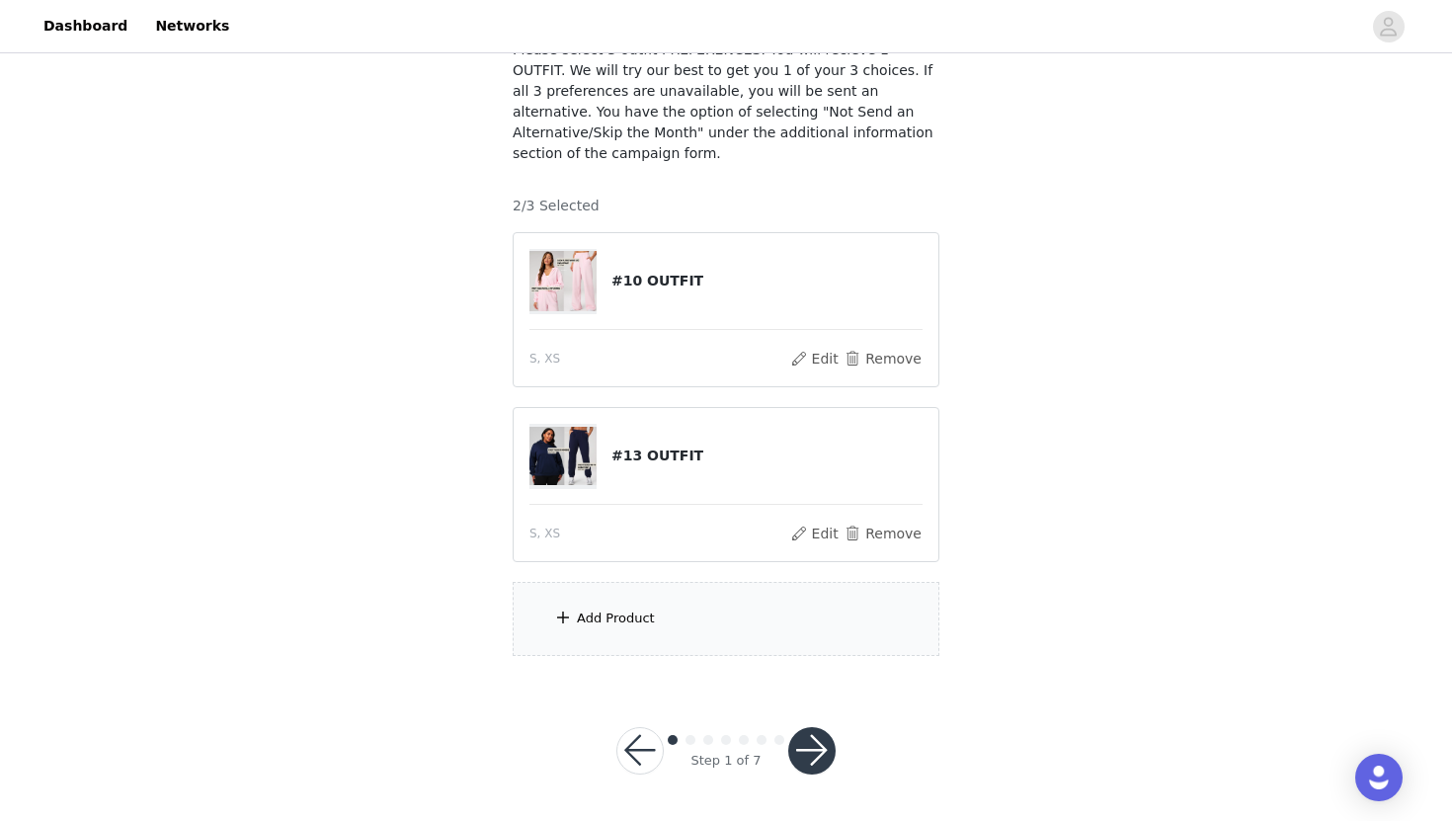
click at [657, 606] on div "Add Product" at bounding box center [726, 619] width 427 height 74
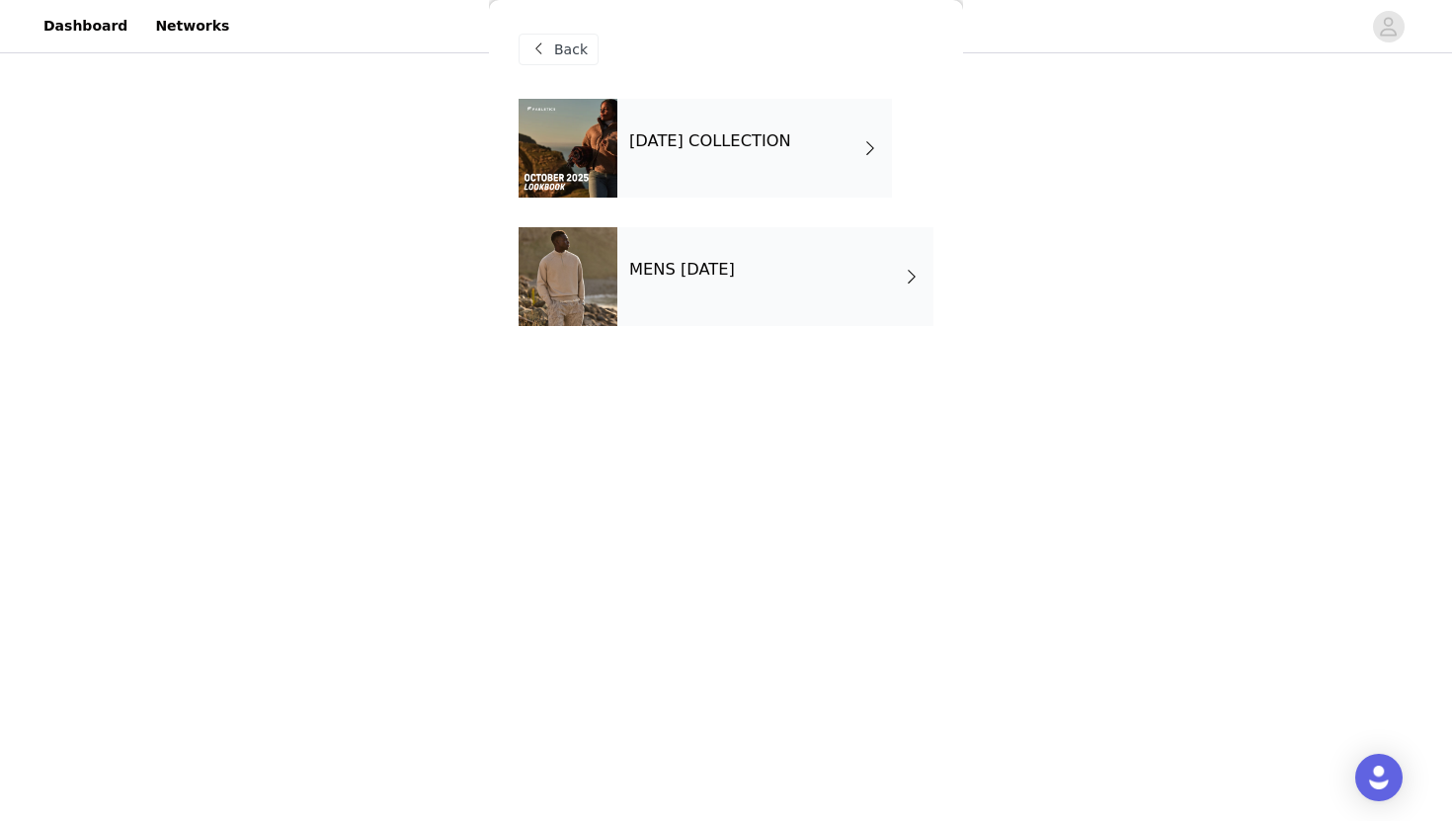
click at [710, 164] on div "OCTOBER 2025 COLLECTION" at bounding box center [754, 148] width 275 height 99
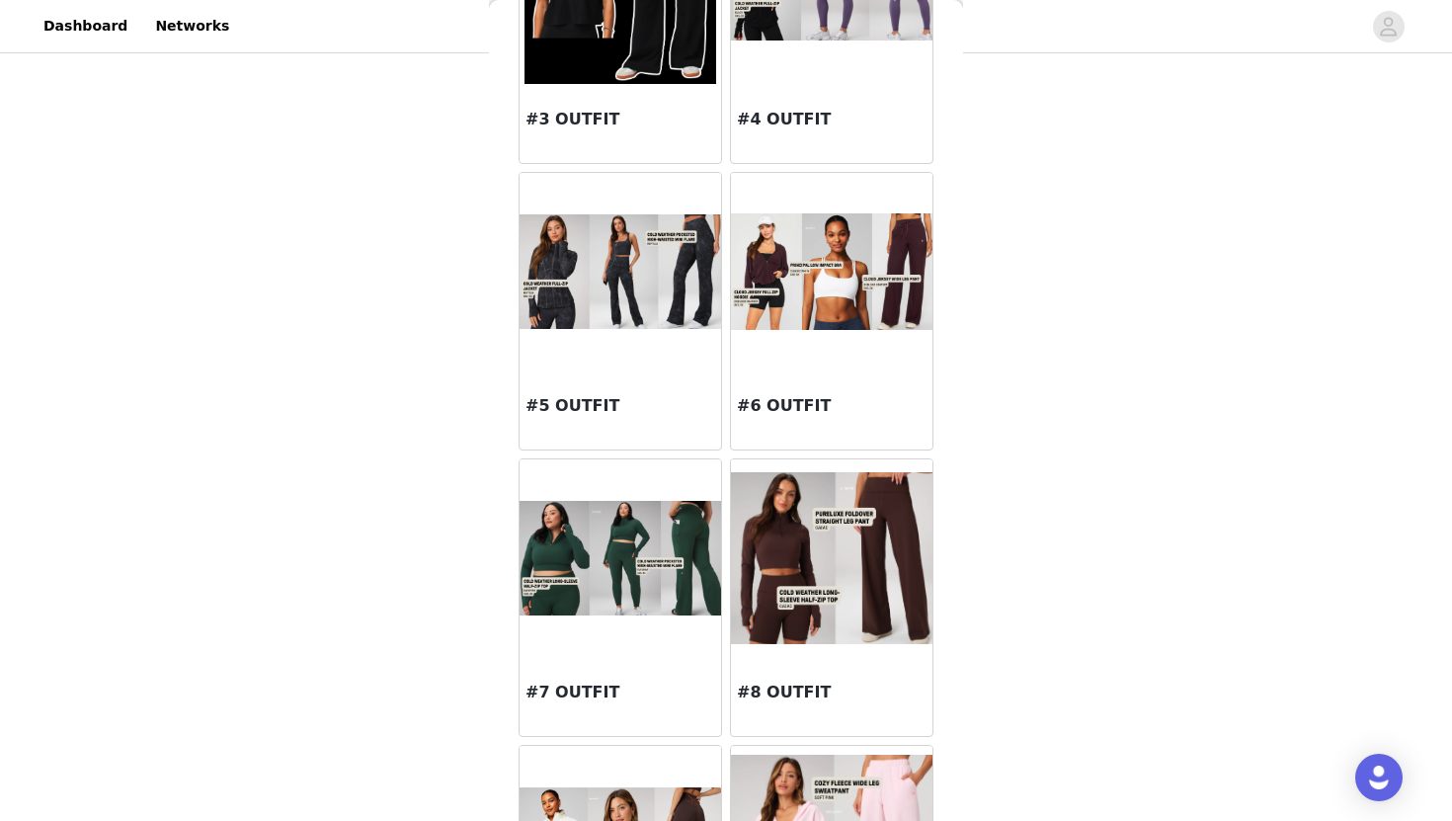
click at [831, 261] on img at bounding box center [831, 271] width 201 height 116
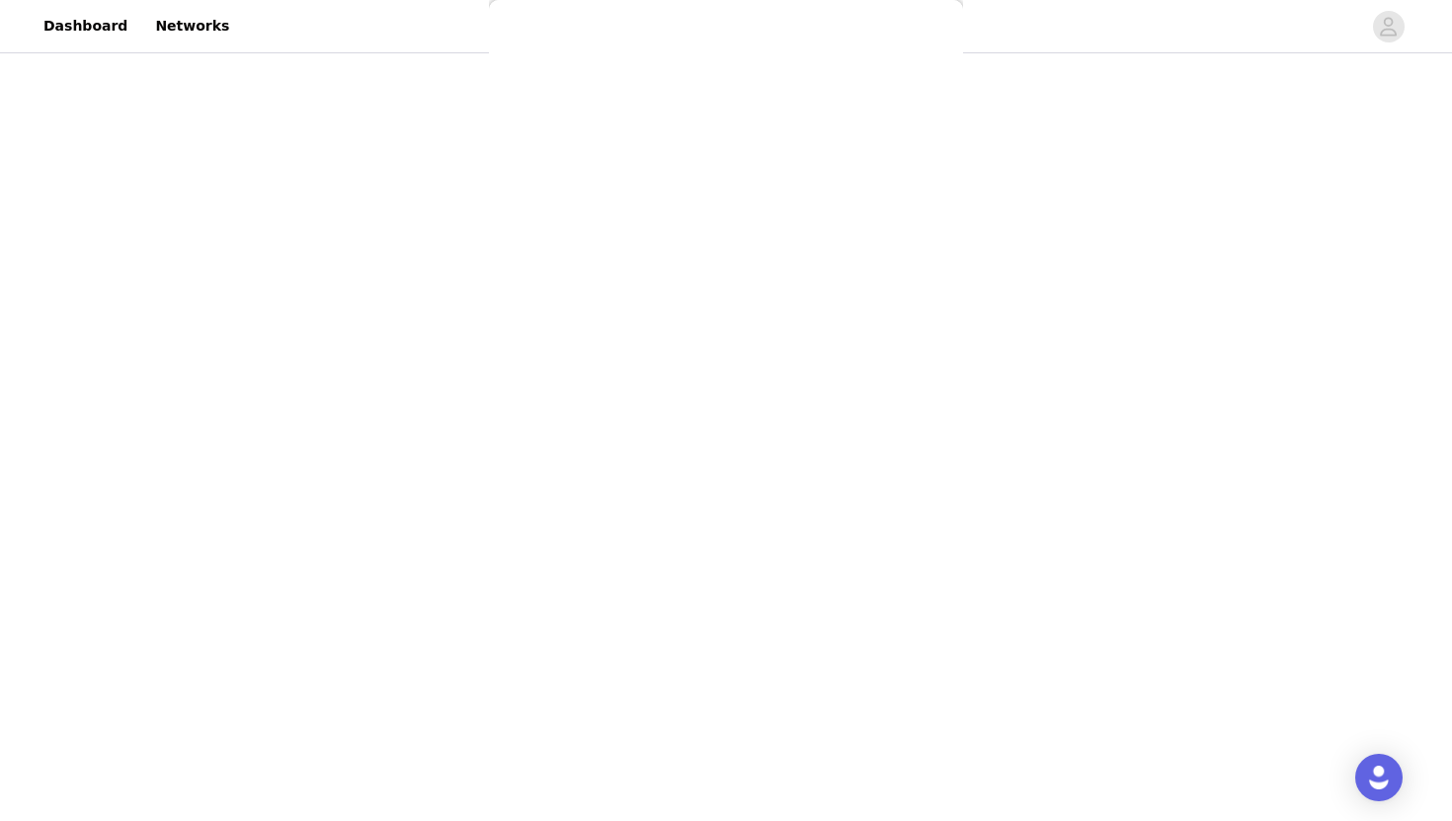
scroll to position [18, 0]
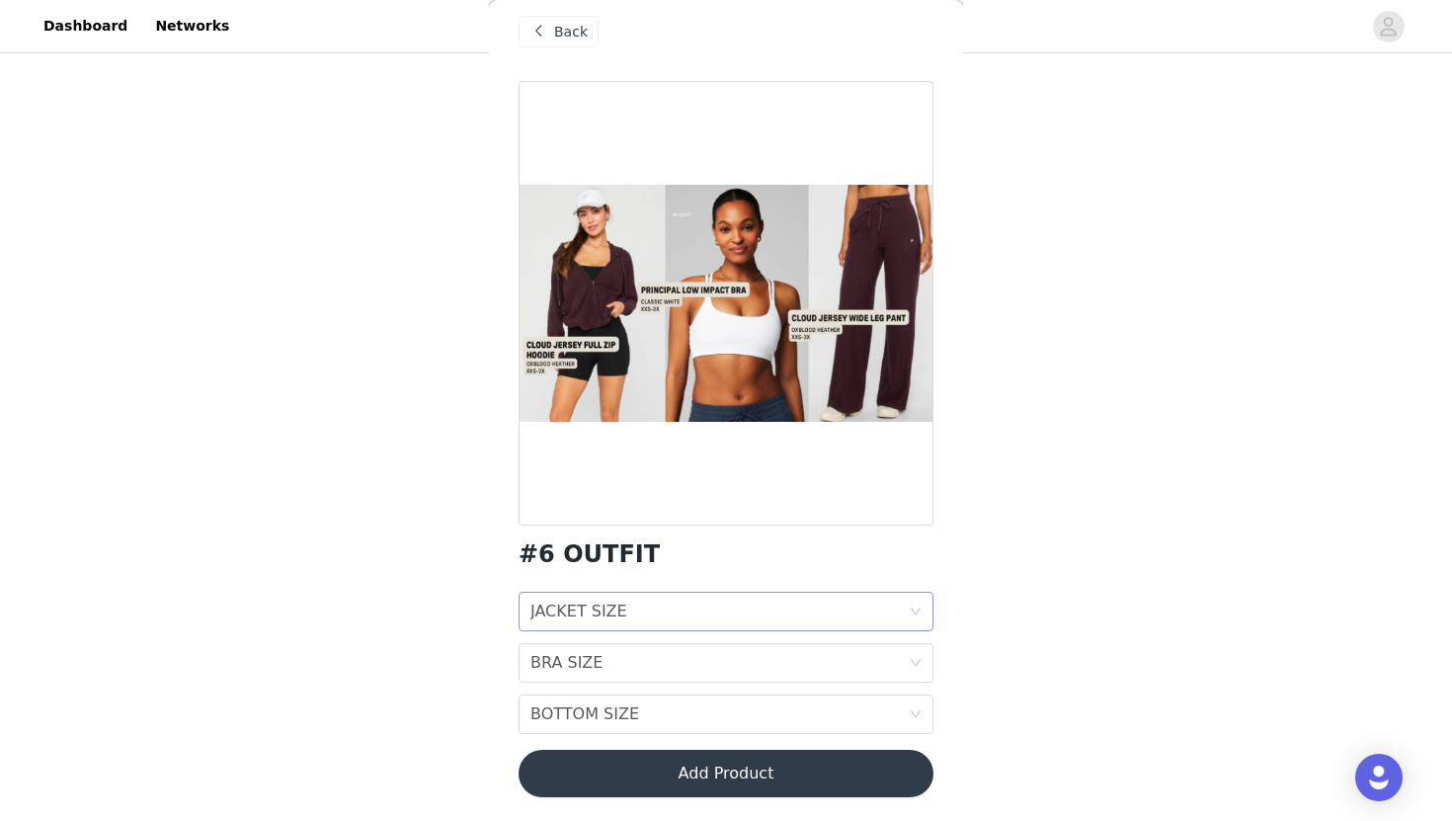
click at [920, 611] on icon "icon: down" at bounding box center [916, 611] width 12 height 12
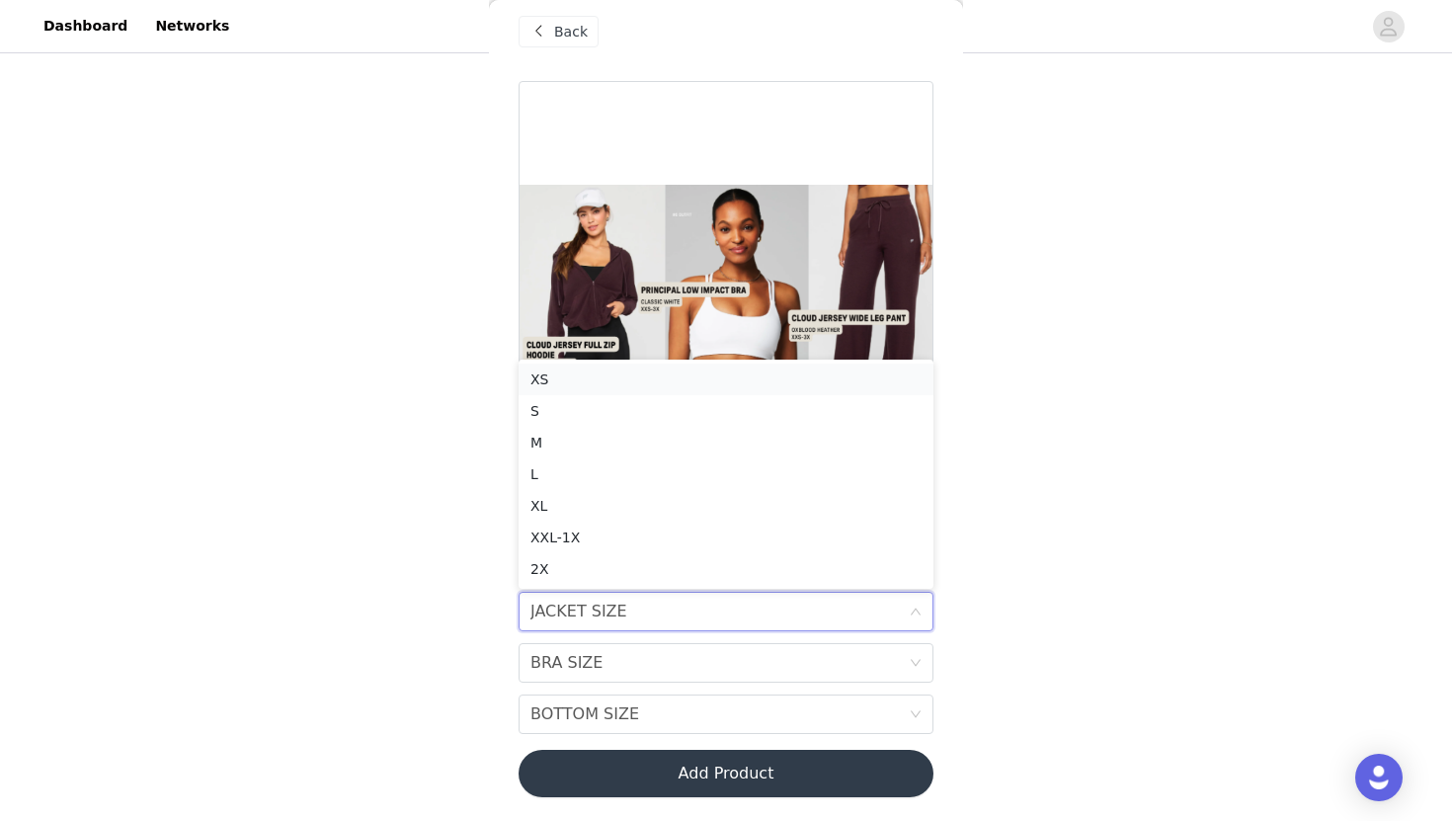
click at [650, 378] on div "XS" at bounding box center [725, 379] width 391 height 22
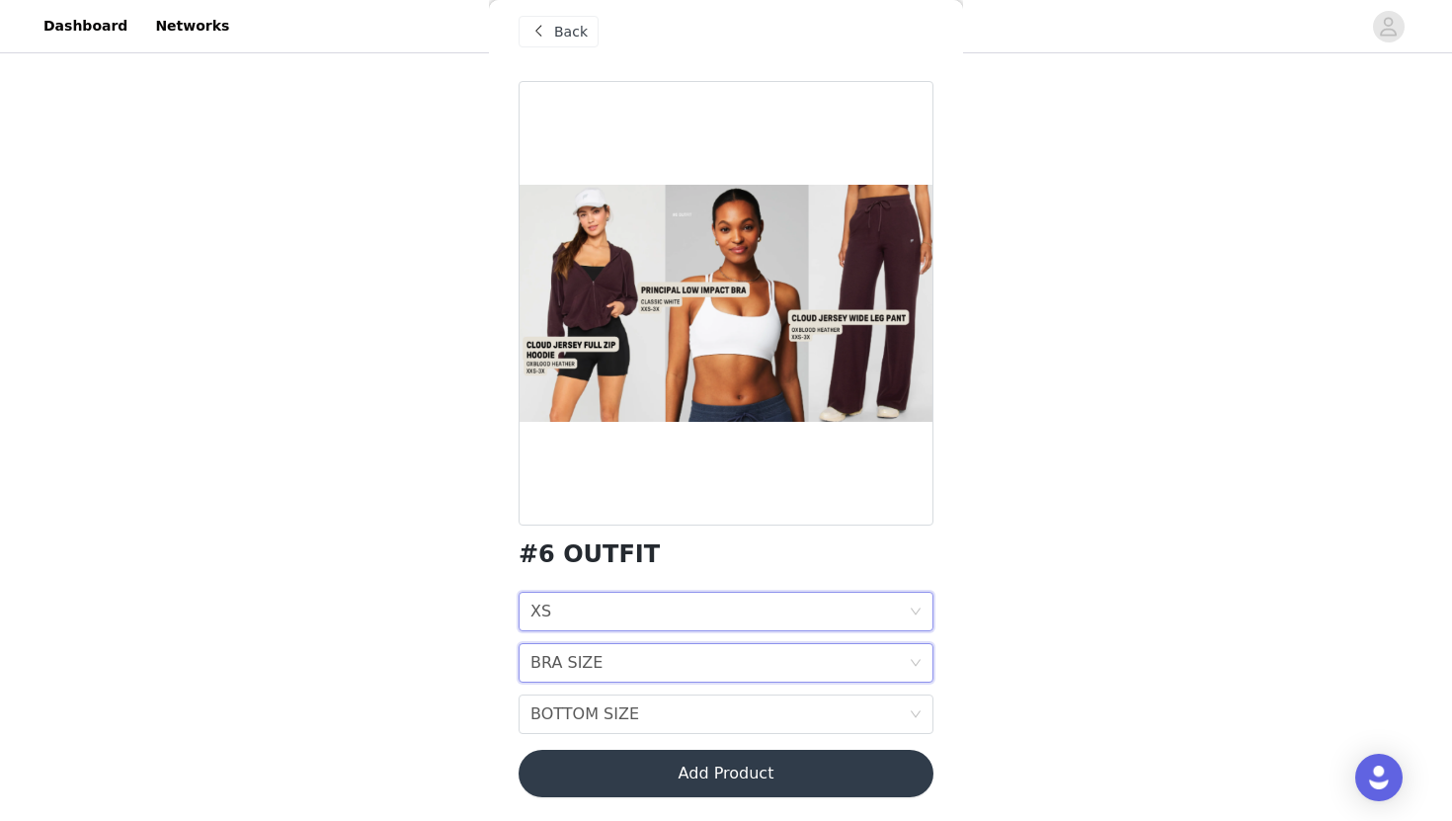
click at [920, 657] on icon "icon: down" at bounding box center [916, 663] width 12 height 12
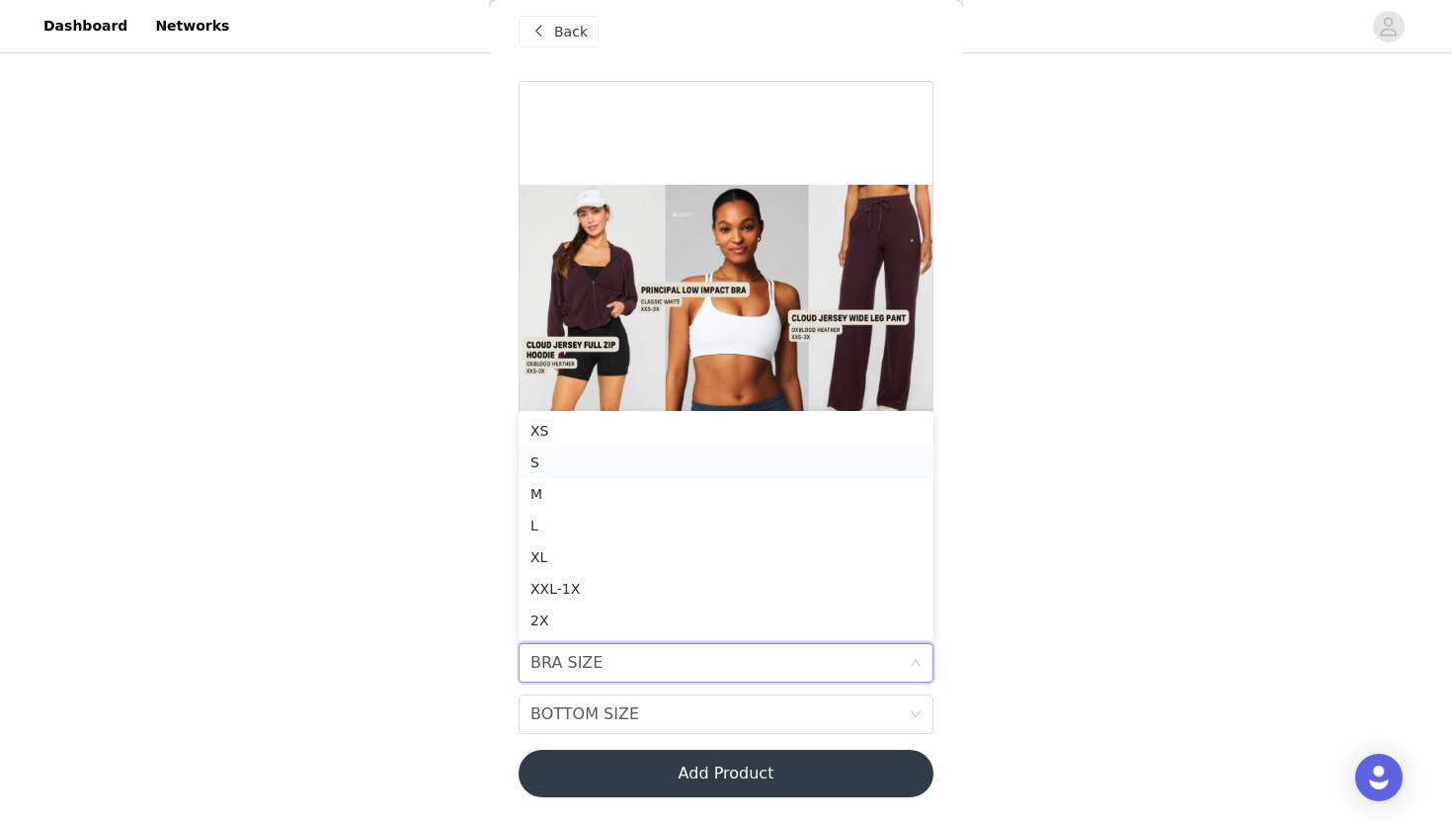
click at [661, 455] on div "S" at bounding box center [725, 462] width 391 height 22
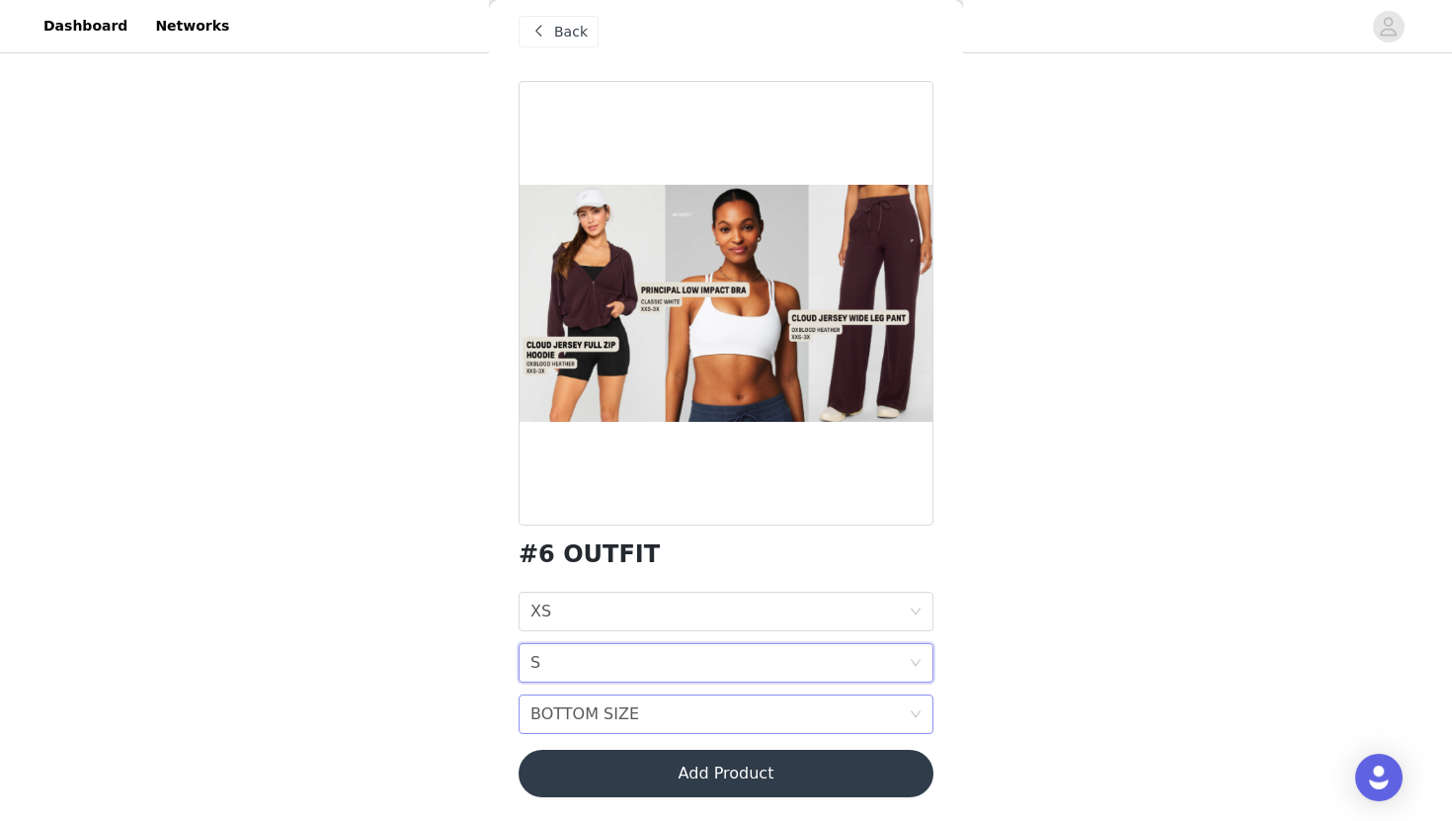
click at [917, 722] on div "BOTTOM SIZE BOTTOM SIZE" at bounding box center [726, 714] width 415 height 40
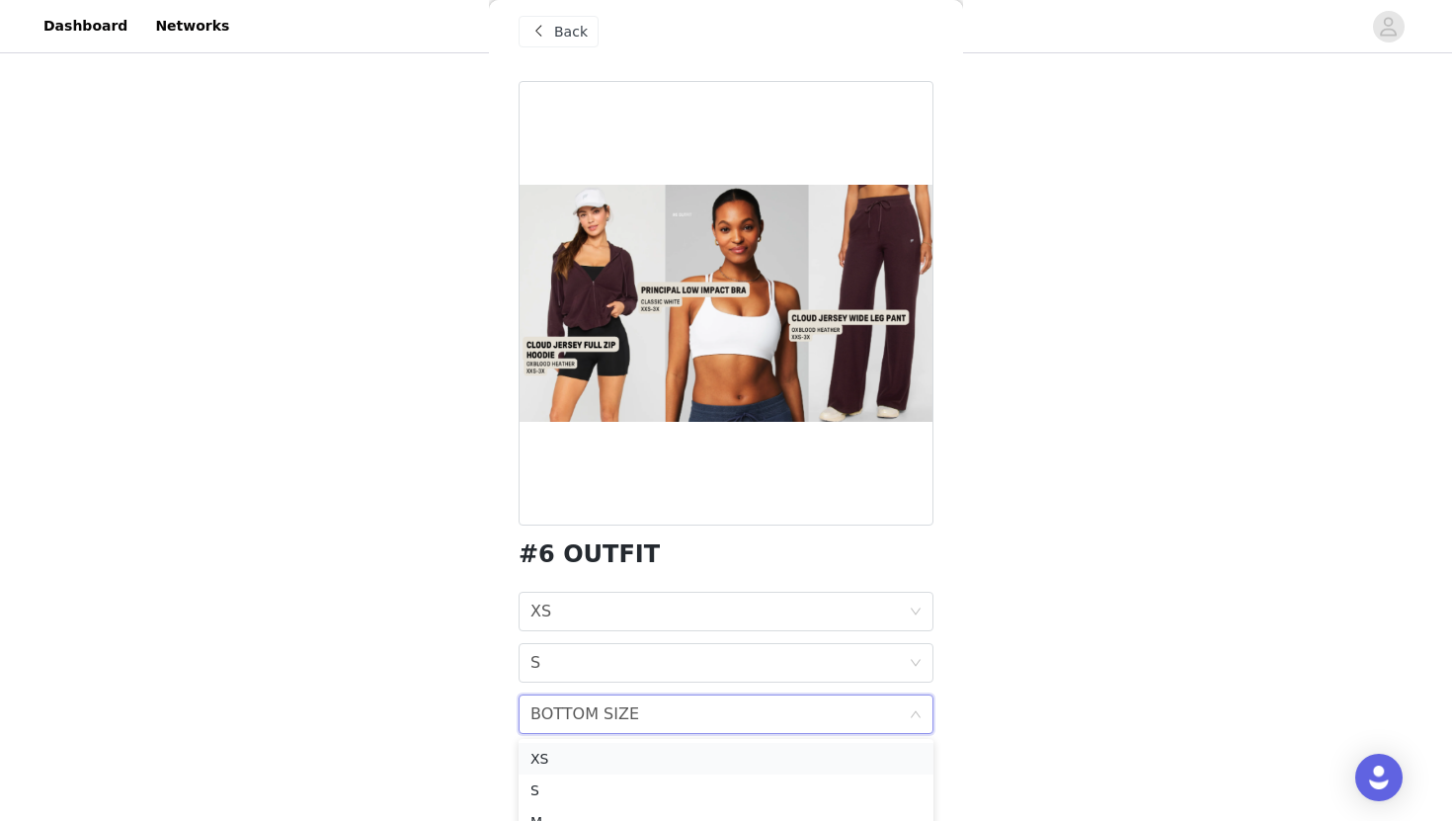
click at [741, 753] on div "XS" at bounding box center [725, 759] width 391 height 22
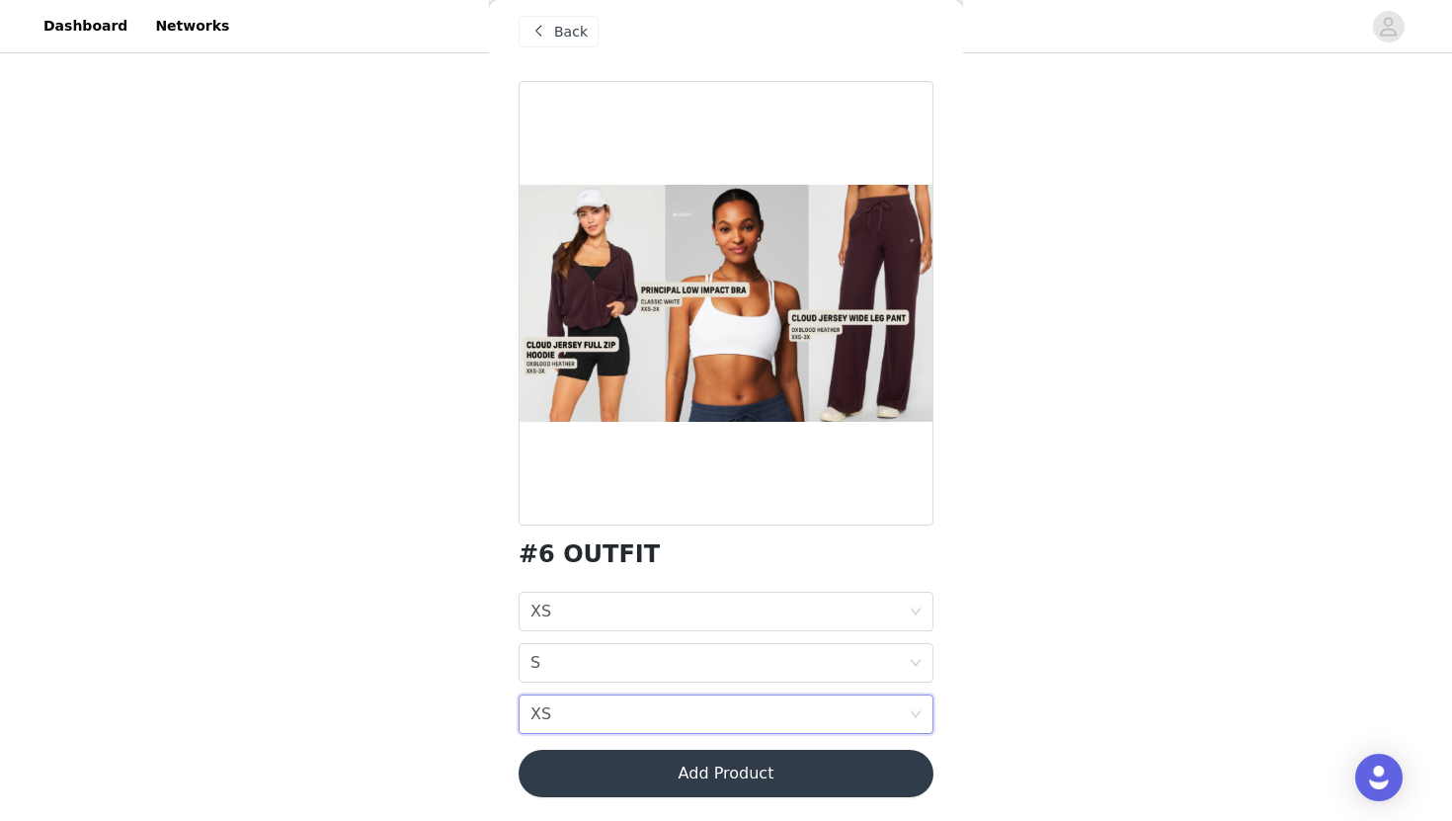
click at [770, 775] on button "Add Product" at bounding box center [726, 773] width 415 height 47
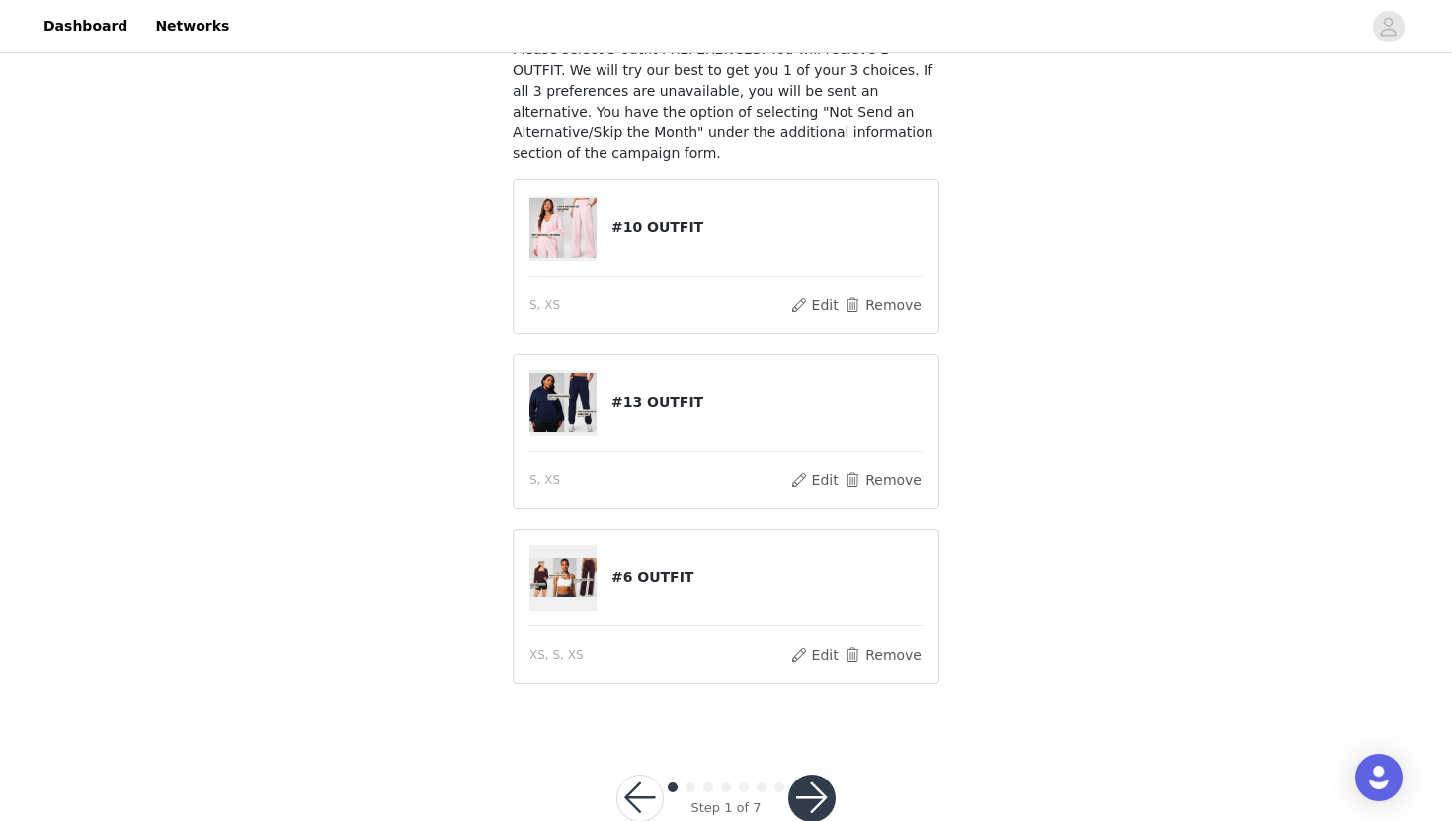
click at [811, 793] on button "button" at bounding box center [811, 797] width 47 height 47
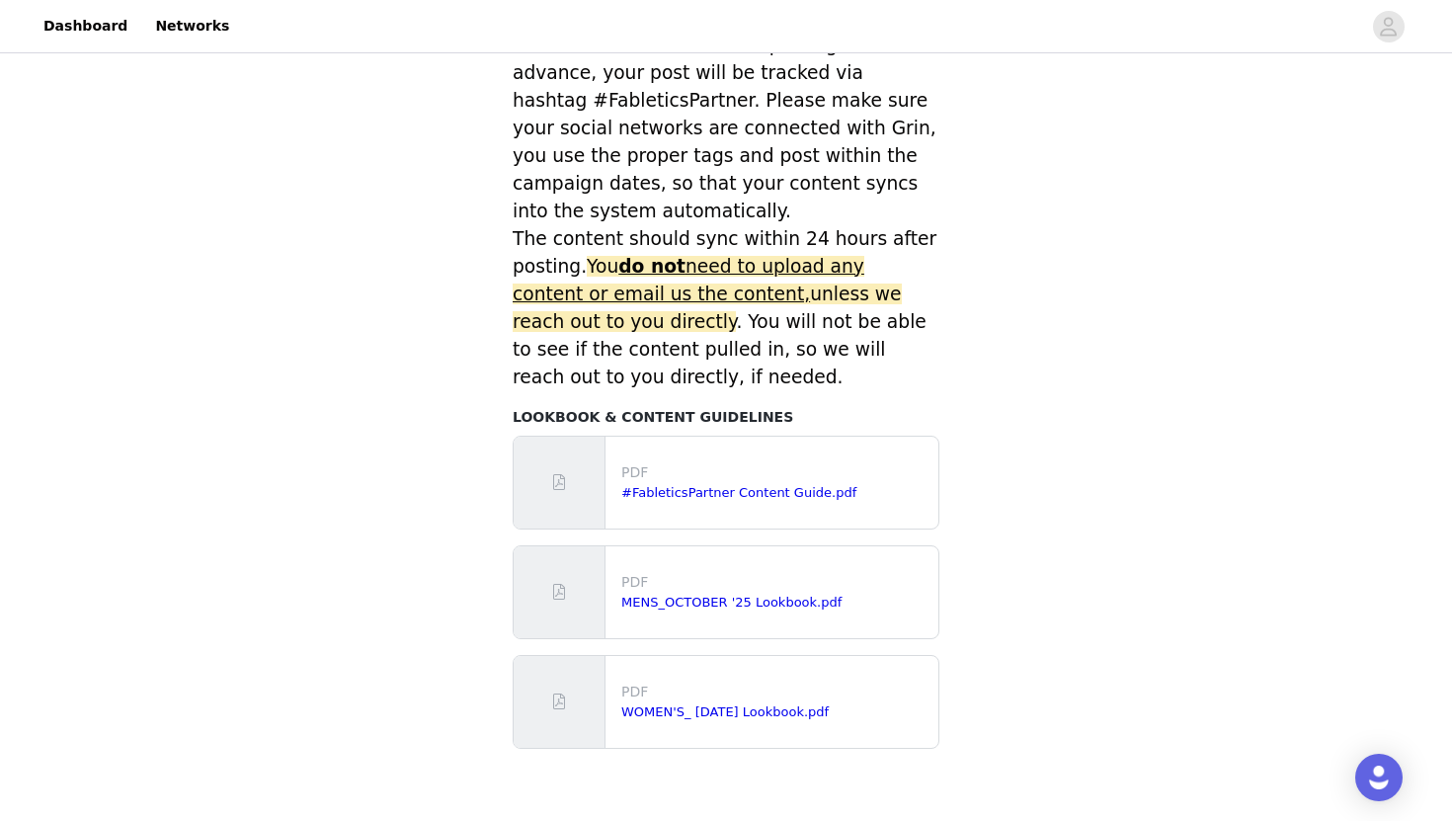
scroll to position [859, 0]
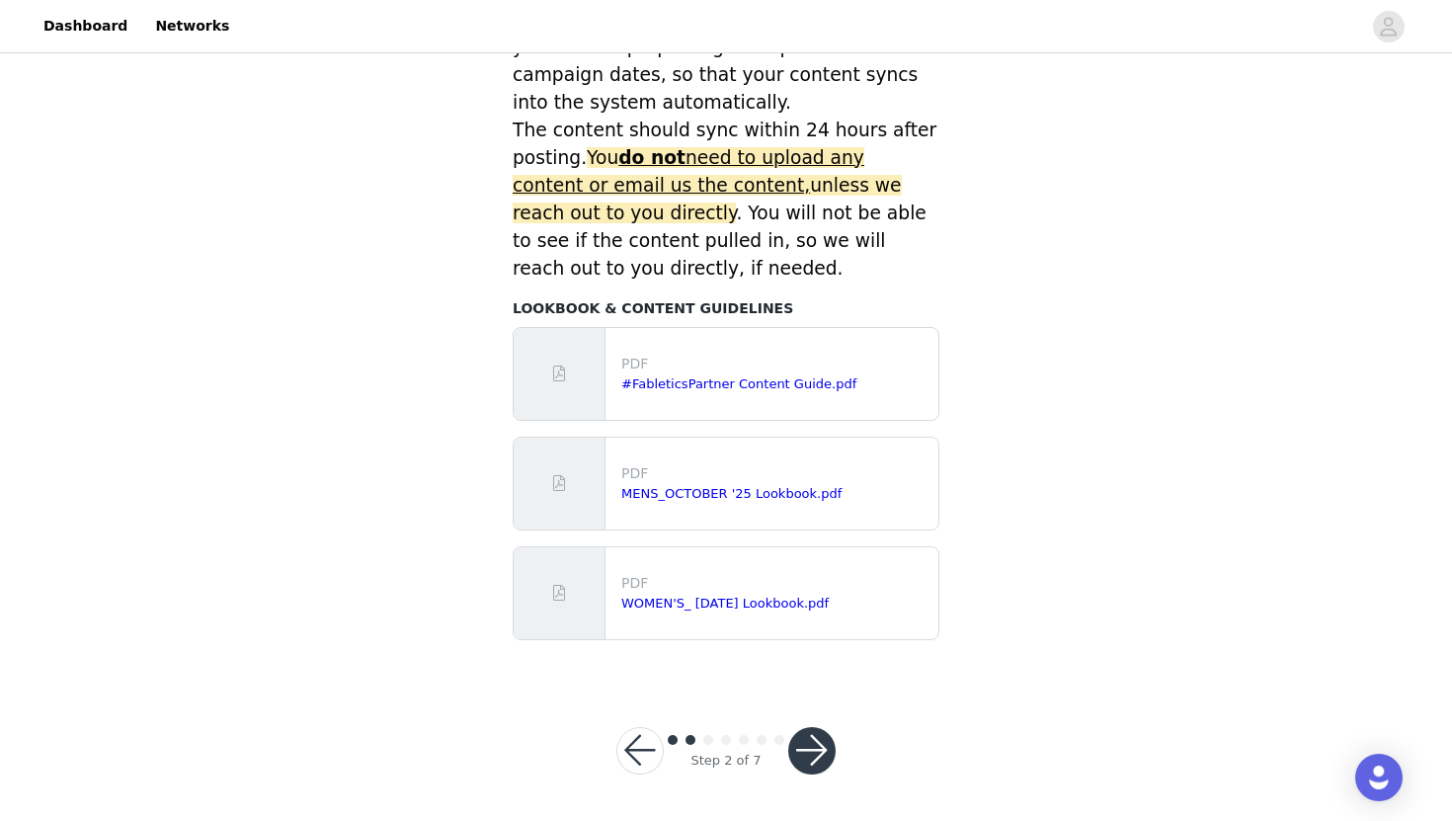
click at [820, 737] on button "button" at bounding box center [811, 750] width 47 height 47
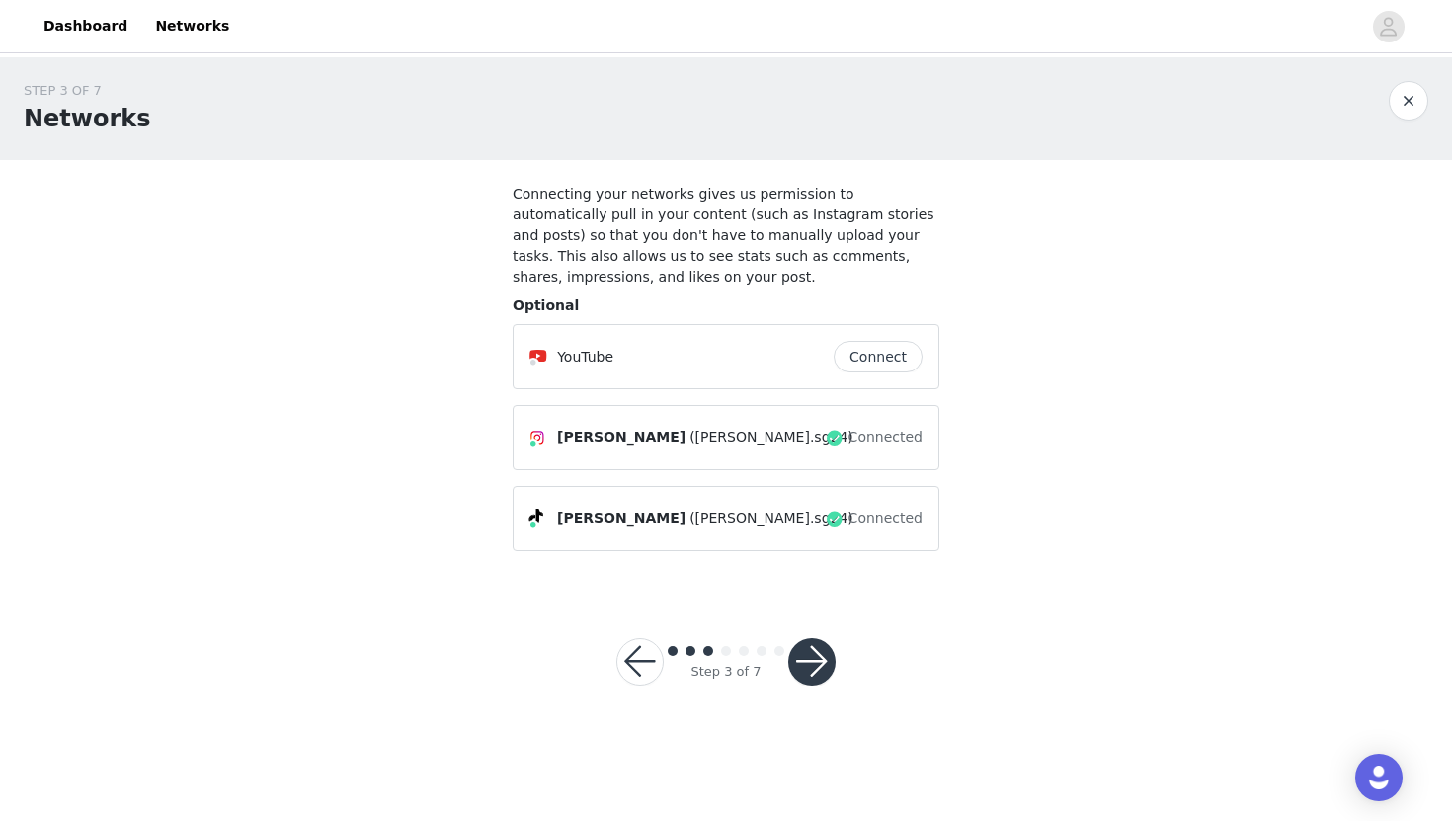
click at [815, 651] on button "button" at bounding box center [811, 661] width 47 height 47
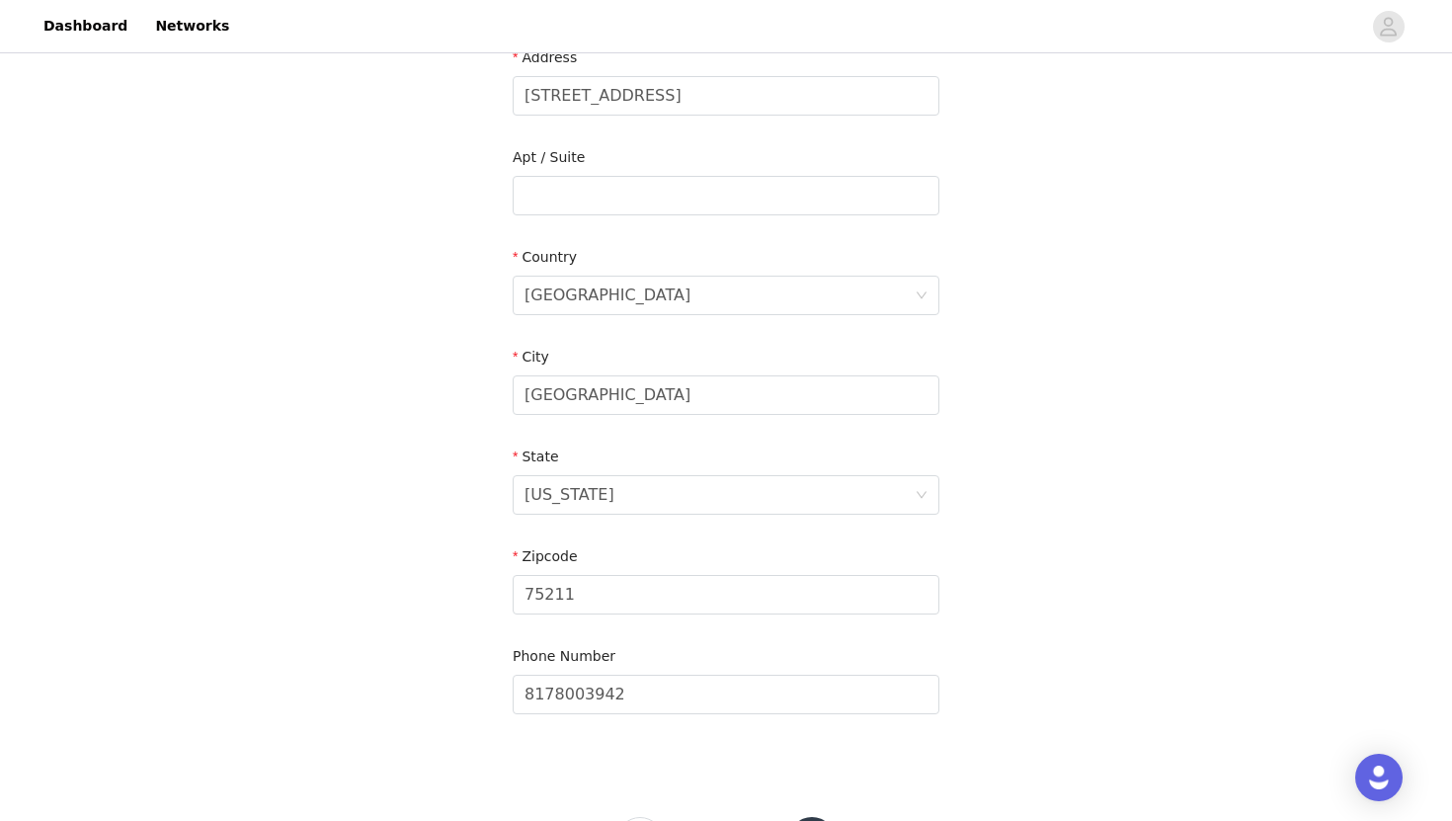
scroll to position [525, 0]
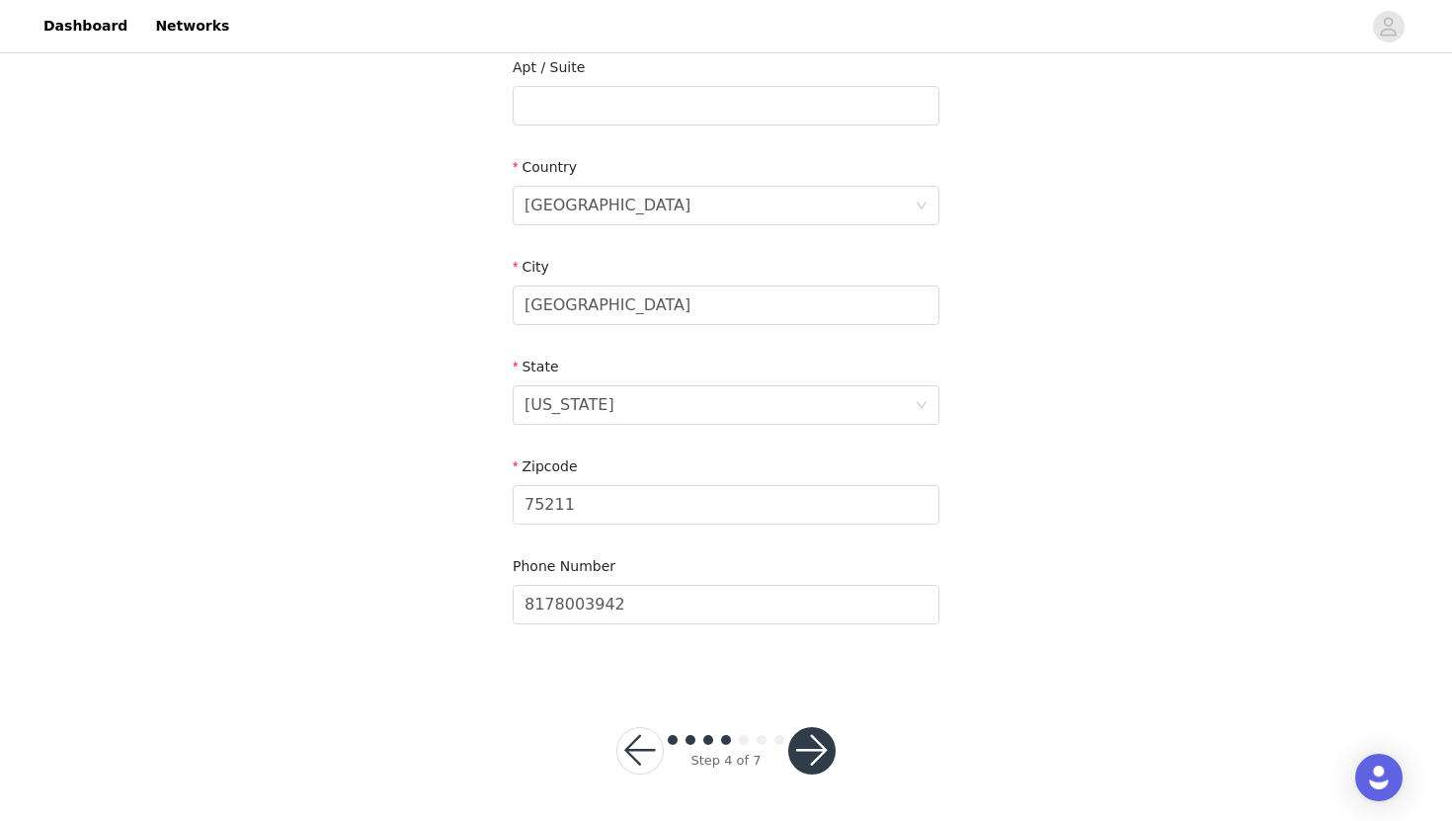
click at [809, 744] on button "button" at bounding box center [811, 750] width 47 height 47
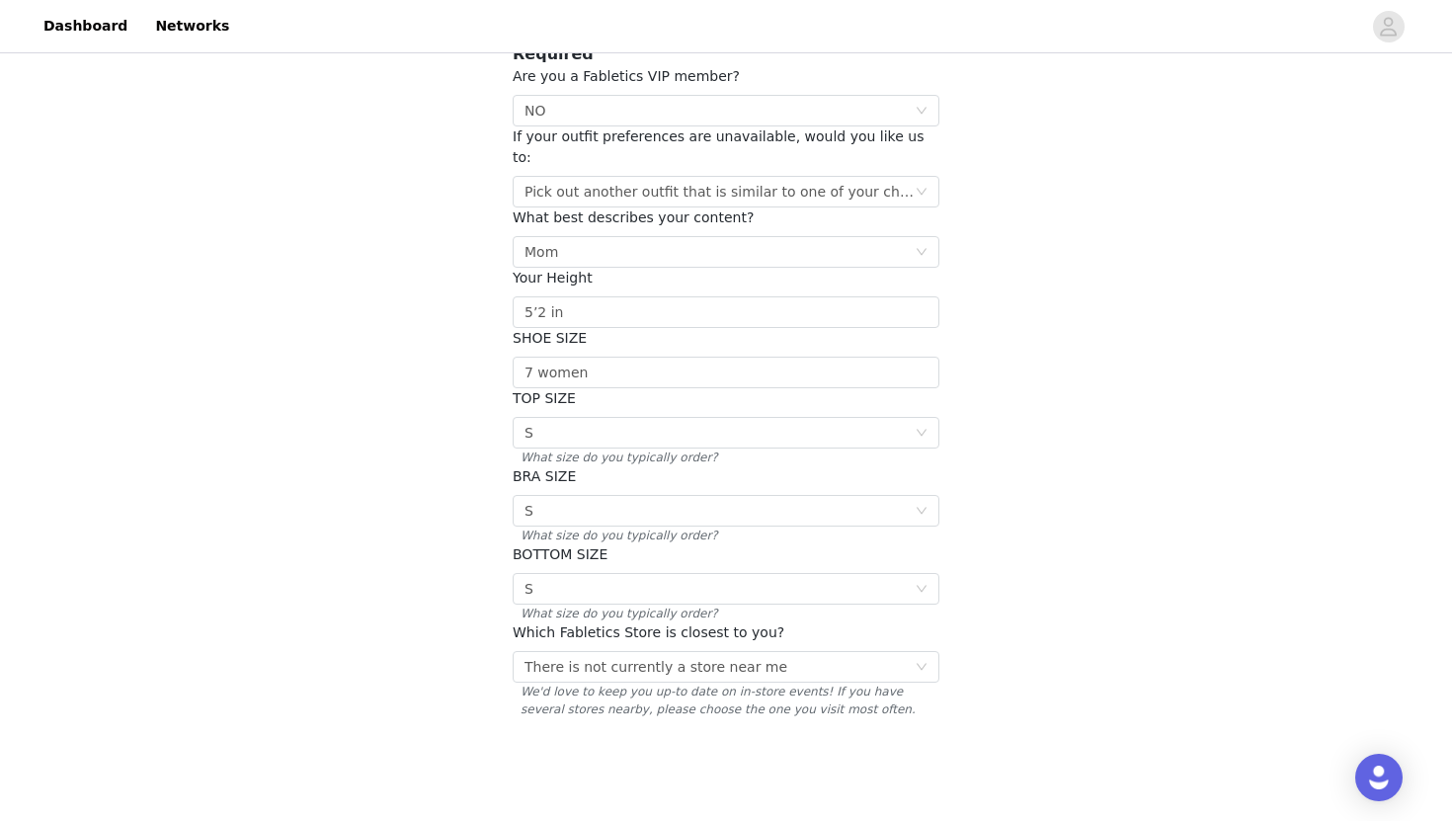
scroll to position [242, 0]
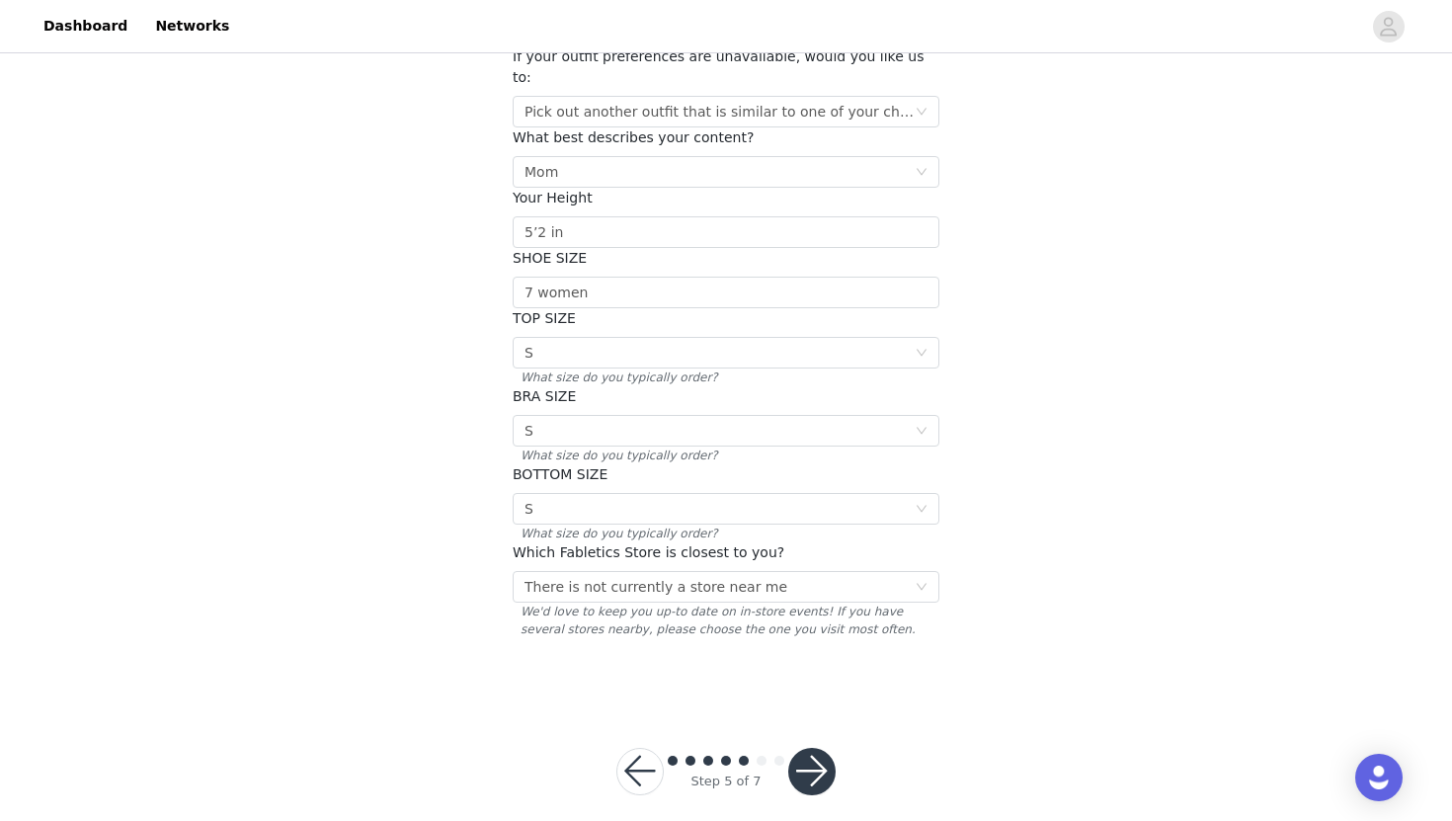
click at [813, 753] on button "button" at bounding box center [811, 771] width 47 height 47
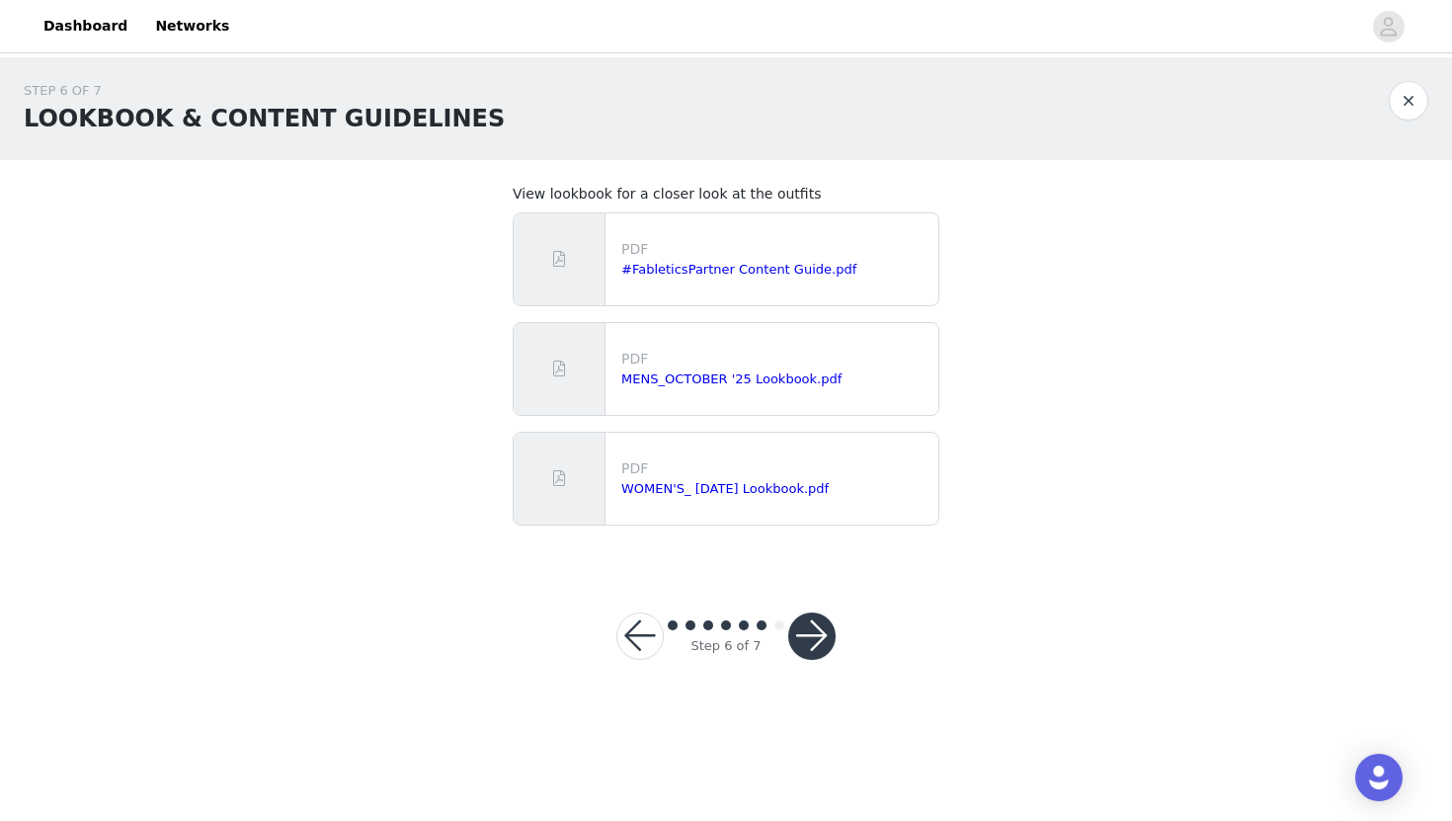
click at [809, 635] on button "button" at bounding box center [811, 635] width 47 height 47
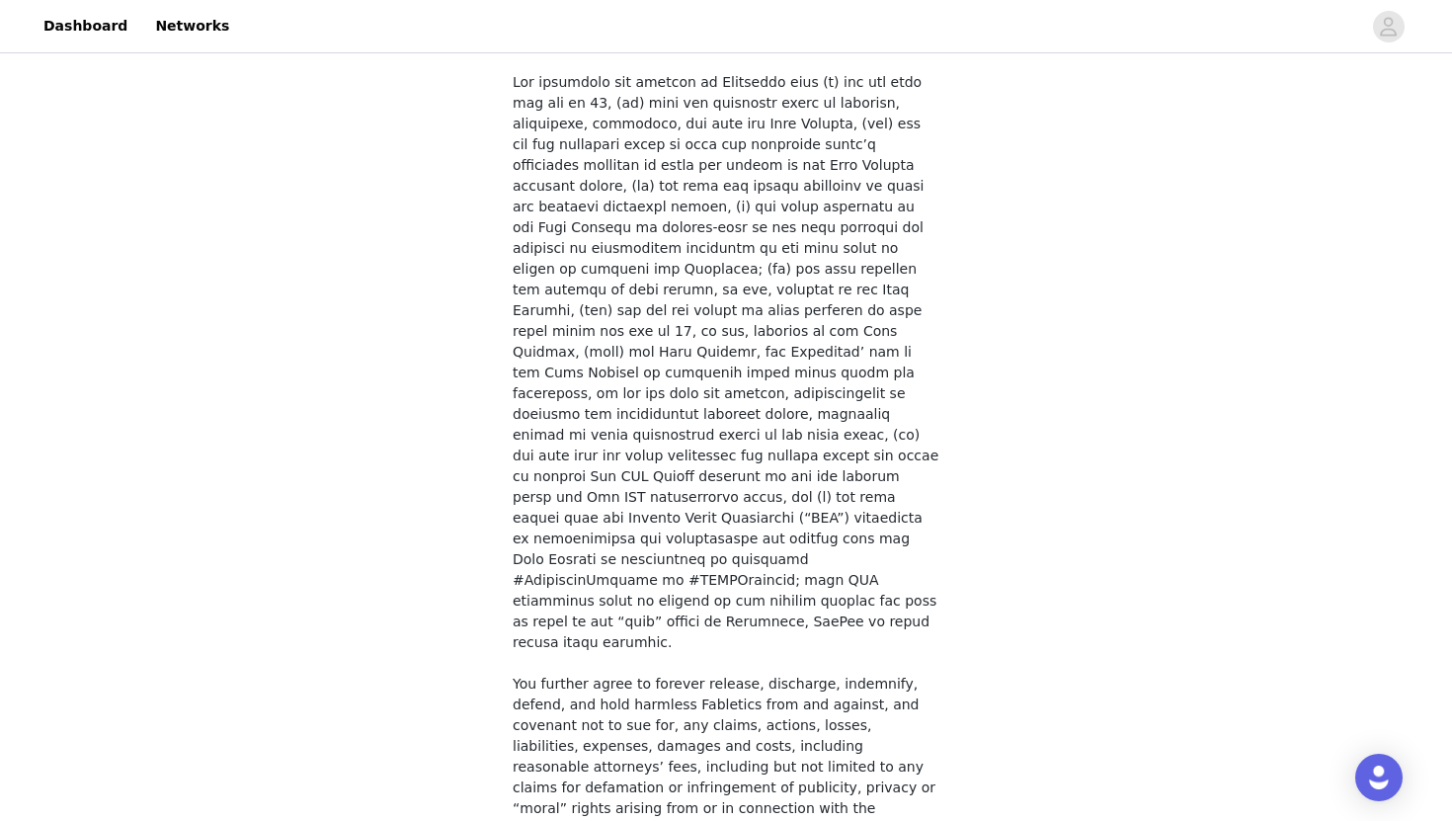
scroll to position [1419, 0]
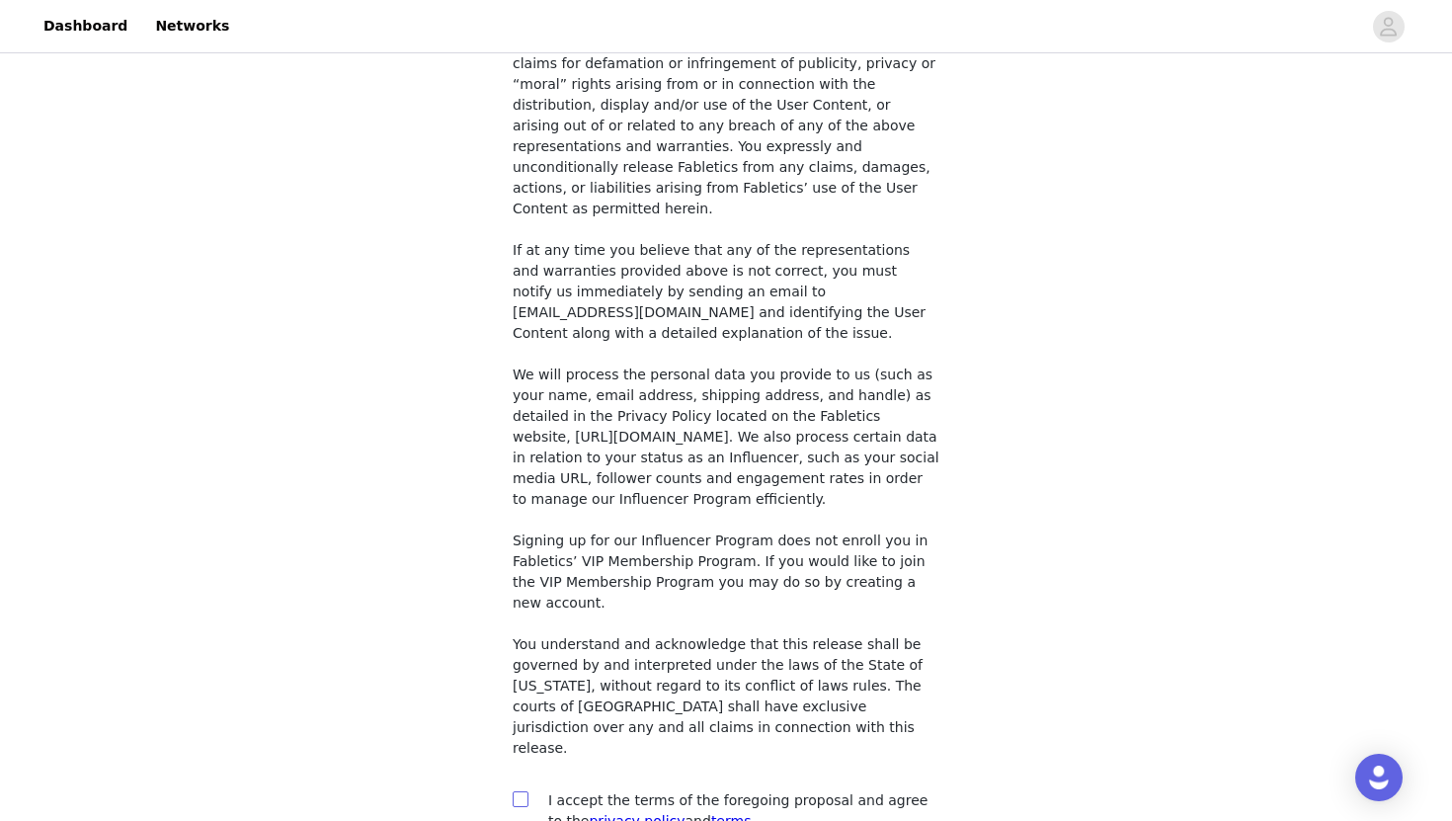
click at [521, 791] on input "checkbox" at bounding box center [520, 798] width 14 height 14
checkbox input "true"
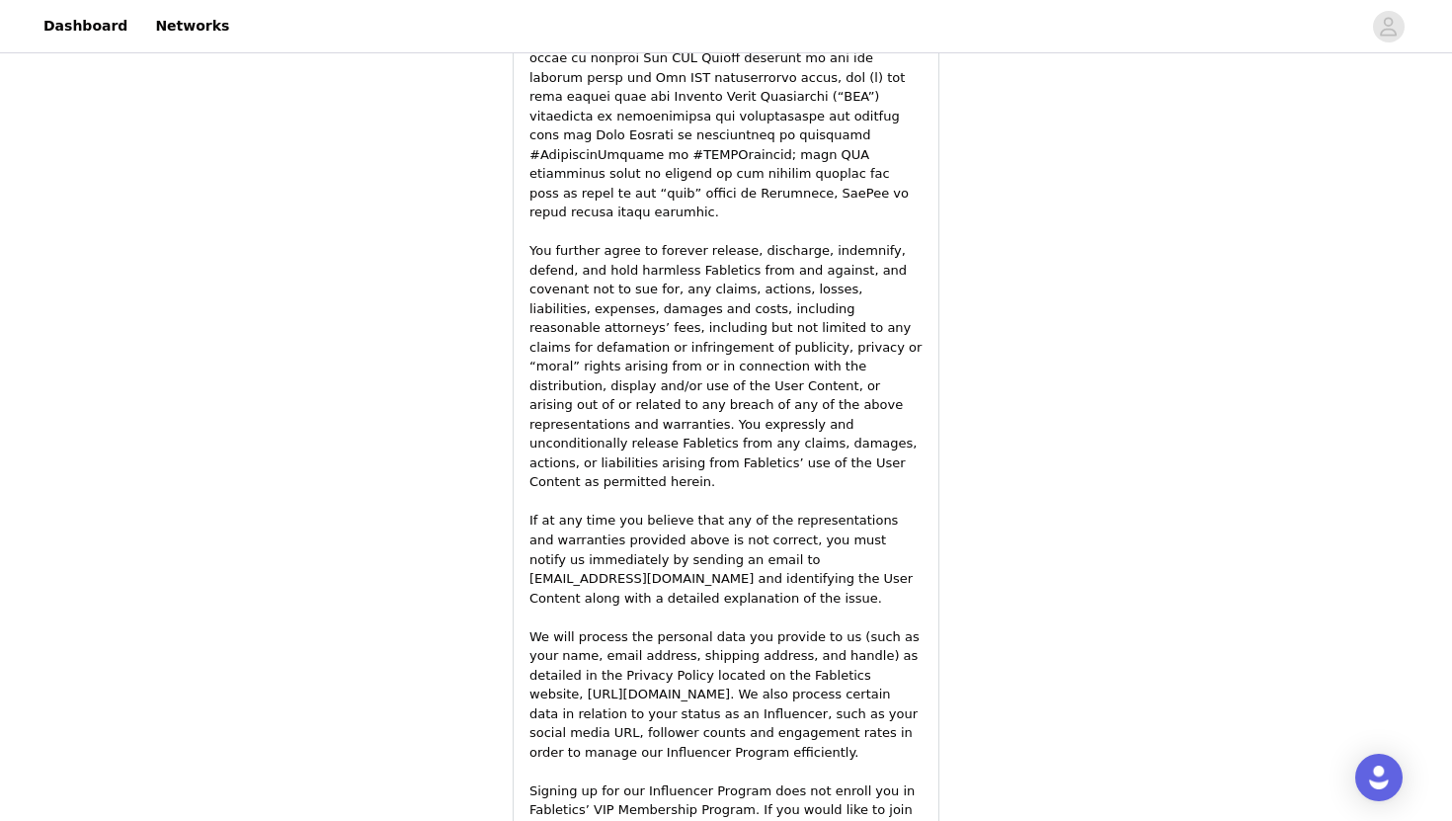
scroll to position [2839, 0]
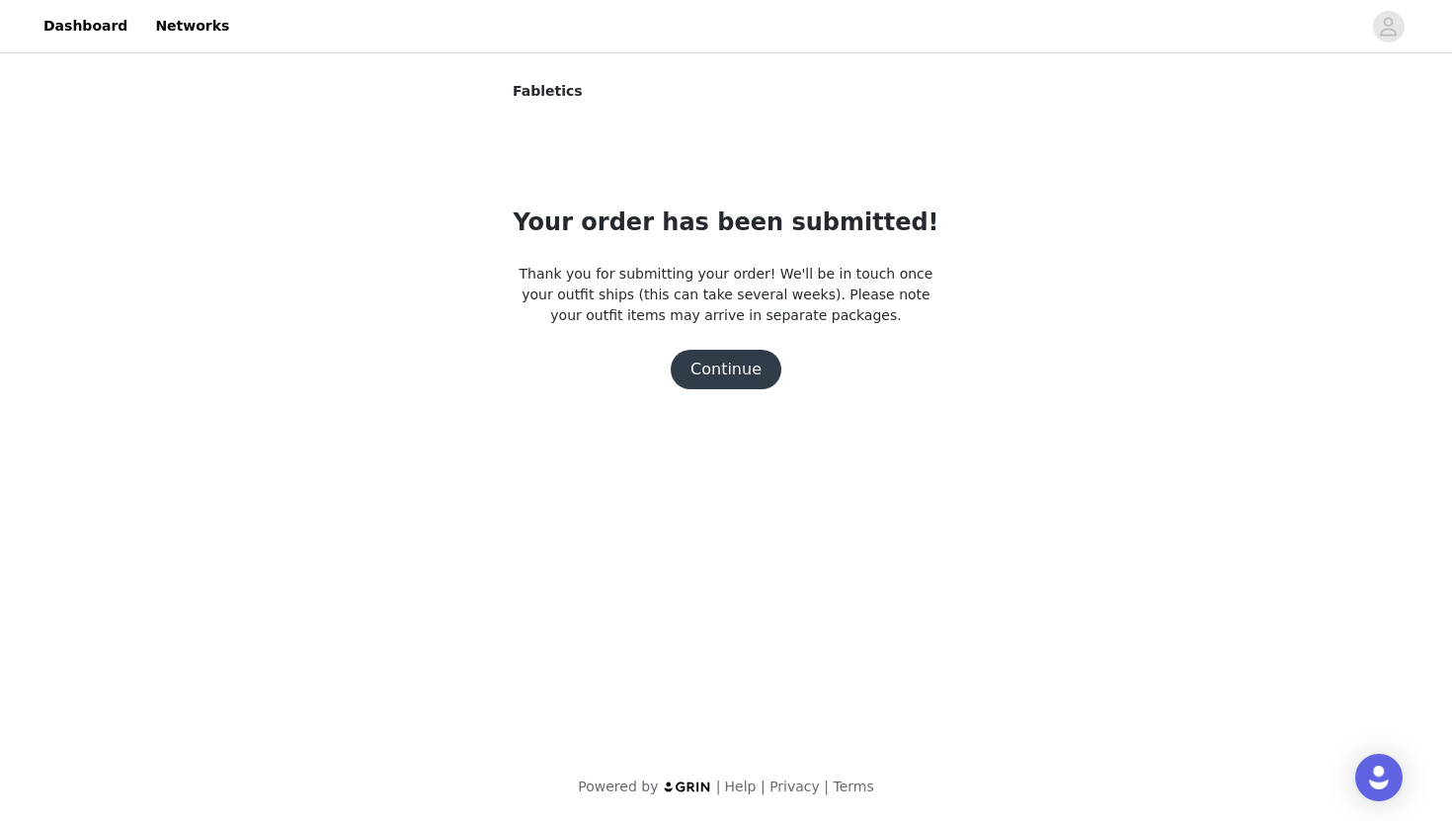
click at [723, 372] on button "Continue" at bounding box center [726, 370] width 111 height 40
